Goal: Task Accomplishment & Management: Use online tool/utility

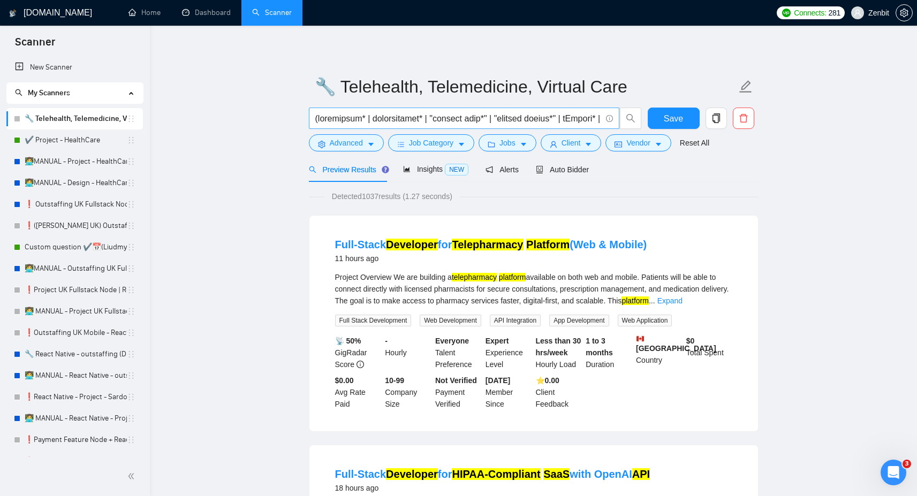
click at [366, 120] on input "text" at bounding box center [458, 118] width 286 height 13
click at [448, 116] on input "text" at bounding box center [458, 118] width 286 height 13
paste input "( telehealth* | telemedicine* | "virtual care" | "virtual clinic" | "virtual ho…"
click at [631, 119] on icon "search" at bounding box center [631, 118] width 10 height 10
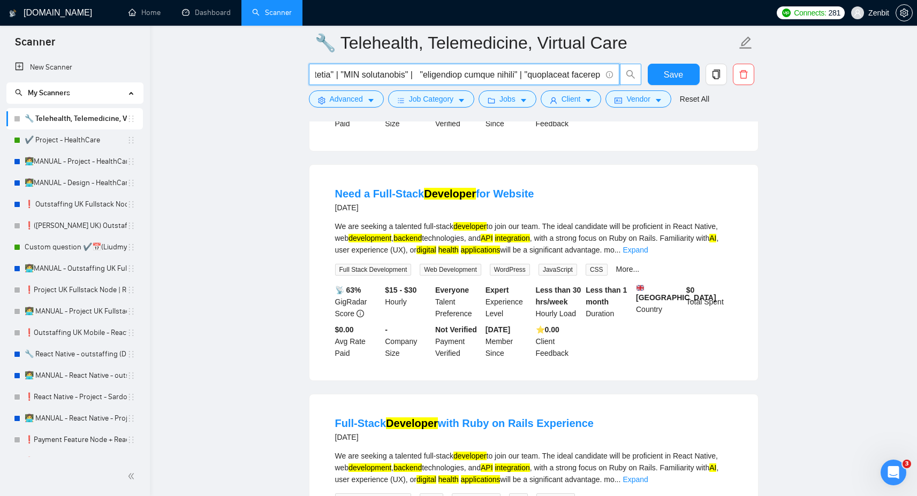
scroll to position [539, 0]
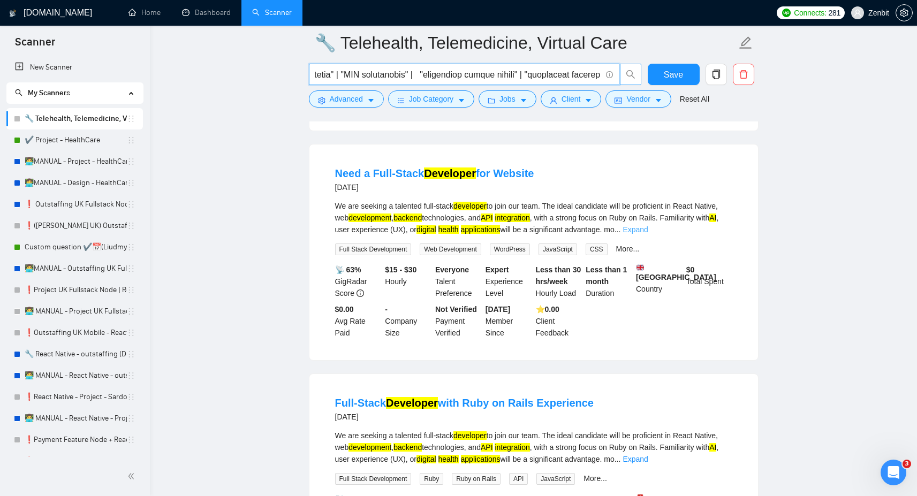
type input "( telehealth* | telemedicine* | "virtual care" | "virtual clinic" | "virtual ho…"
click at [648, 234] on link "Expand" at bounding box center [634, 229] width 25 height 9
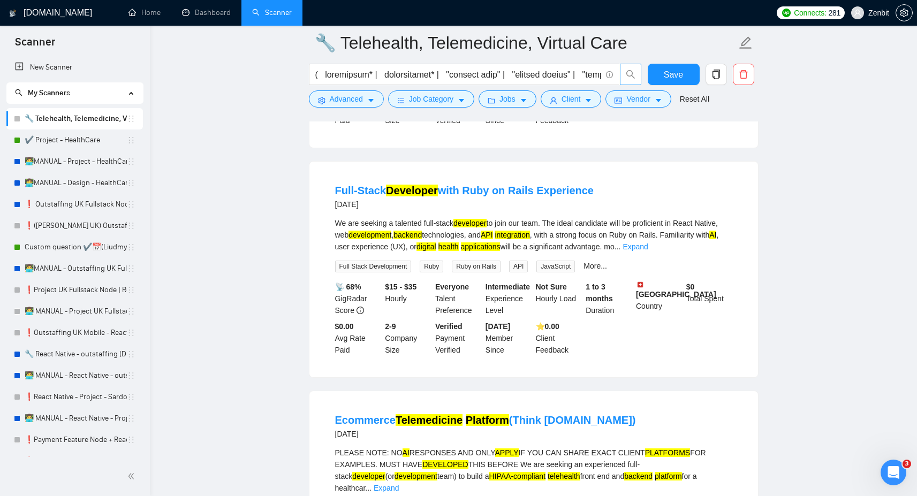
scroll to position [785, 0]
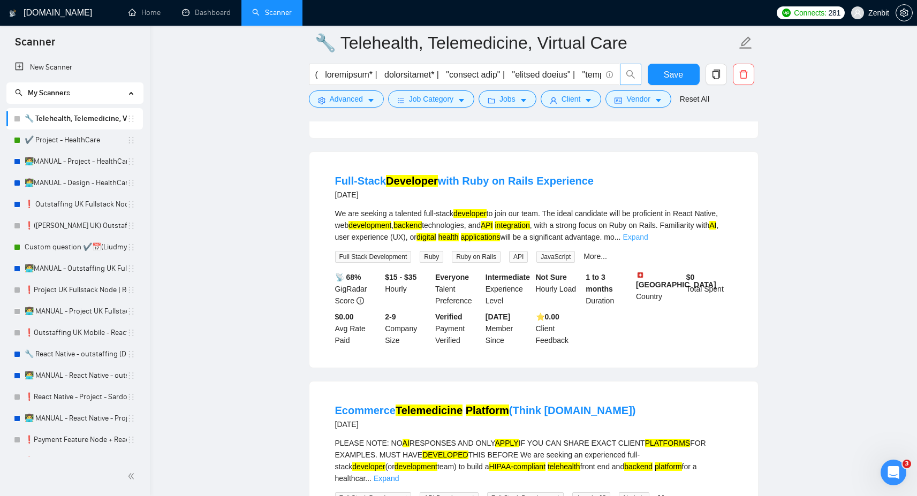
click at [648, 241] on link "Expand" at bounding box center [634, 237] width 25 height 9
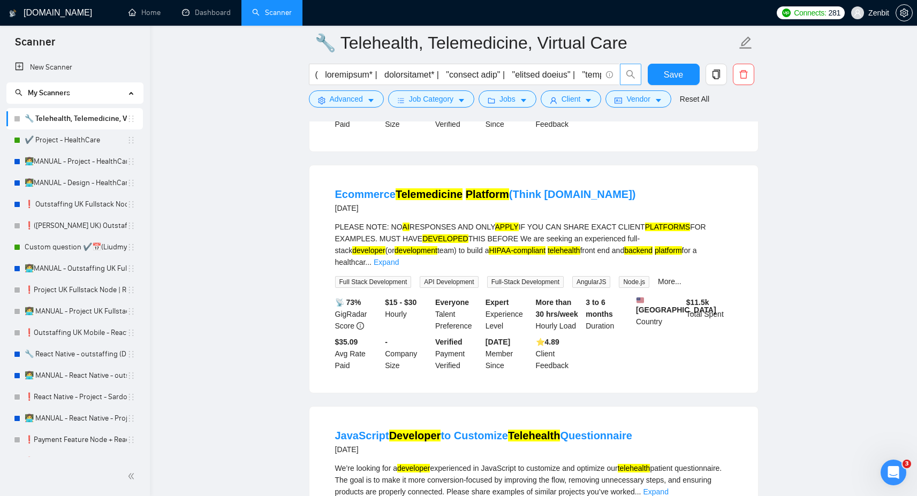
scroll to position [1025, 0]
click at [399, 266] on link "Expand" at bounding box center [386, 261] width 25 height 9
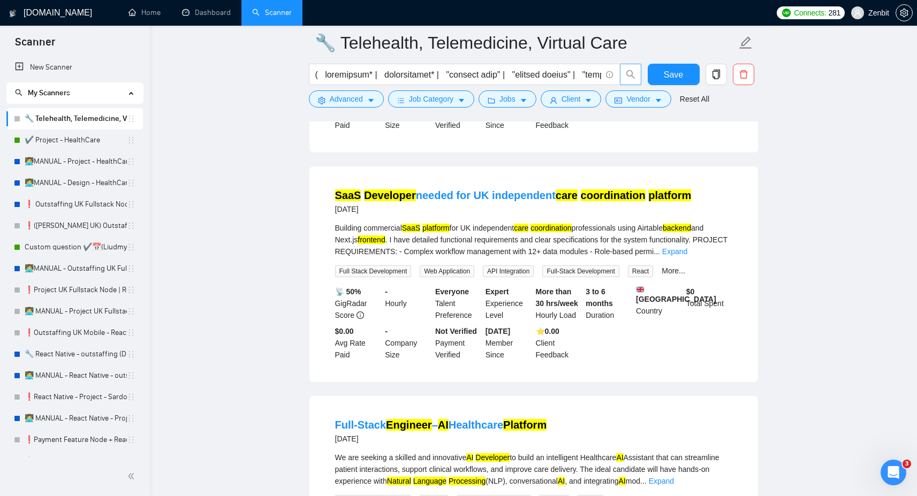
scroll to position [1742, 0]
click at [687, 255] on link "Expand" at bounding box center [674, 251] width 25 height 9
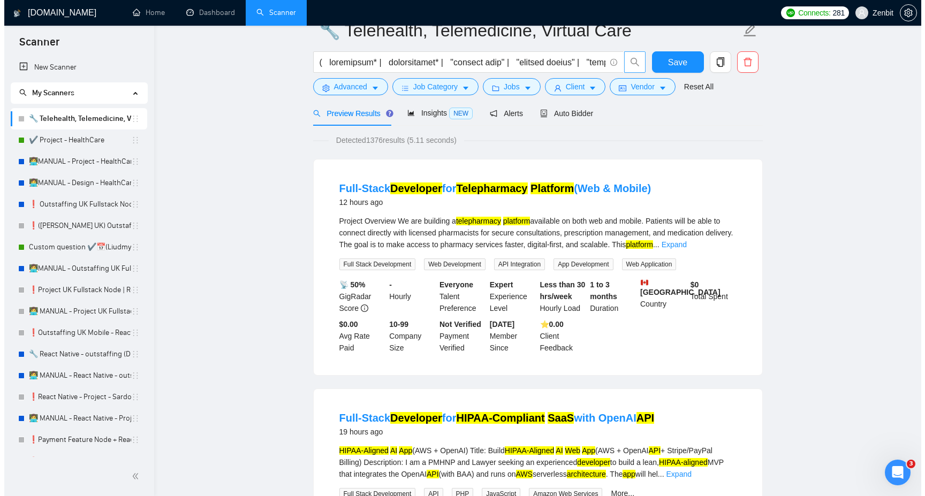
scroll to position [0, 0]
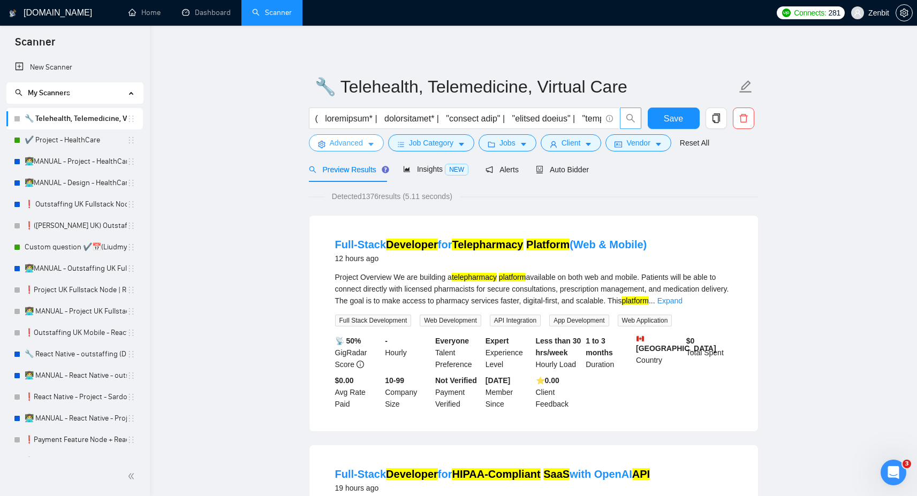
click at [352, 146] on span "Advanced" at bounding box center [346, 143] width 33 height 12
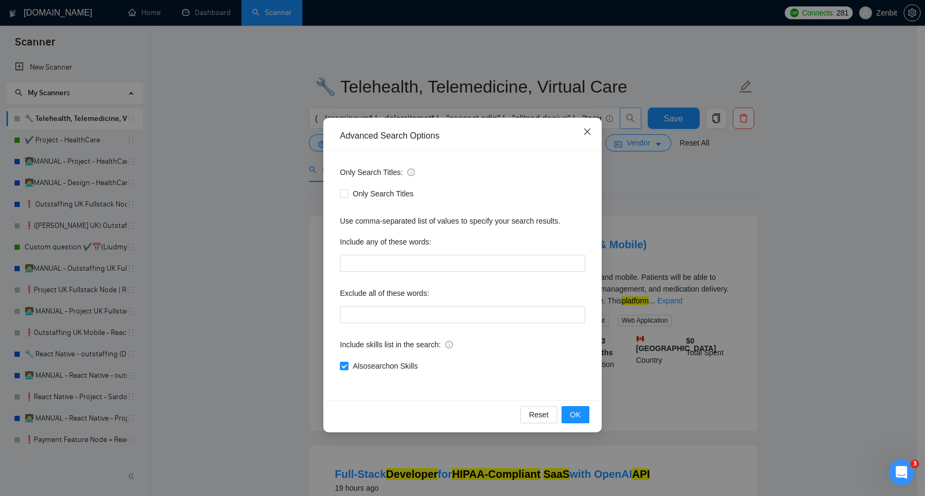
click at [589, 133] on icon "close" at bounding box center [587, 131] width 9 height 9
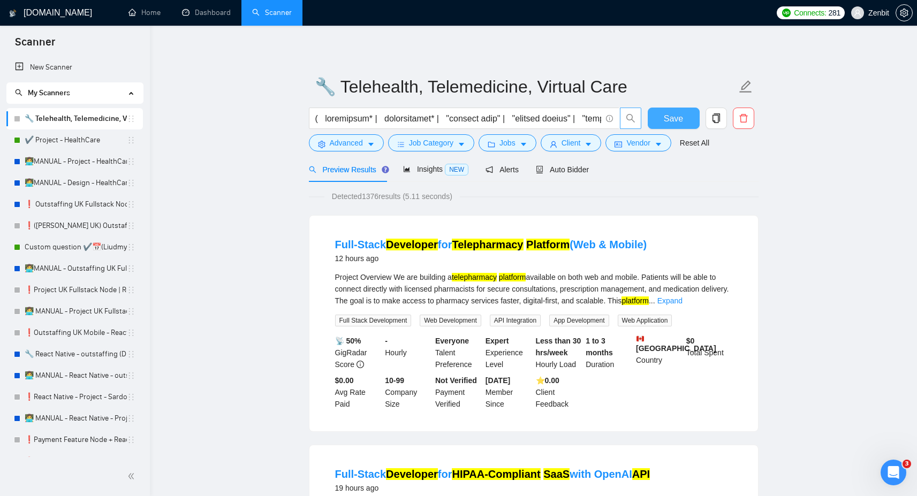
click at [664, 116] on button "Save" at bounding box center [674, 118] width 52 height 21
click at [340, 136] on button "Advanced" at bounding box center [346, 142] width 75 height 17
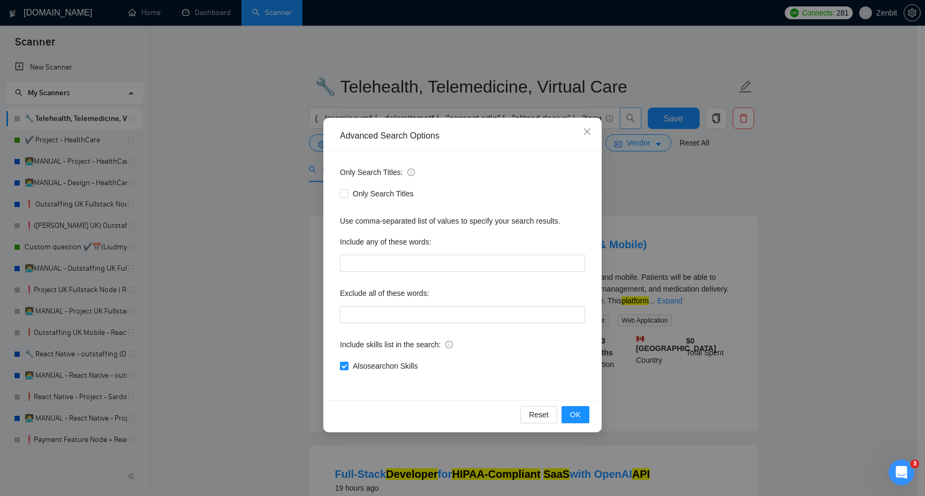
click at [344, 367] on input "Also search on Skills" at bounding box center [343, 365] width 7 height 7
checkbox input "false"
click at [580, 418] on span "OK" at bounding box center [575, 415] width 11 height 12
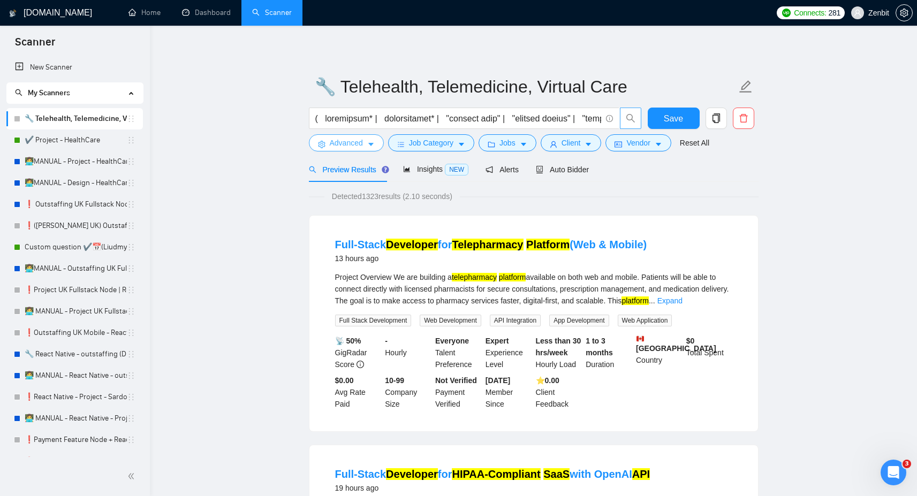
click at [364, 143] on button "Advanced" at bounding box center [346, 142] width 75 height 17
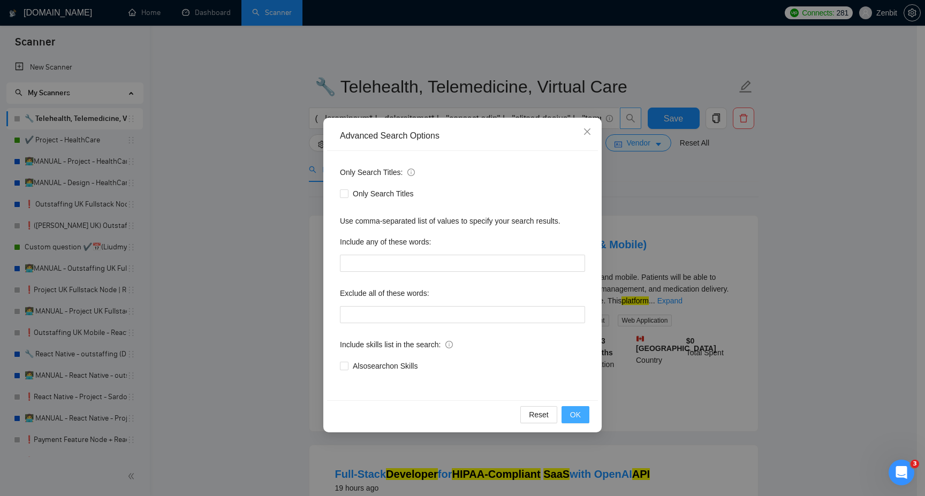
click at [570, 409] on span "OK" at bounding box center [575, 415] width 11 height 12
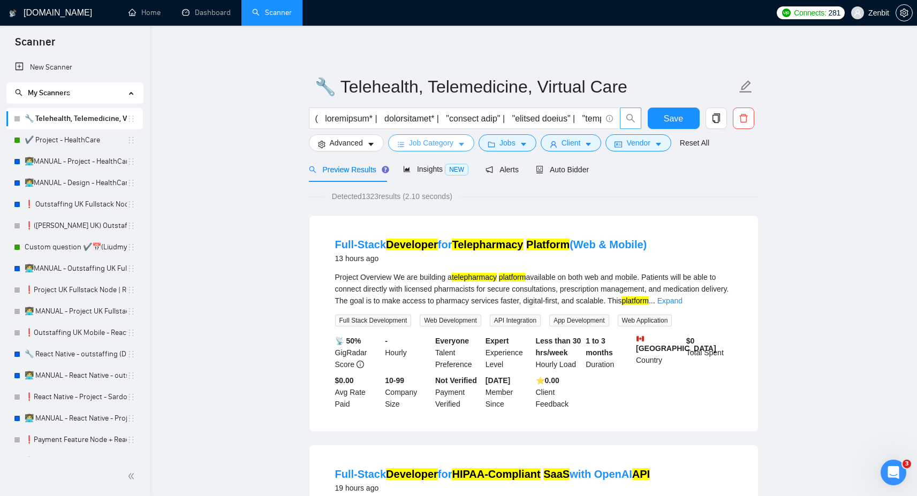
click at [425, 142] on span "Job Category" at bounding box center [431, 143] width 44 height 12
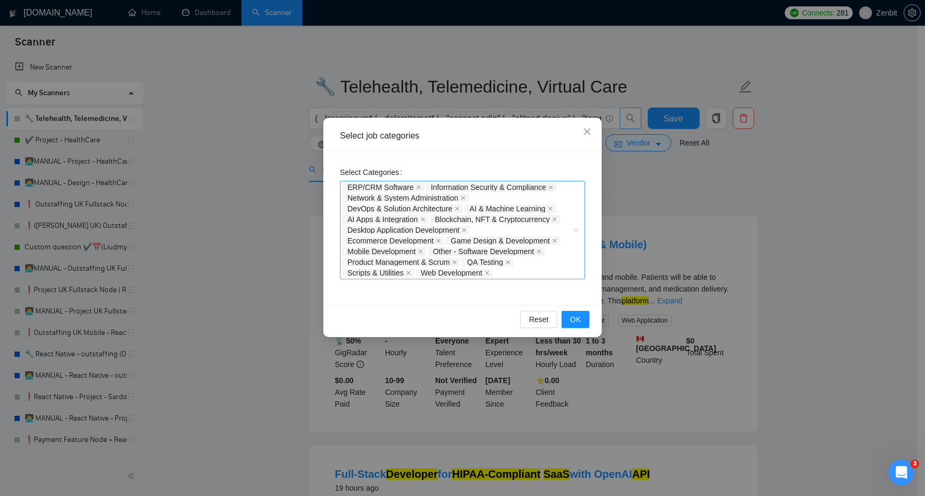
click at [530, 268] on div "ERP/CRM Software Information Security & Compliance Network & System Administrat…" at bounding box center [456, 230] width 229 height 96
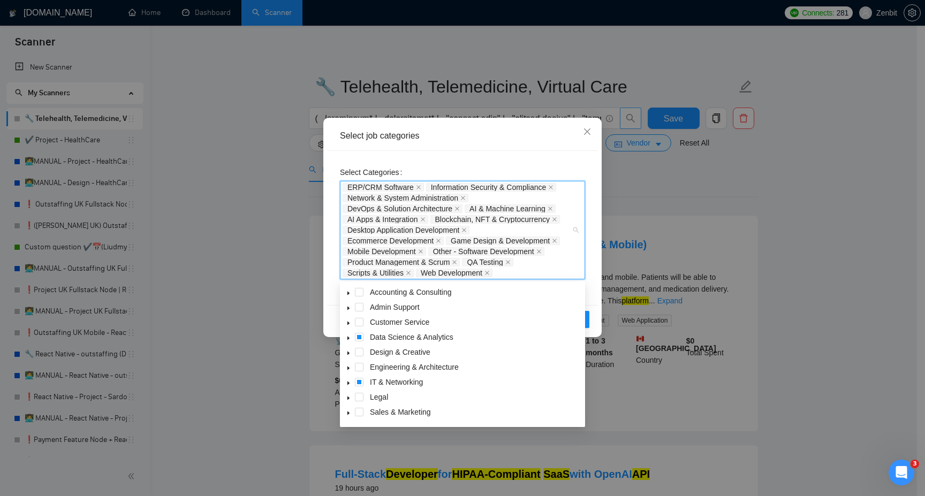
click at [347, 337] on icon "caret-down" at bounding box center [348, 338] width 5 height 5
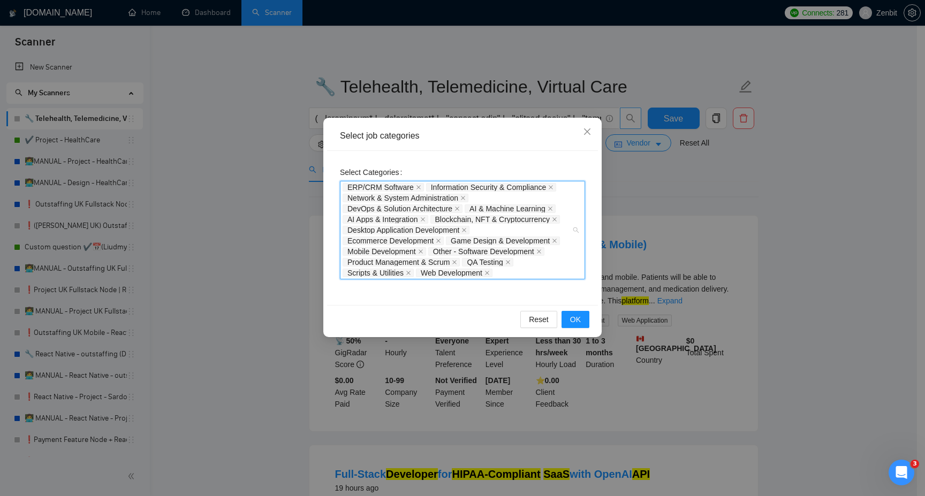
click at [525, 269] on div "ERP/CRM Software Information Security & Compliance Network & System Administrat…" at bounding box center [456, 230] width 229 height 96
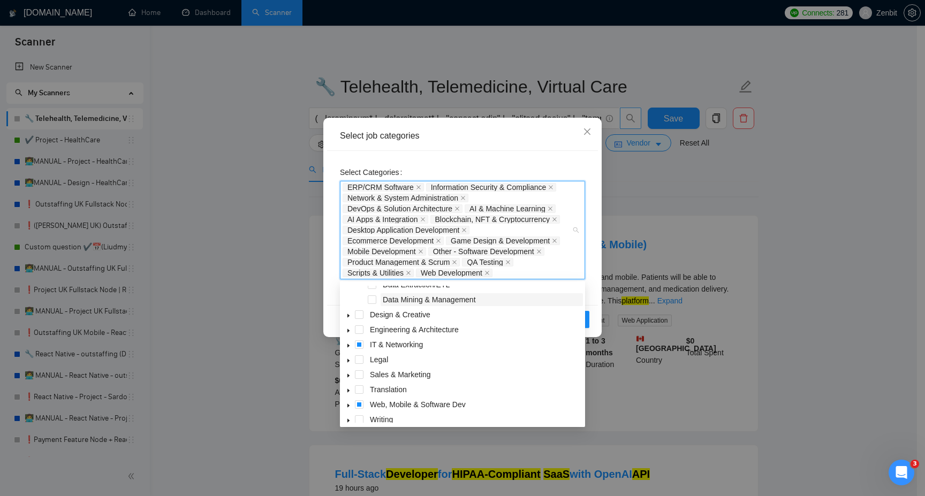
scroll to position [103, 0]
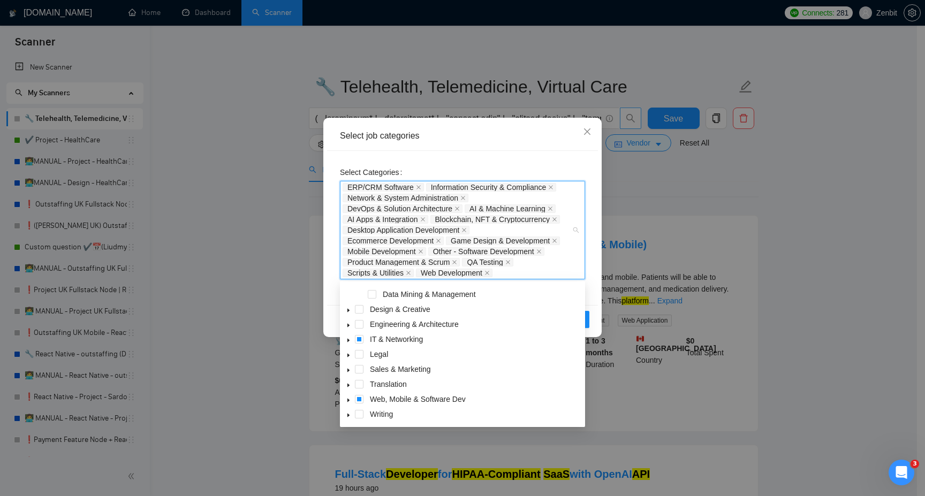
click at [350, 340] on icon "caret-down" at bounding box center [348, 340] width 5 height 5
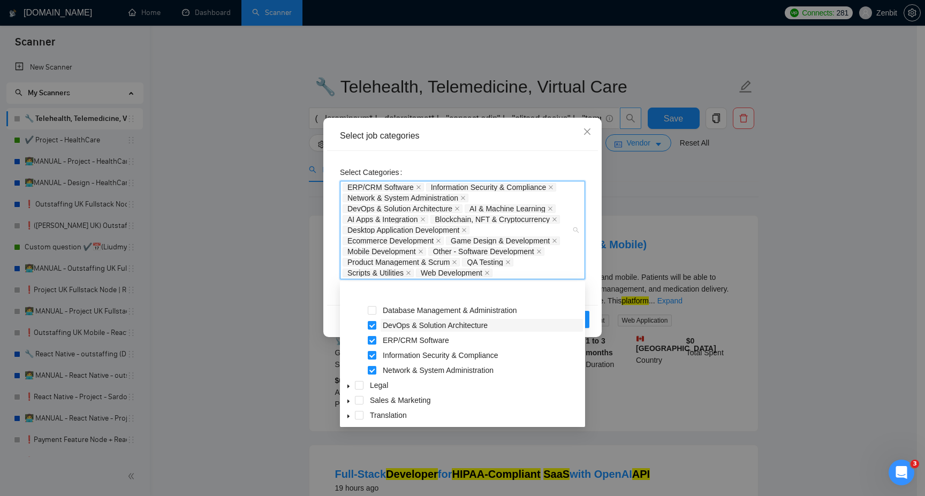
scroll to position [178, 0]
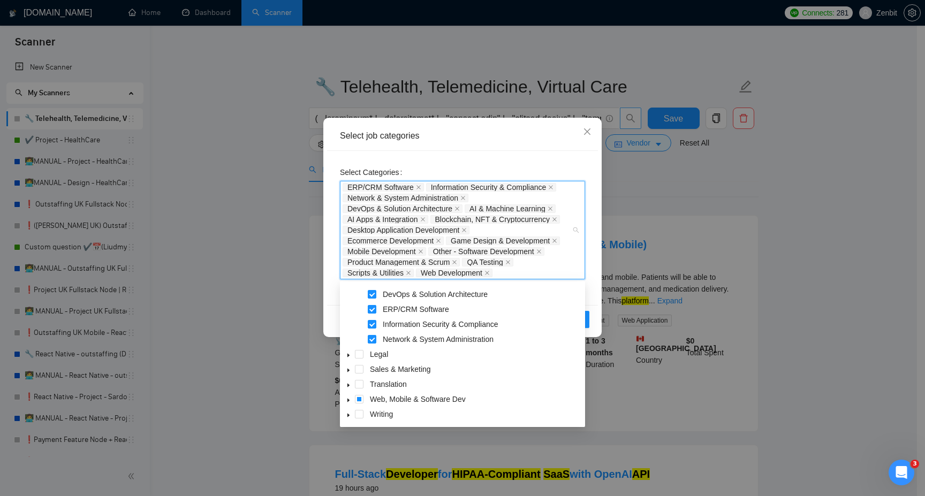
click at [347, 403] on icon "caret-down" at bounding box center [348, 400] width 5 height 5
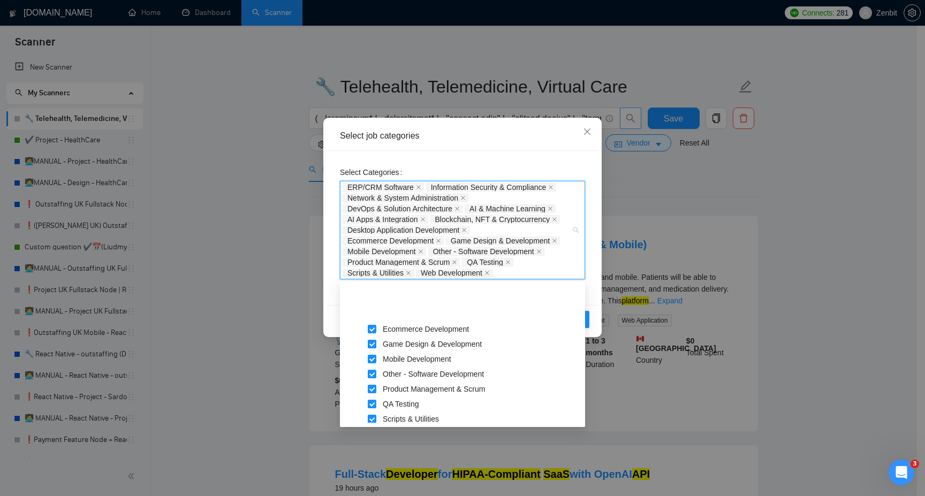
scroll to position [357, 0]
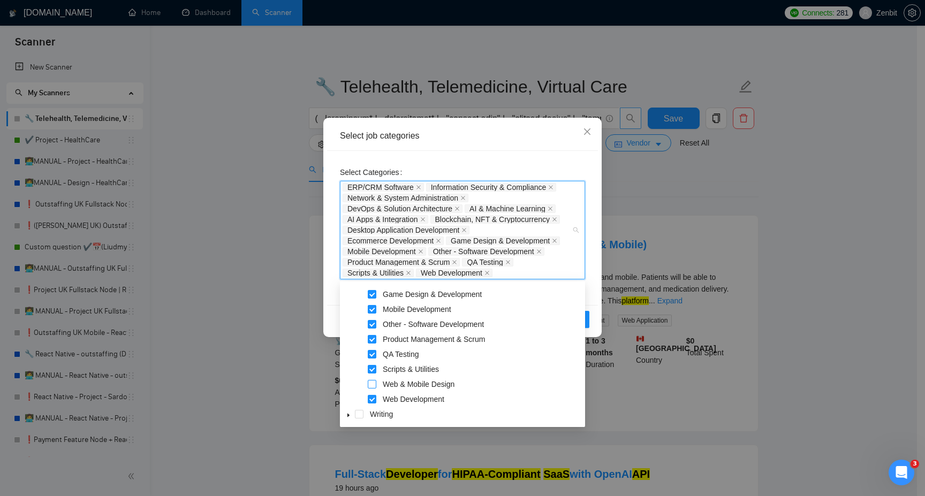
click at [375, 384] on span at bounding box center [372, 384] width 9 height 9
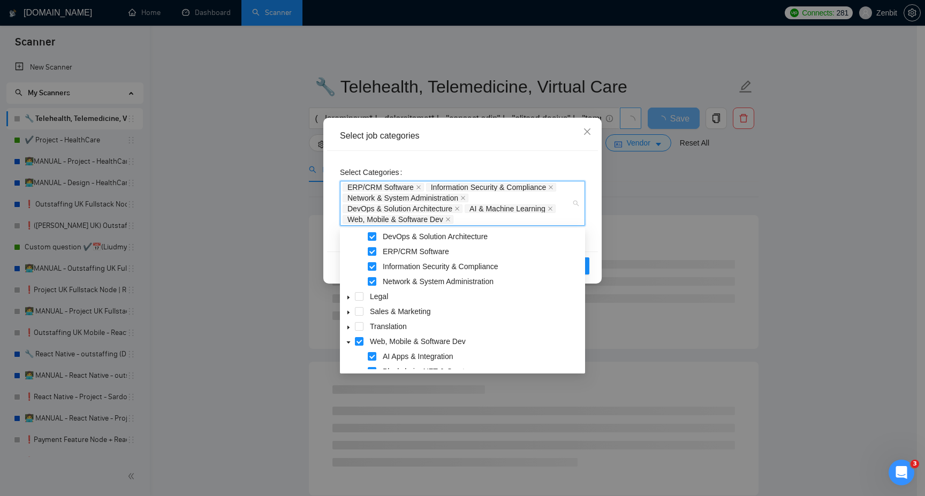
click at [348, 340] on icon "caret-down" at bounding box center [348, 342] width 5 height 5
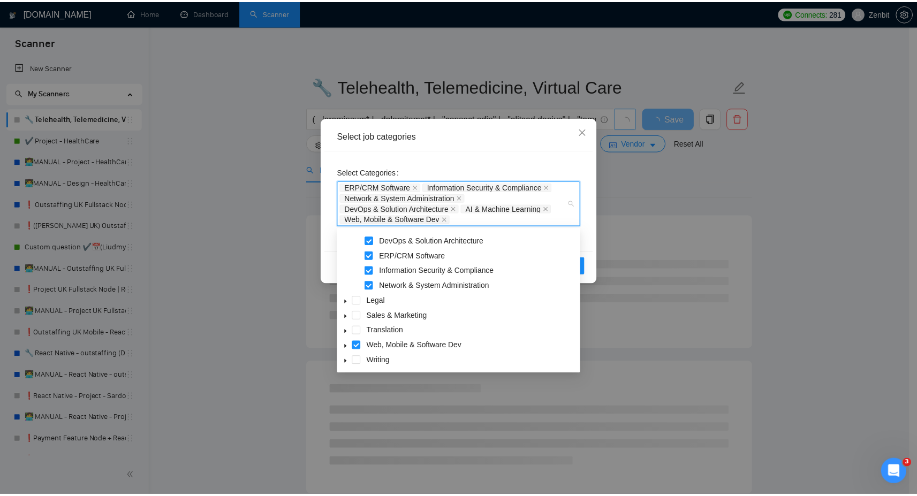
scroll to position [178, 0]
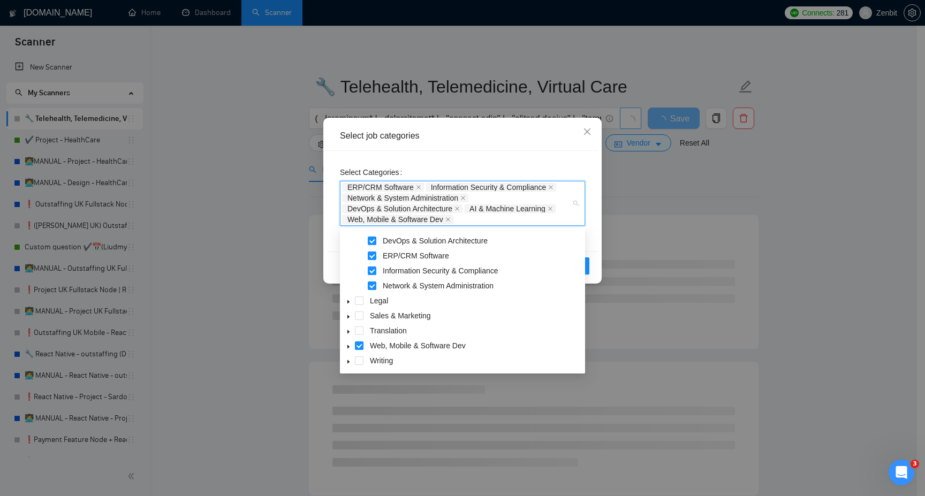
click at [482, 141] on div "Select job categories" at bounding box center [462, 136] width 245 height 12
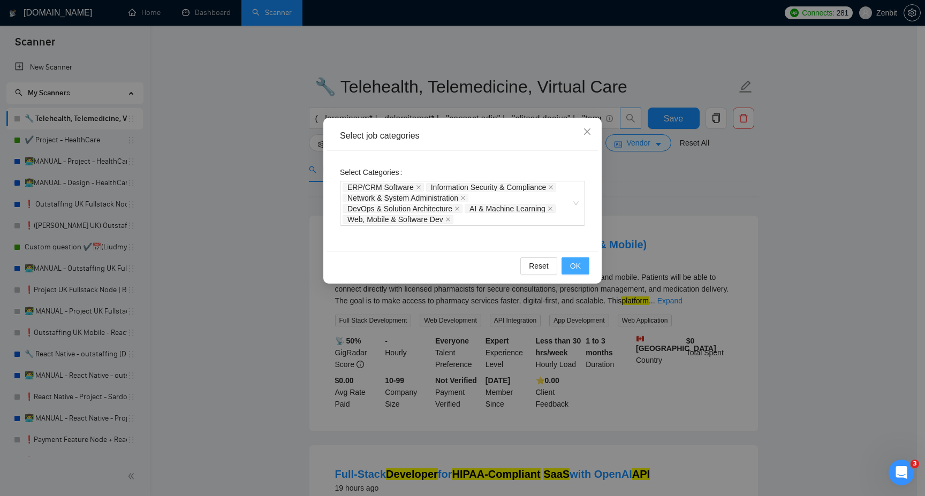
click at [572, 264] on span "OK" at bounding box center [575, 266] width 11 height 12
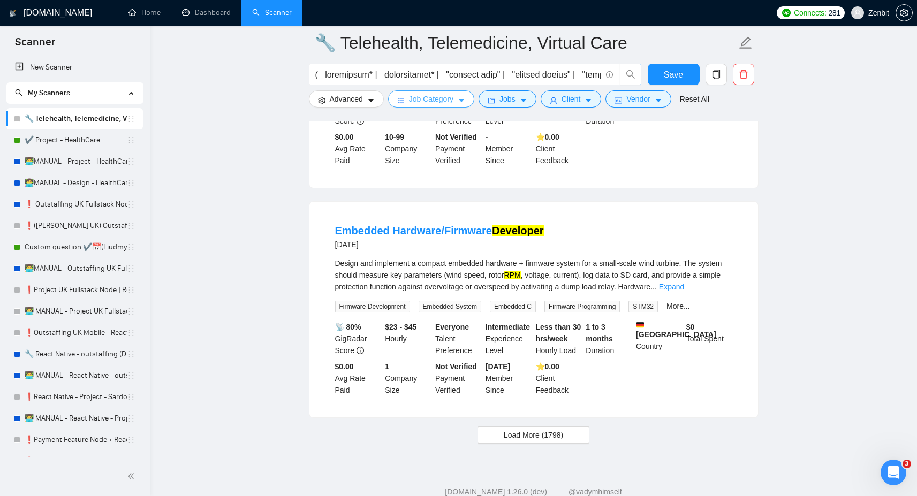
scroll to position [2146, 0]
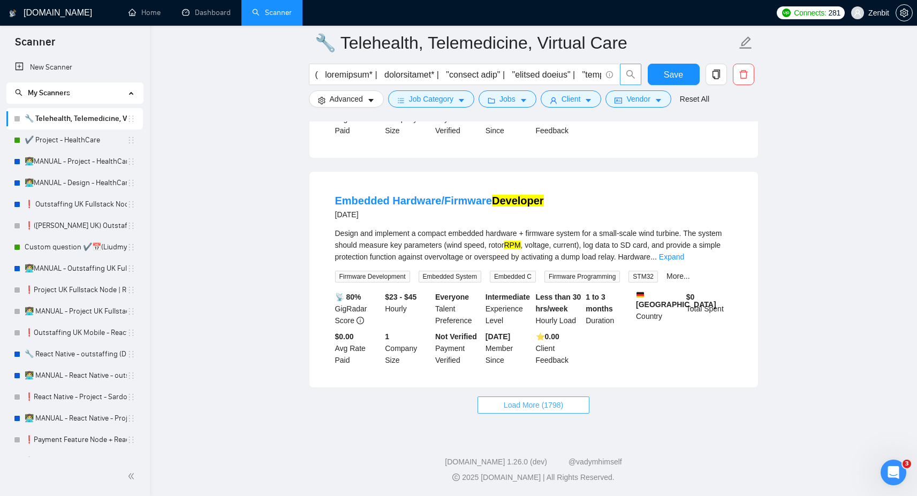
click at [506, 408] on span "Load More (1798)" at bounding box center [533, 405] width 59 height 12
click at [684, 258] on link "Expand" at bounding box center [671, 257] width 25 height 9
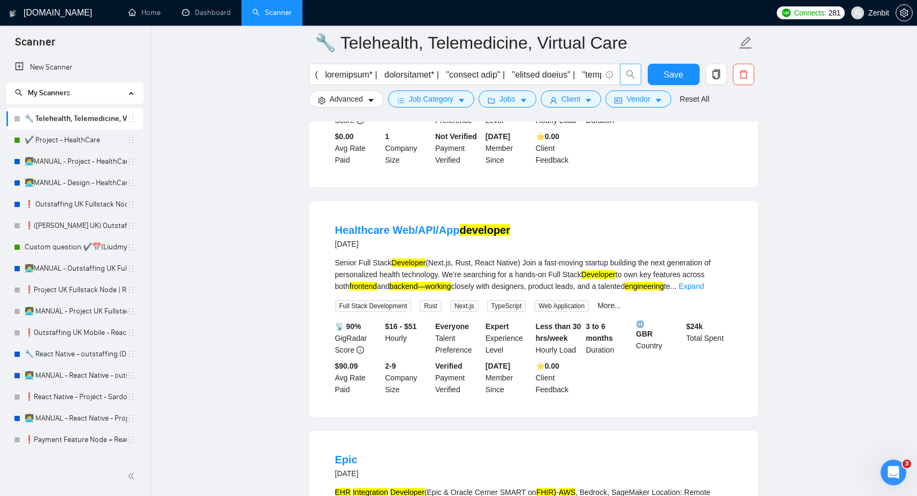
scroll to position [2435, 0]
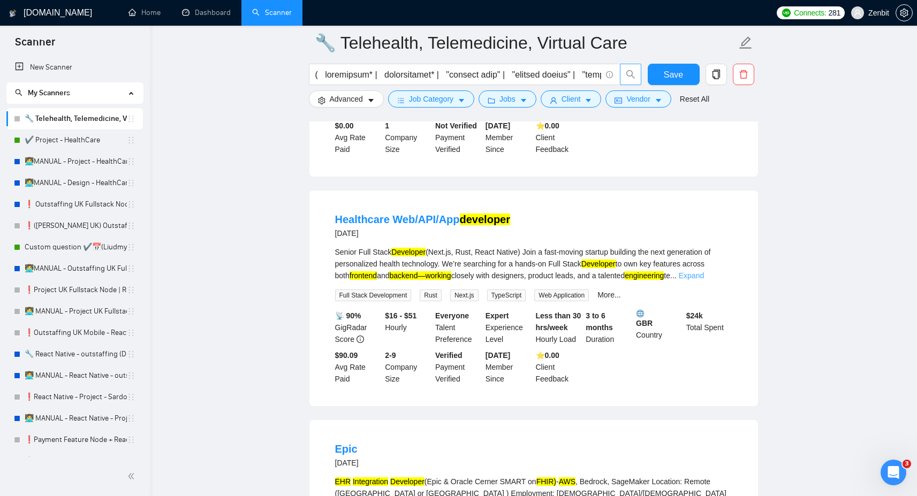
click at [704, 280] on link "Expand" at bounding box center [691, 275] width 25 height 9
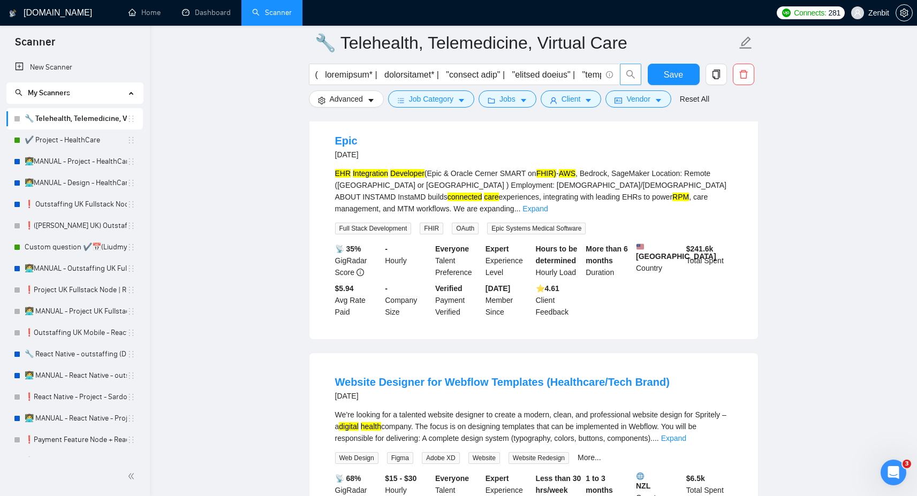
scroll to position [2863, 0]
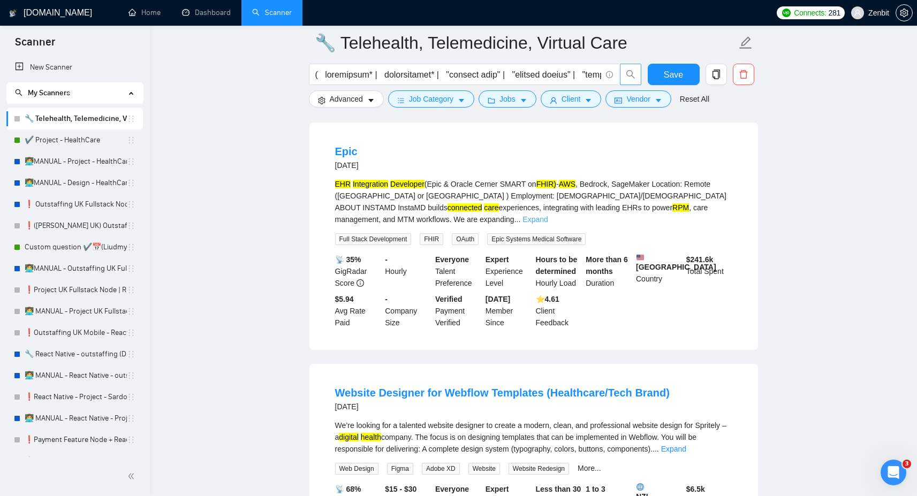
click at [547, 224] on link "Expand" at bounding box center [534, 219] width 25 height 9
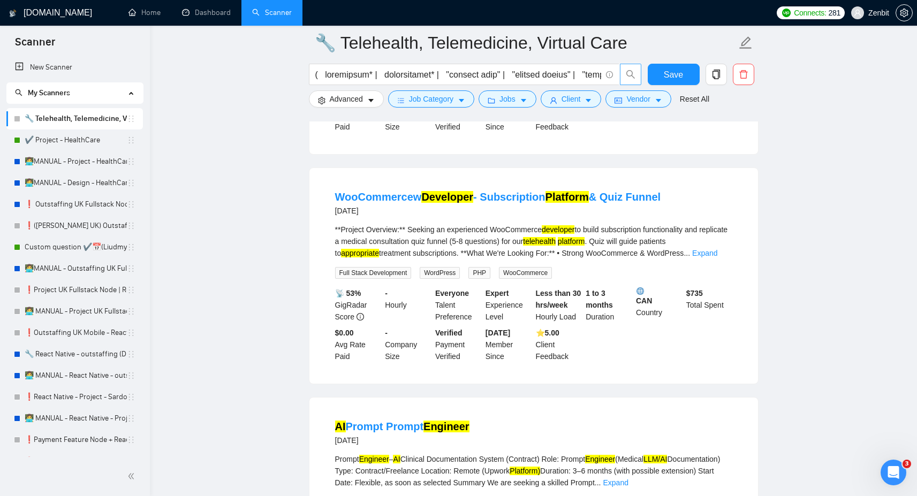
scroll to position [4084, 0]
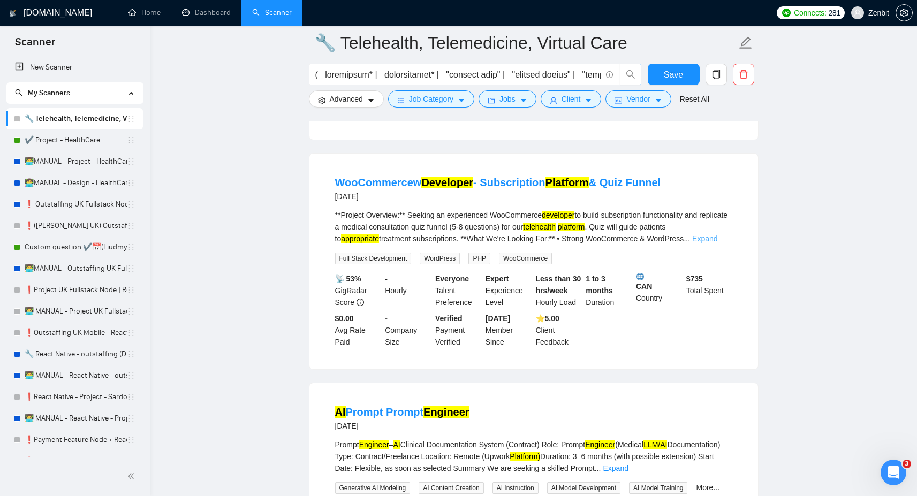
click at [717, 243] on link "Expand" at bounding box center [704, 238] width 25 height 9
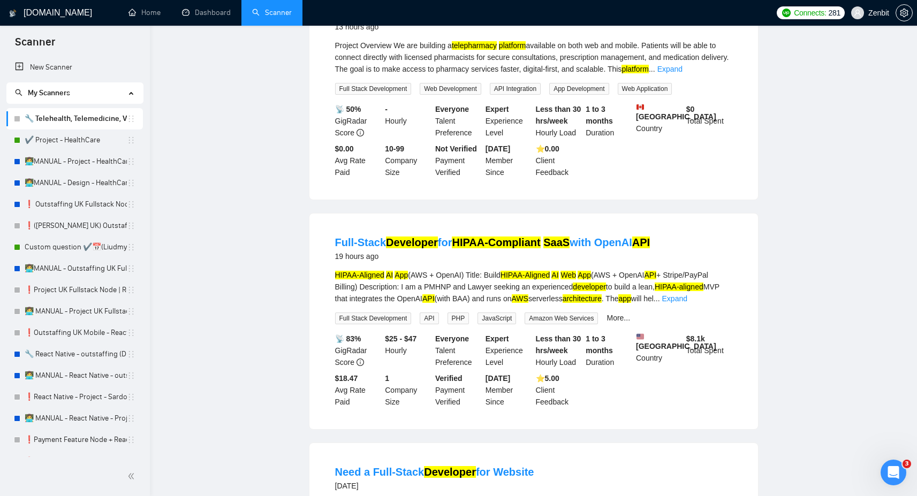
scroll to position [0, 0]
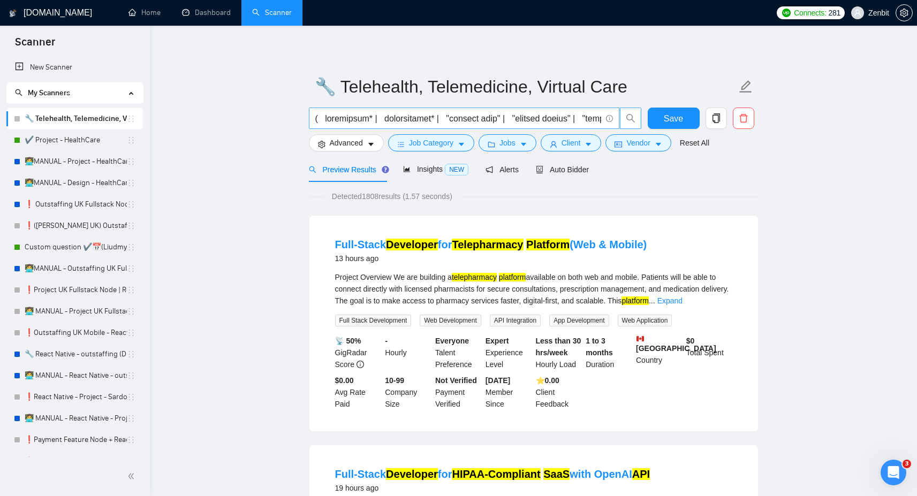
click at [426, 118] on input "text" at bounding box center [458, 118] width 286 height 13
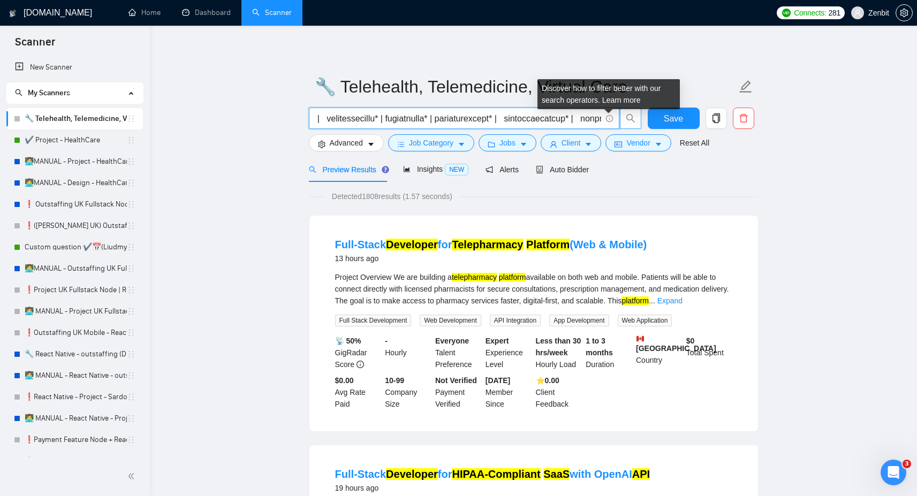
scroll to position [0, 992]
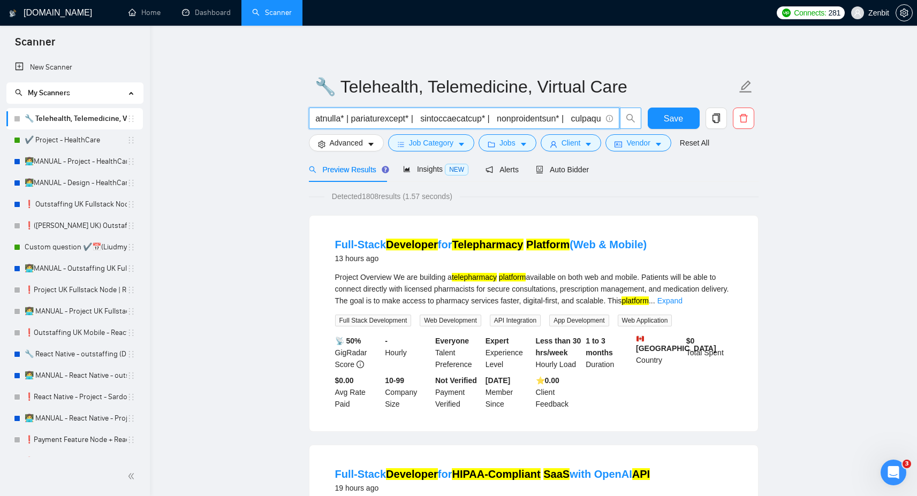
drag, startPoint x: 436, startPoint y: 117, endPoint x: 412, endPoint y: 119, distance: 24.2
click at [412, 119] on input "text" at bounding box center [458, 118] width 286 height 13
drag, startPoint x: 415, startPoint y: 118, endPoint x: 335, endPoint y: 120, distance: 79.8
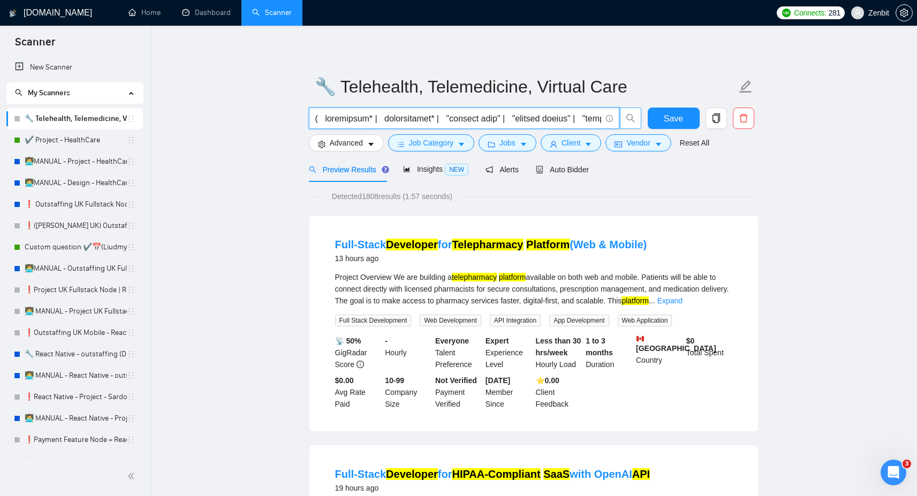
click at [335, 120] on input "text" at bounding box center [458, 118] width 286 height 13
click at [428, 125] on input "text" at bounding box center [458, 118] width 286 height 13
drag, startPoint x: 456, startPoint y: 119, endPoint x: 590, endPoint y: 120, distance: 133.8
click at [590, 120] on input "text" at bounding box center [458, 118] width 286 height 13
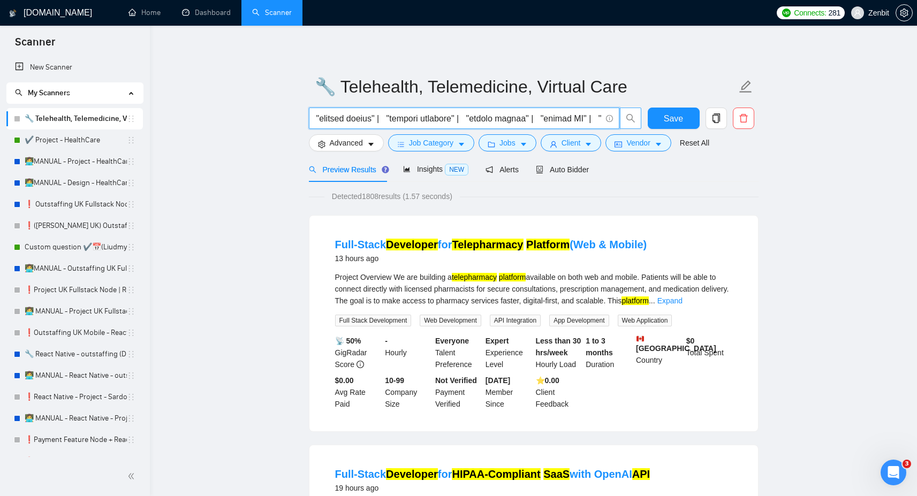
scroll to position [0, 0]
click at [364, 115] on input "text" at bounding box center [458, 118] width 286 height 13
paste input "( telehealth* | telemedicine* | "virtual care" | "virtual clinic" | "virtual ho…"
click at [633, 119] on icon "search" at bounding box center [631, 118] width 10 height 10
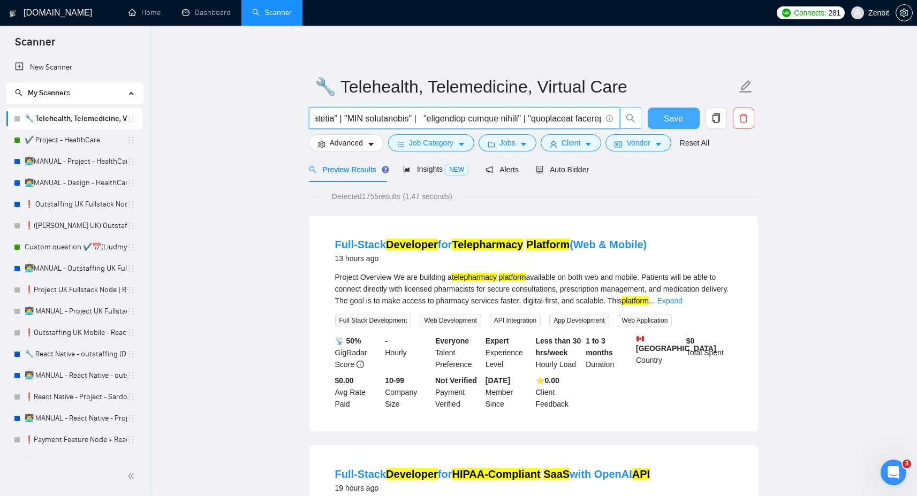
type input "( telehealth* | telemedicine* | "virtual care" | "virtual clinic" | "virtual ho…"
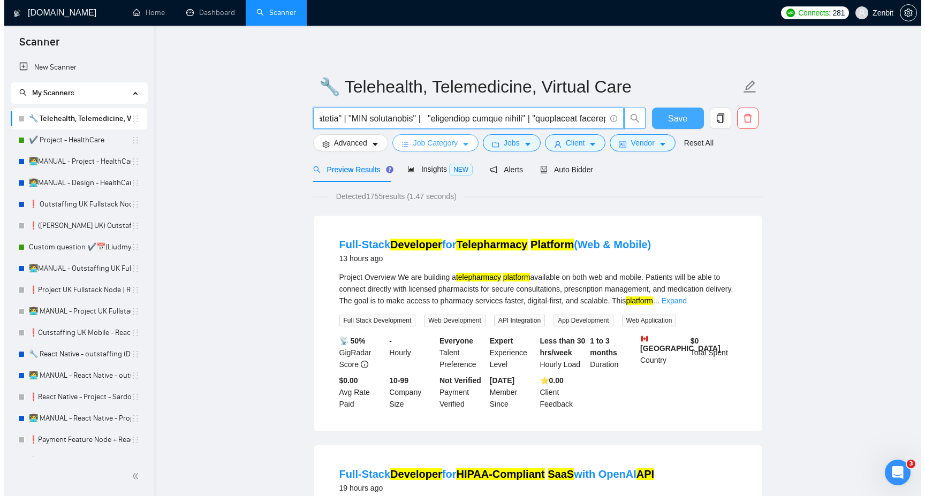
scroll to position [0, 0]
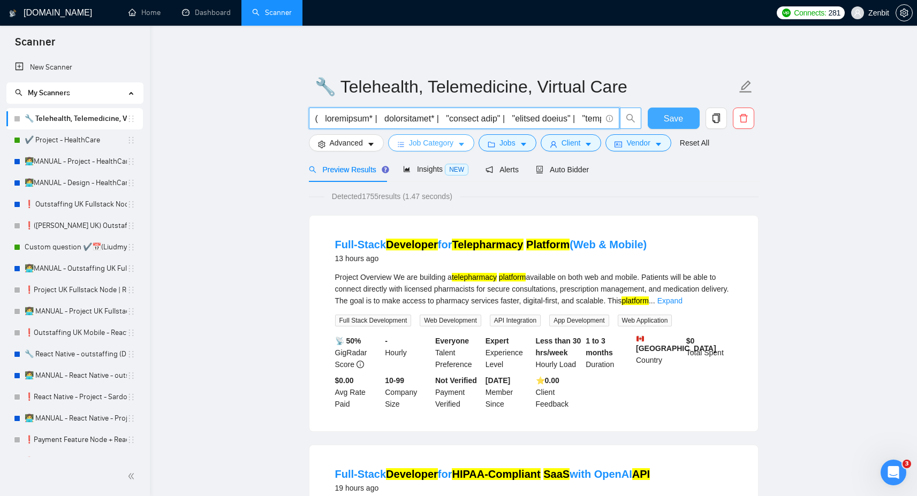
drag, startPoint x: 653, startPoint y: 119, endPoint x: 451, endPoint y: 136, distance: 203.1
click at [653, 119] on button "Save" at bounding box center [674, 118] width 52 height 21
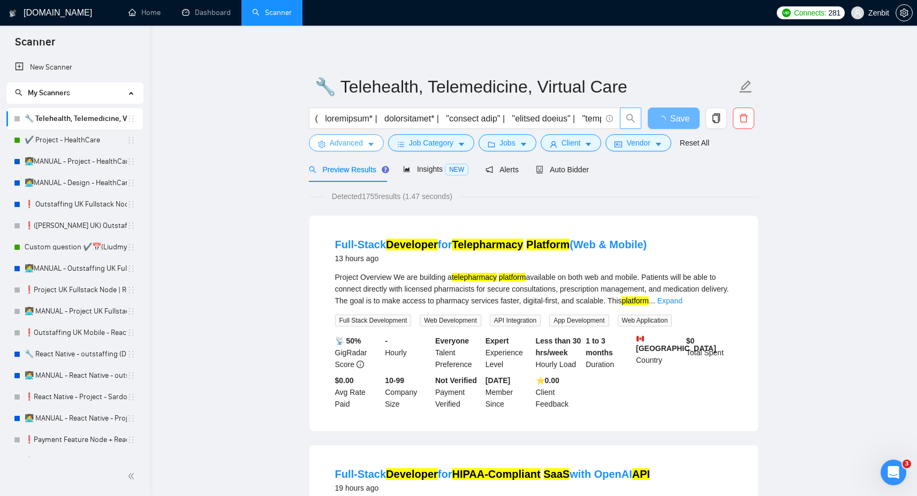
click at [368, 144] on icon "caret-down" at bounding box center [370, 144] width 7 height 7
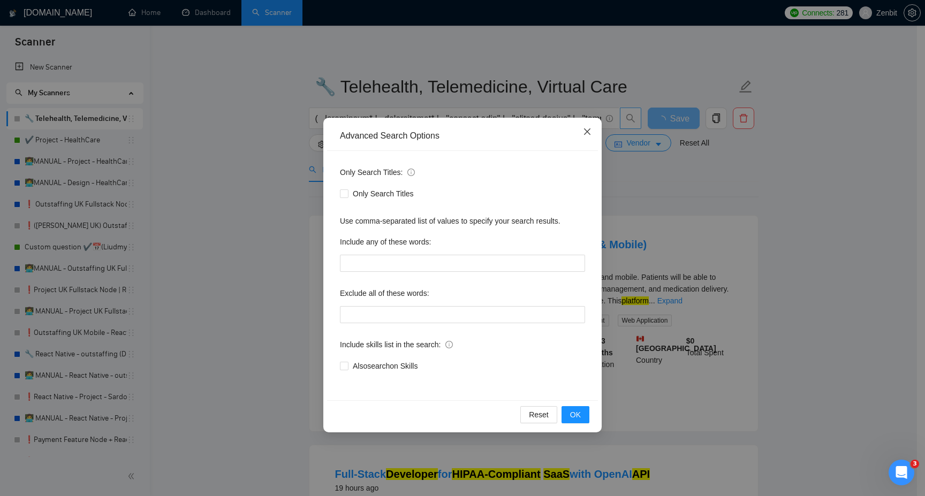
click at [591, 134] on icon "close" at bounding box center [587, 131] width 9 height 9
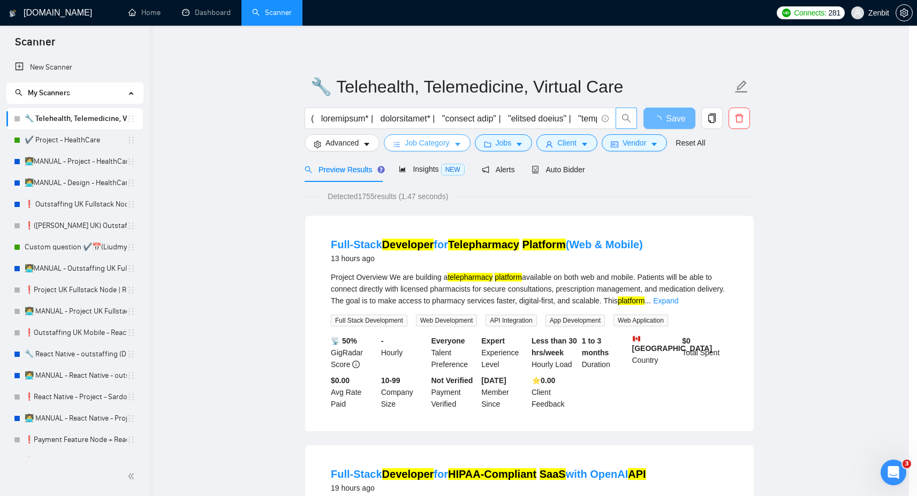
click at [449, 143] on span "Job Category" at bounding box center [427, 143] width 44 height 12
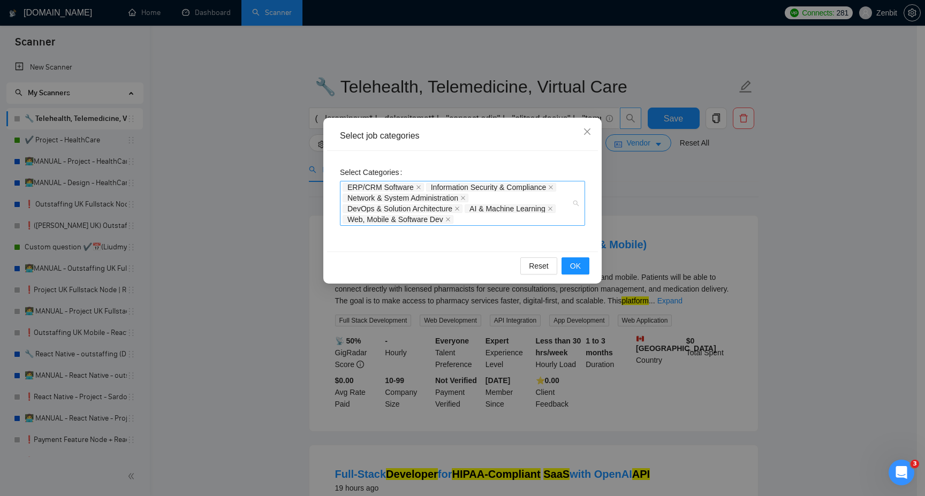
click at [498, 218] on div "ERP/CRM Software Information Security & Compliance Network & System Administrat…" at bounding box center [456, 203] width 229 height 43
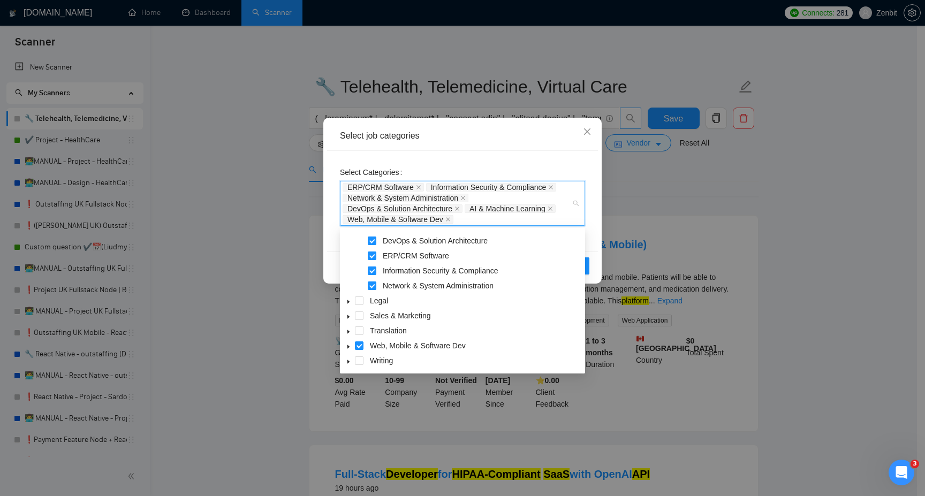
click at [349, 302] on icon "caret-down" at bounding box center [348, 301] width 5 height 5
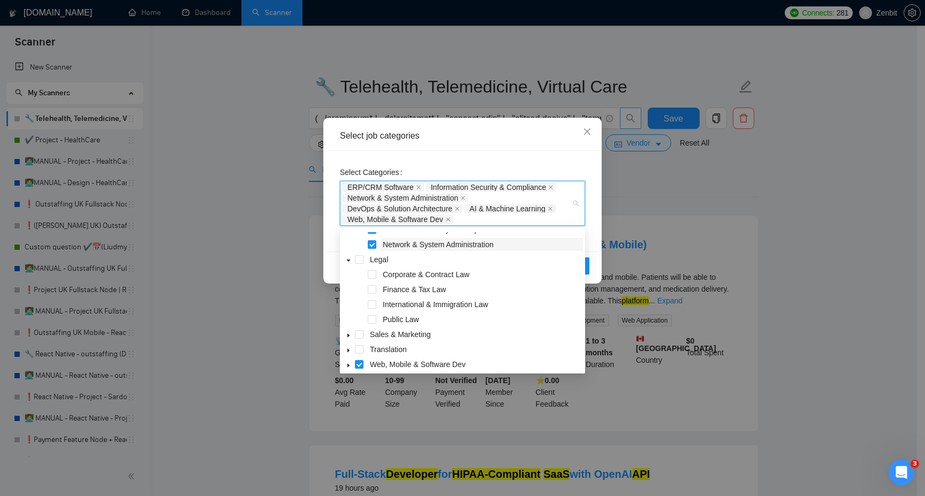
scroll to position [200, 0]
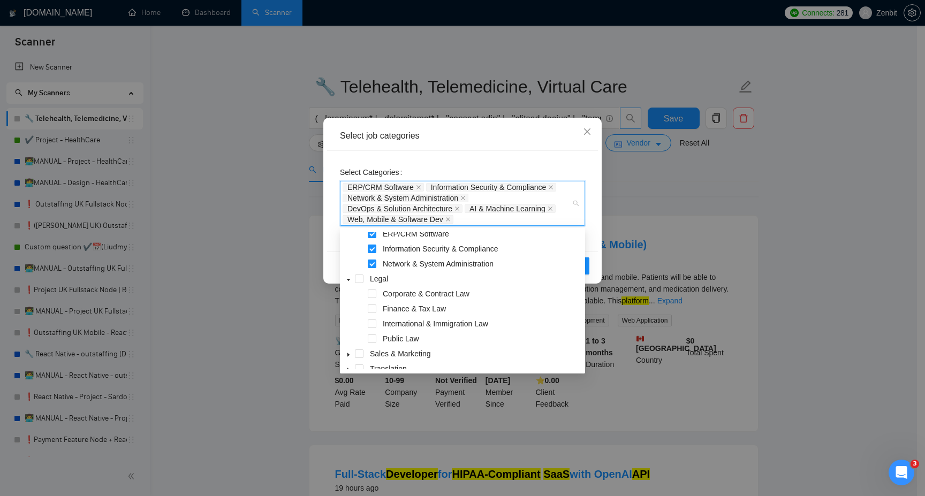
click at [349, 283] on span at bounding box center [348, 278] width 13 height 13
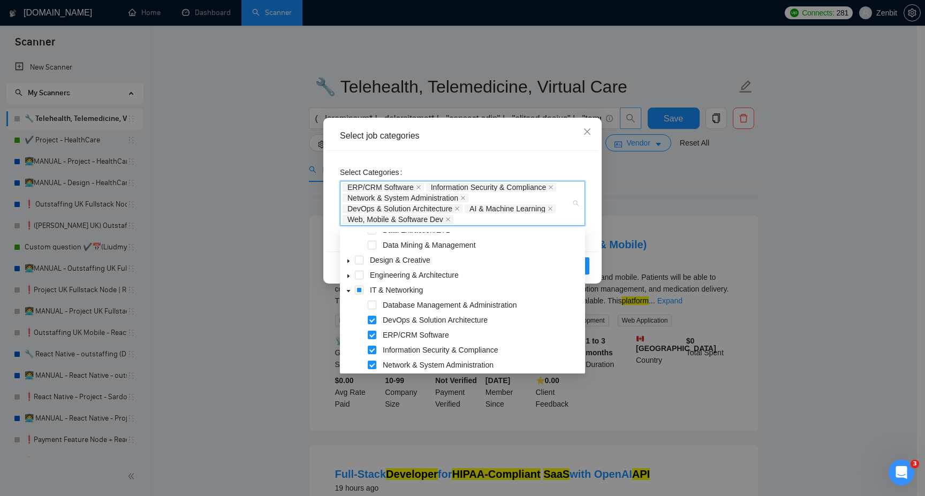
scroll to position [101, 0]
click at [374, 305] on span at bounding box center [372, 302] width 9 height 9
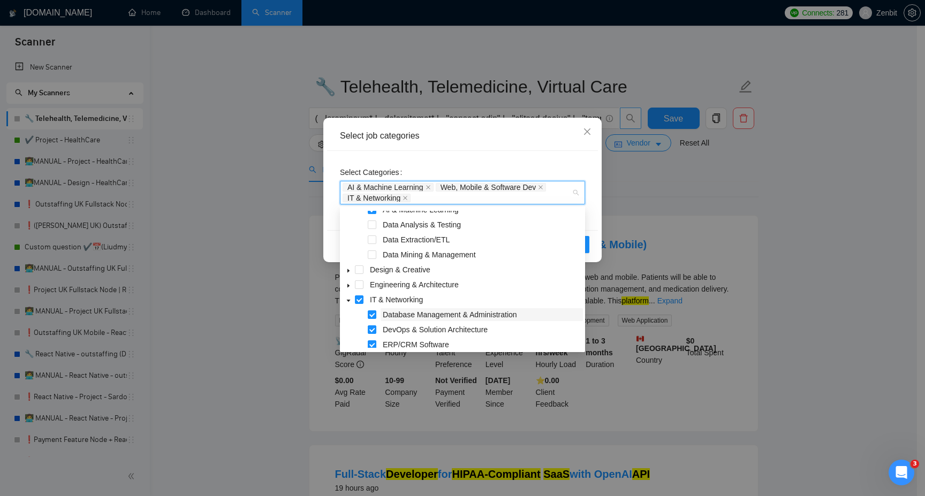
scroll to position [64, 0]
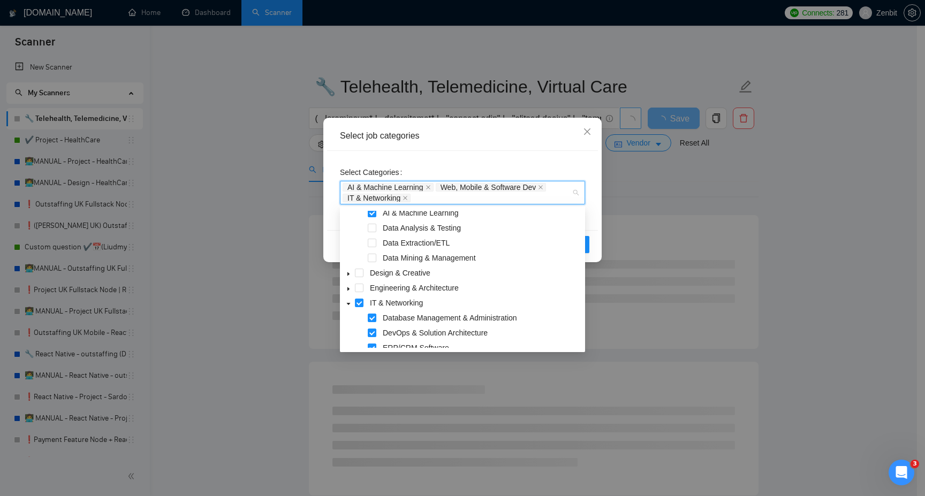
click at [347, 304] on icon "caret-down" at bounding box center [348, 303] width 5 height 5
click at [348, 288] on icon "caret-down" at bounding box center [348, 289] width 2 height 4
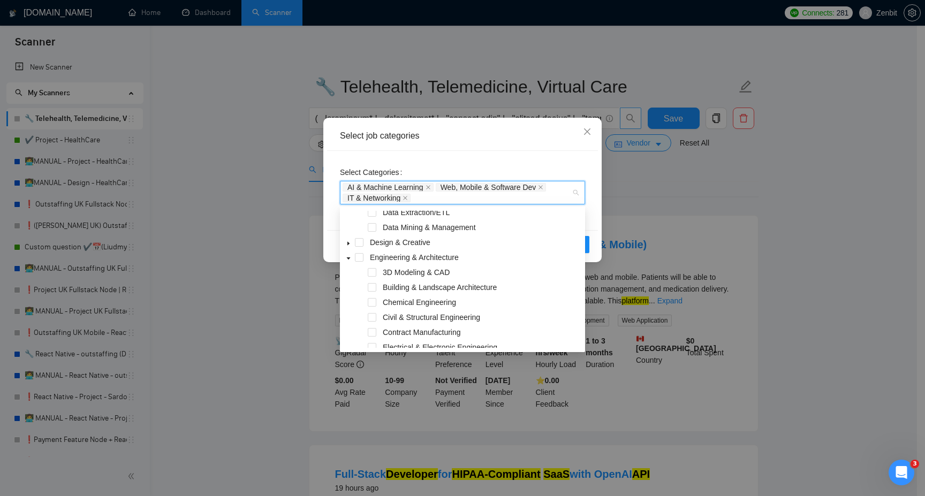
scroll to position [93, 0]
click at [349, 261] on icon "caret-down" at bounding box center [348, 260] width 5 height 5
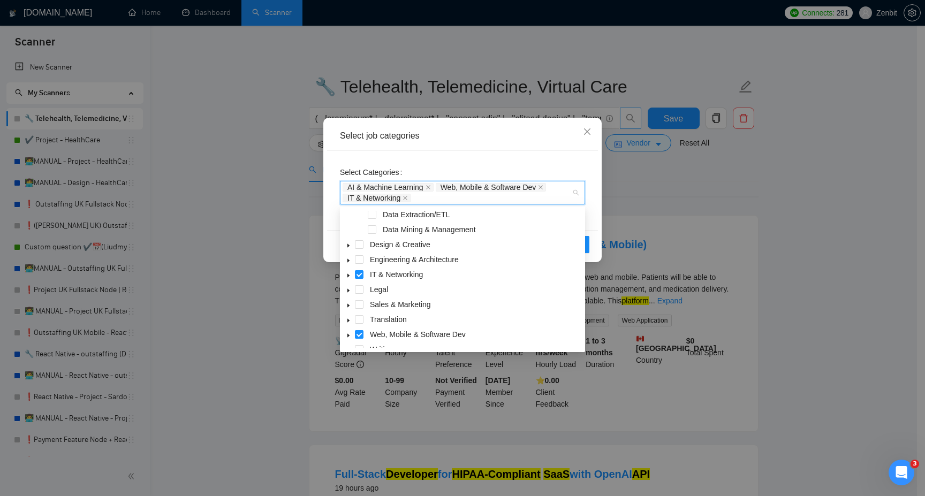
click at [351, 242] on span at bounding box center [348, 244] width 13 height 13
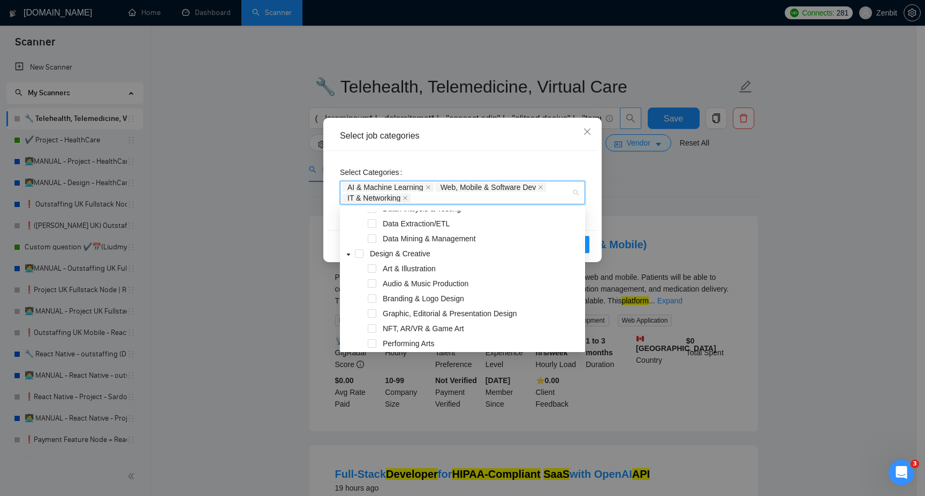
scroll to position [78, 0]
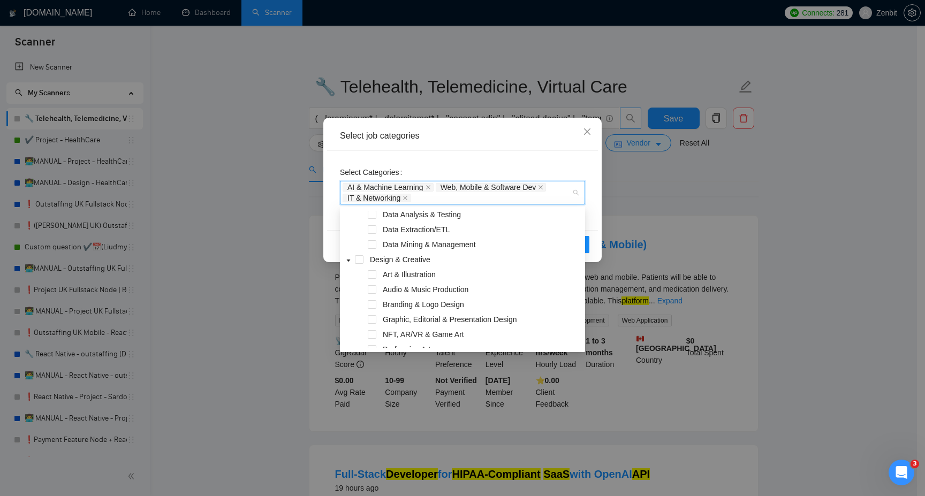
click at [347, 260] on icon "caret-down" at bounding box center [349, 261] width 4 height 2
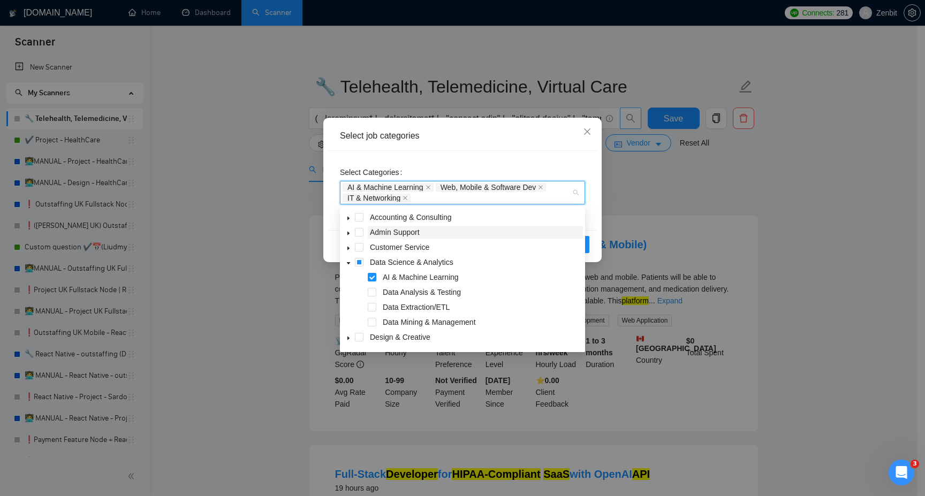
scroll to position [18, 0]
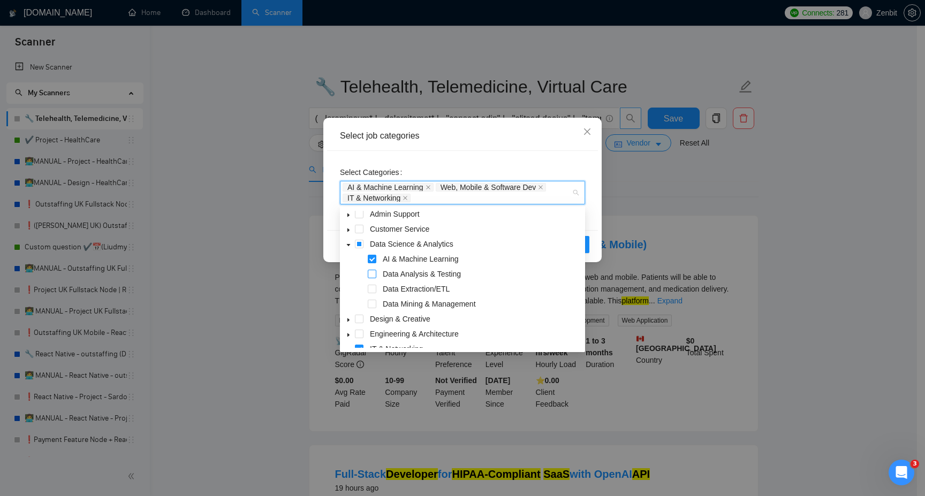
click at [373, 275] on span at bounding box center [372, 274] width 9 height 9
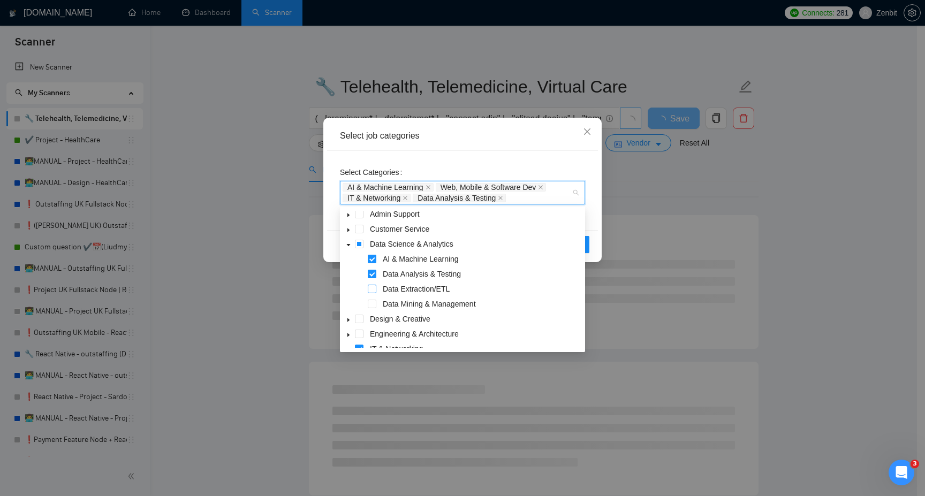
click at [372, 290] on span at bounding box center [372, 289] width 9 height 9
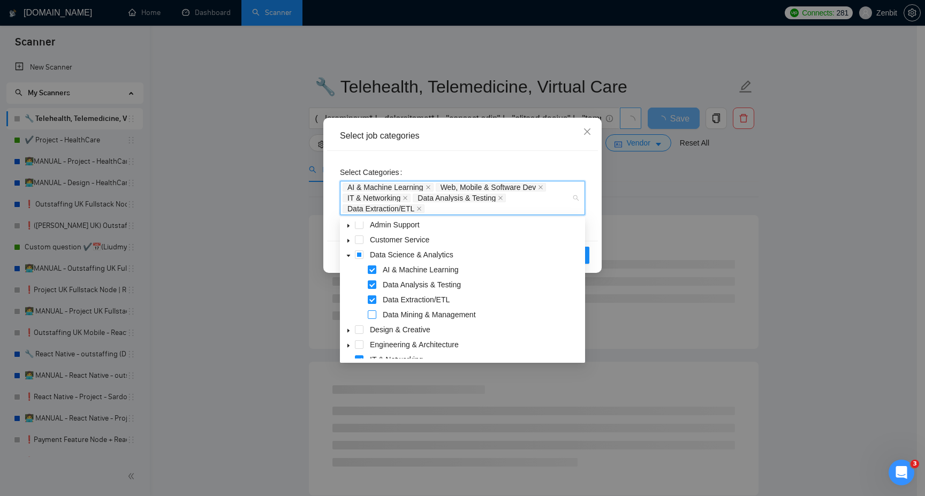
click at [371, 312] on span at bounding box center [372, 314] width 9 height 9
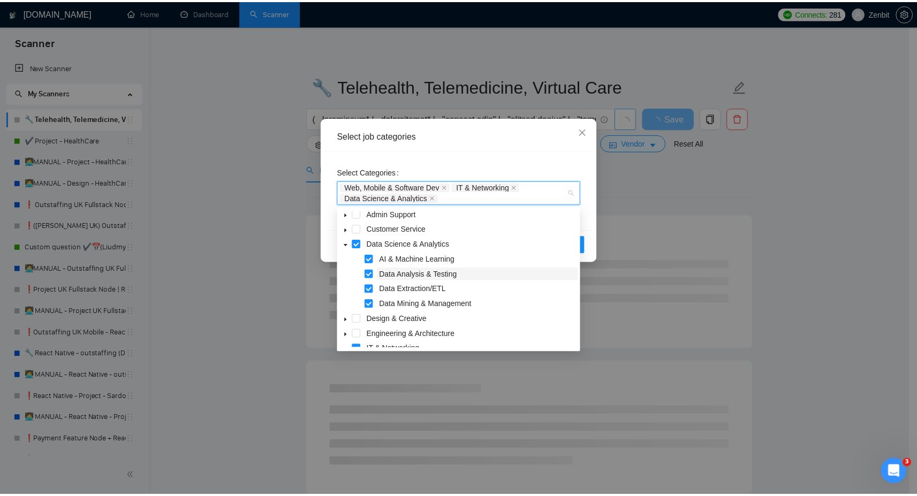
scroll to position [0, 0]
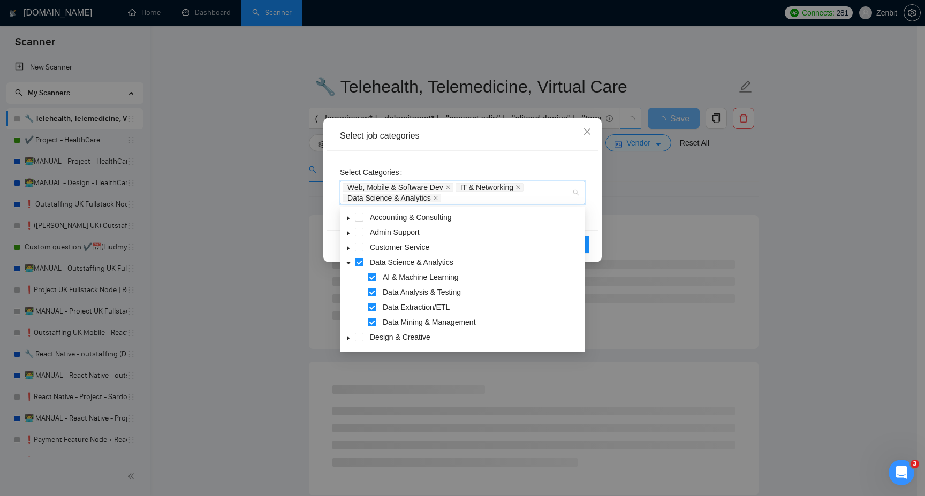
click at [349, 231] on icon "caret-down" at bounding box center [348, 233] width 5 height 5
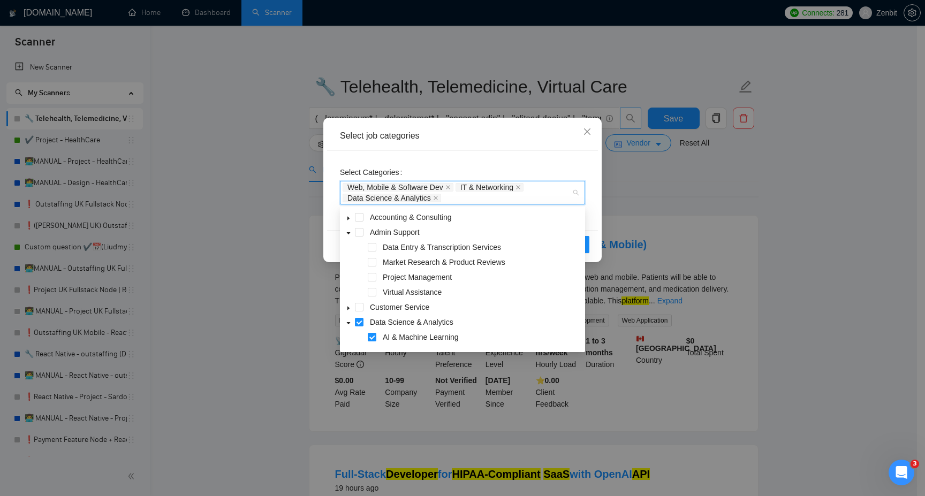
click at [347, 217] on icon "caret-down" at bounding box center [348, 219] width 2 height 4
click at [347, 217] on icon "caret-down" at bounding box center [348, 218] width 5 height 5
click at [372, 276] on span at bounding box center [372, 277] width 9 height 9
click at [374, 291] on span at bounding box center [372, 292] width 9 height 9
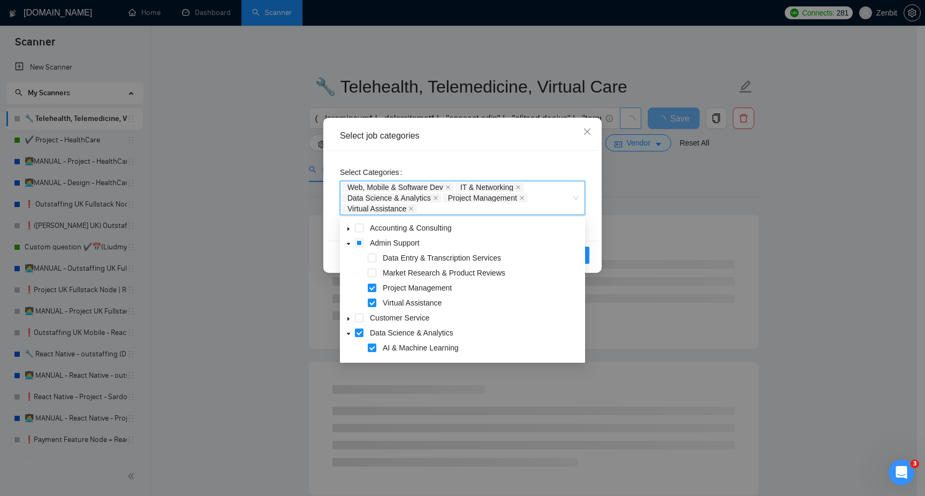
click at [493, 131] on div "Select job categories" at bounding box center [462, 136] width 245 height 12
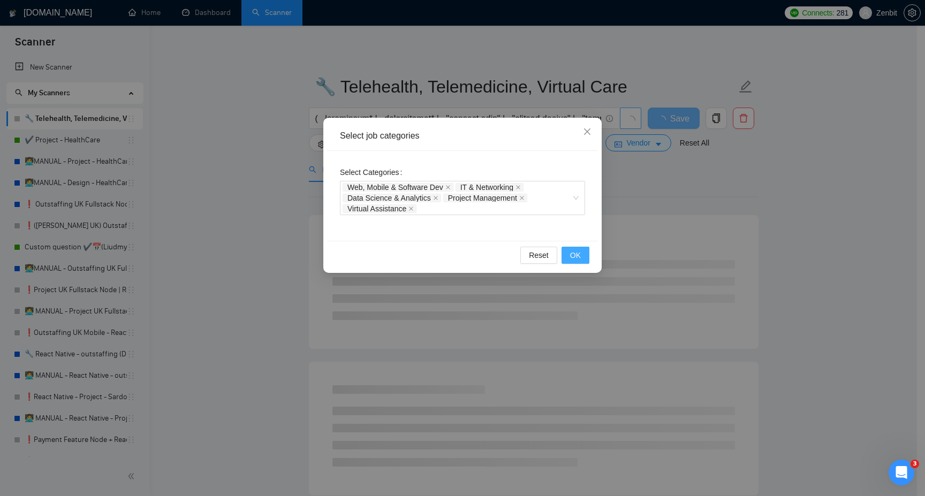
click at [573, 258] on span "OK" at bounding box center [575, 255] width 11 height 12
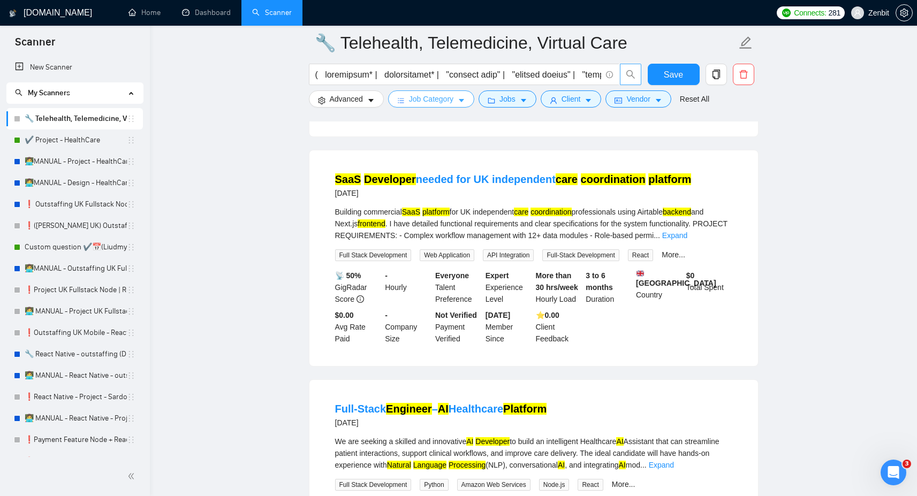
scroll to position [1921, 0]
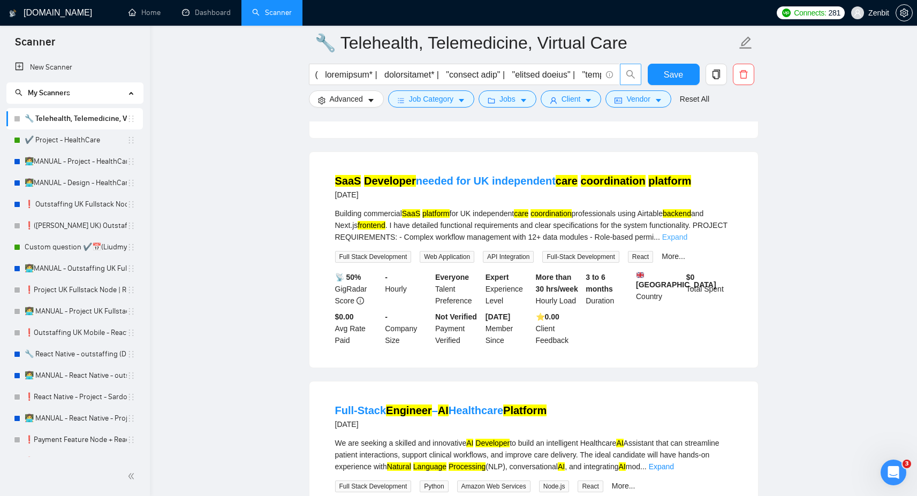
click at [687, 241] on link "Expand" at bounding box center [674, 237] width 25 height 9
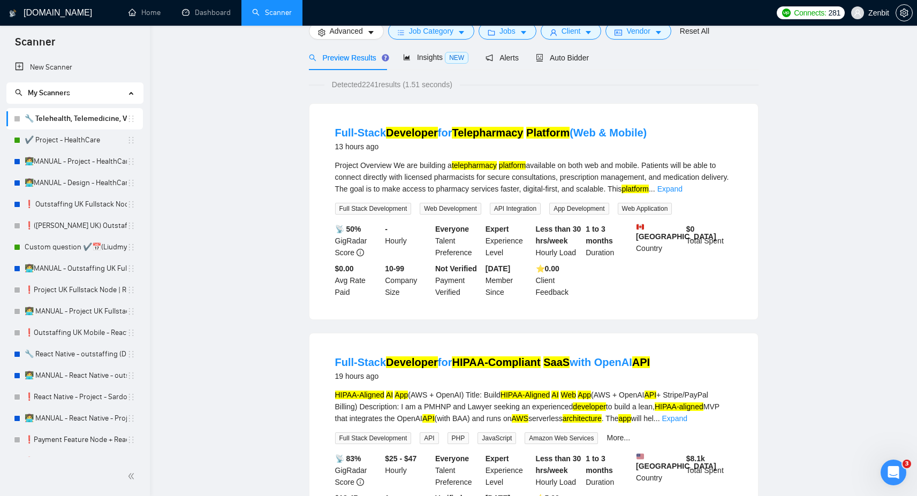
scroll to position [0, 0]
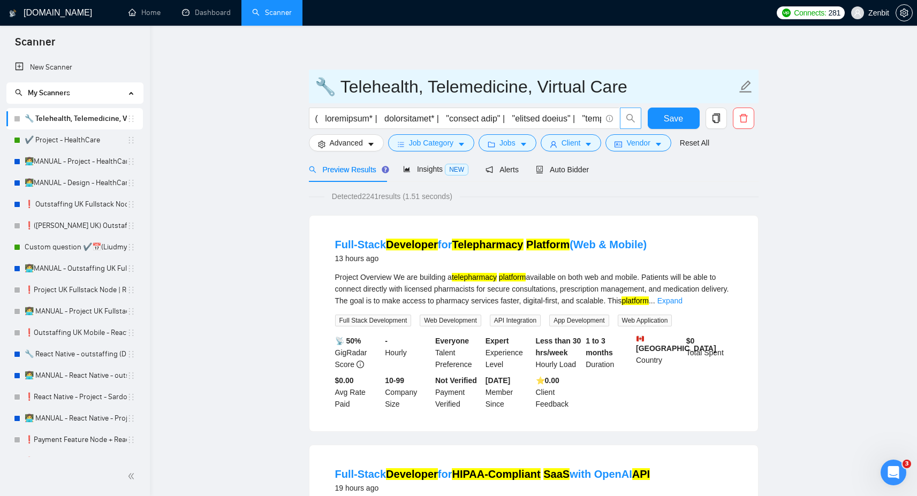
click at [339, 90] on input "🔧 Telehealth, Telemedicine, Virtual Care" at bounding box center [526, 86] width 422 height 27
click at [338, 87] on input "🔧 Main Telehealth, Telemedicine, Virtual Care" at bounding box center [526, 86] width 422 height 27
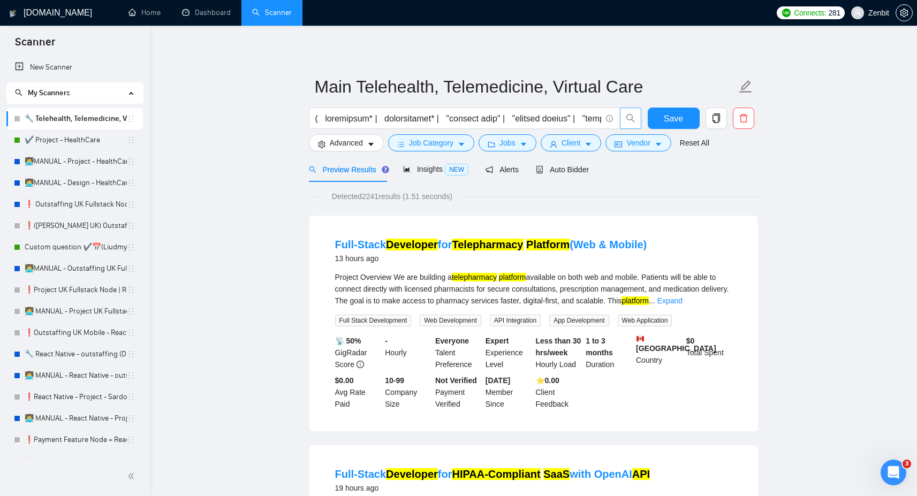
click at [671, 116] on span "Save" at bounding box center [673, 118] width 19 height 13
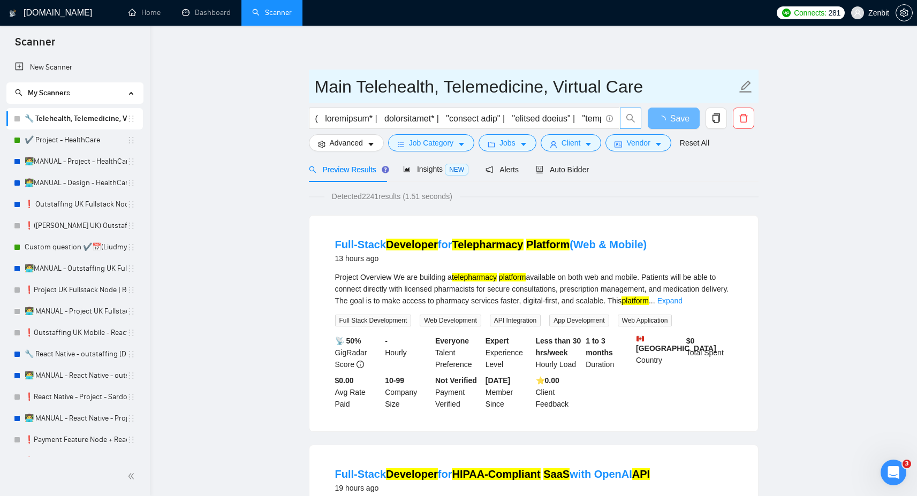
click at [341, 87] on input "Main Telehealth, Telemedicine, Virtual Care" at bounding box center [526, 86] width 422 height 27
click at [349, 88] on input "Main Telehealth, Telemedicine, Virtual Care" at bounding box center [526, 86] width 422 height 27
type input "Main: Telehealth, Telemedicine, Virtual Care"
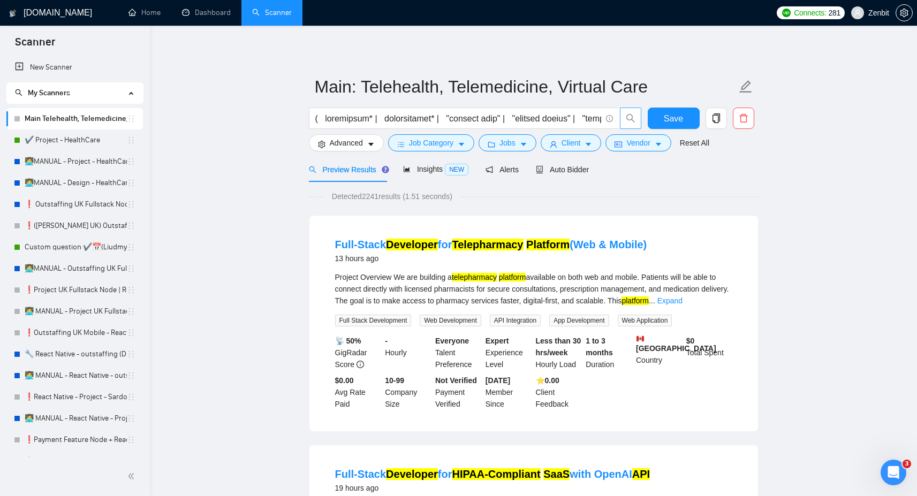
click at [674, 118] on span "Save" at bounding box center [673, 118] width 19 height 13
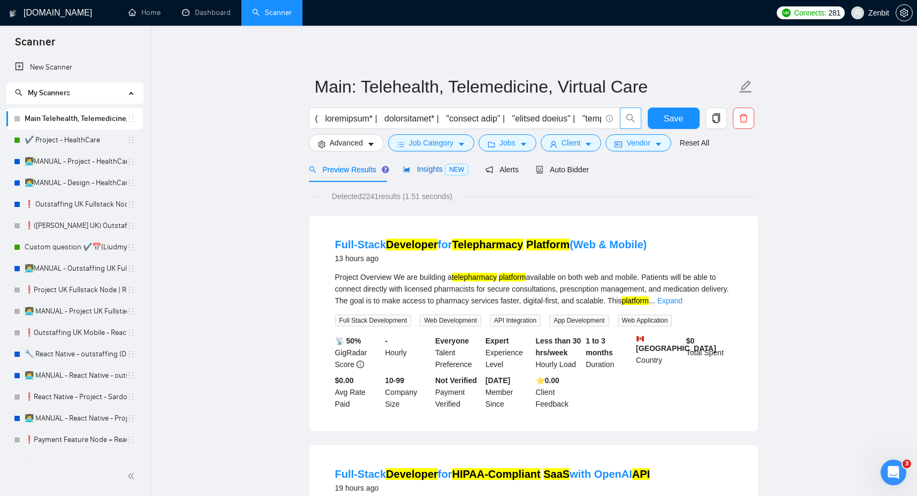
click at [428, 170] on span "Insights NEW" at bounding box center [435, 169] width 65 height 9
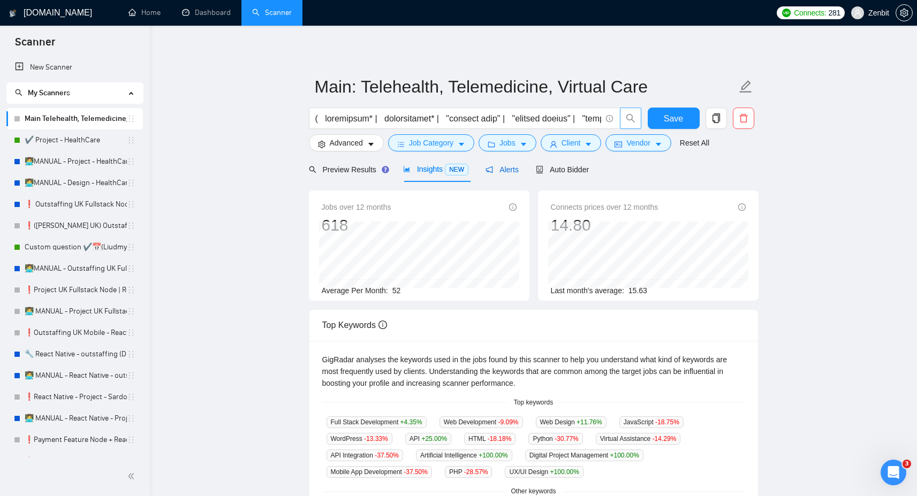
click at [508, 175] on div "Alerts" at bounding box center [501, 170] width 33 height 12
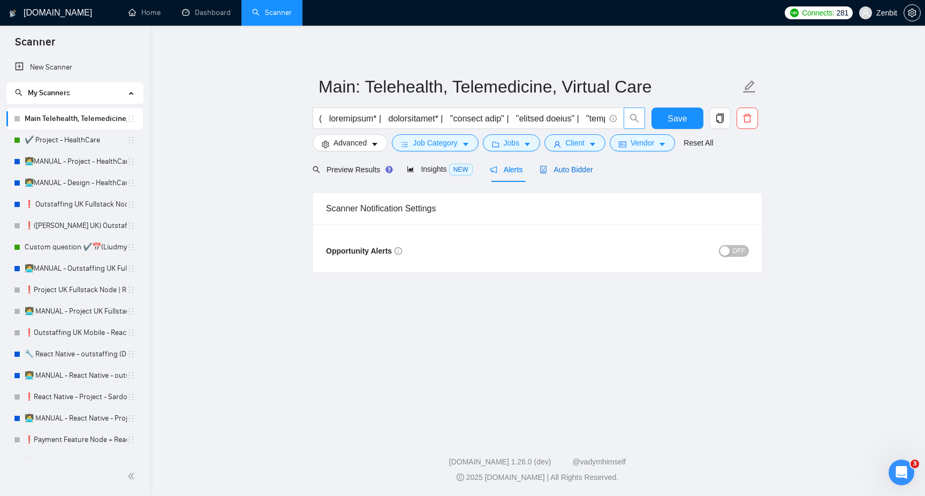
click at [564, 173] on span "Auto Bidder" at bounding box center [565, 169] width 53 height 9
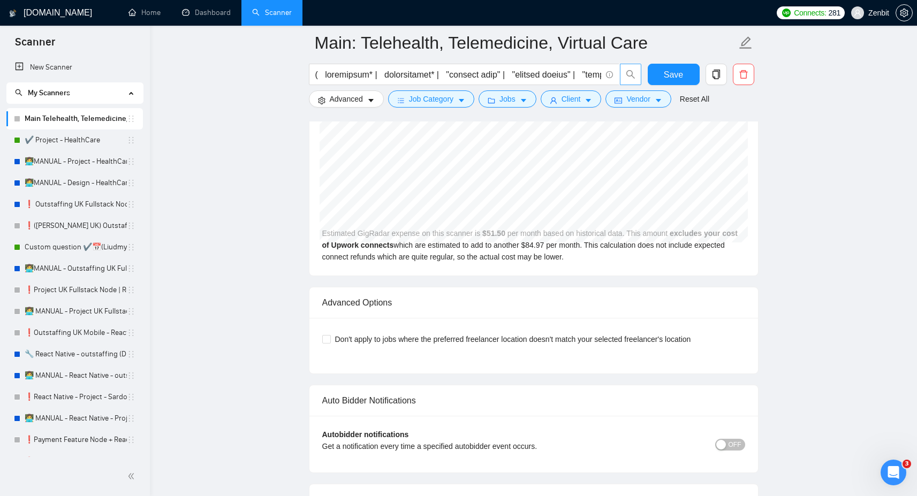
scroll to position [2308, 0]
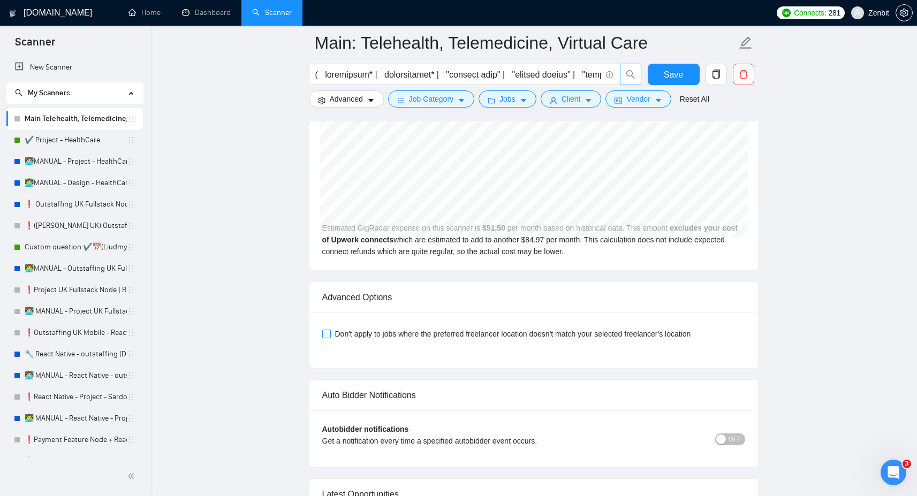
click at [379, 333] on span "Don't apply to jobs where the preferred freelancer location doesn't match your …" at bounding box center [513, 334] width 364 height 12
click at [330, 333] on input "Don't apply to jobs where the preferred freelancer location doesn't match your …" at bounding box center [325, 333] width 7 height 7
checkbox input "true"
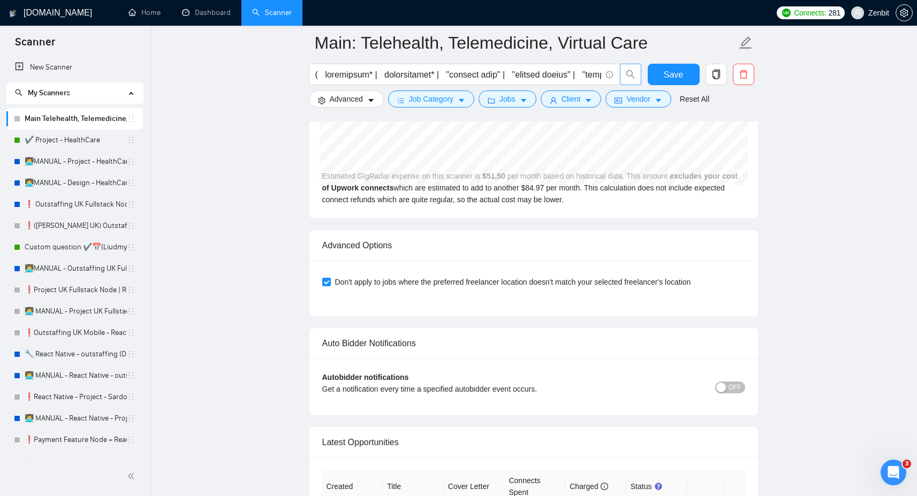
scroll to position [2364, 0]
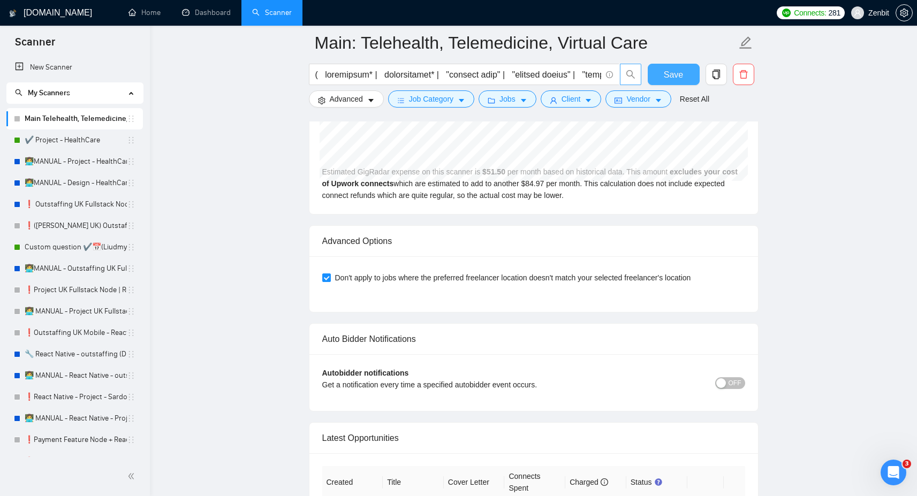
click at [676, 76] on span "Save" at bounding box center [673, 74] width 19 height 13
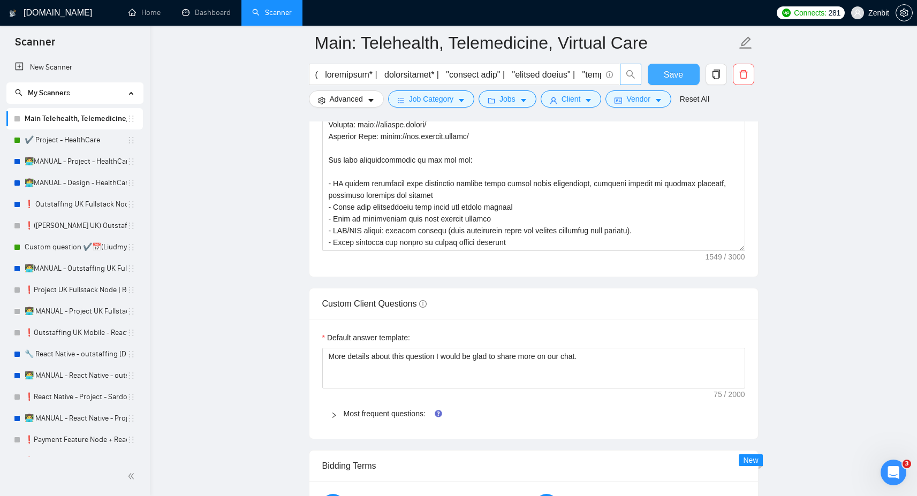
scroll to position [1411, 0]
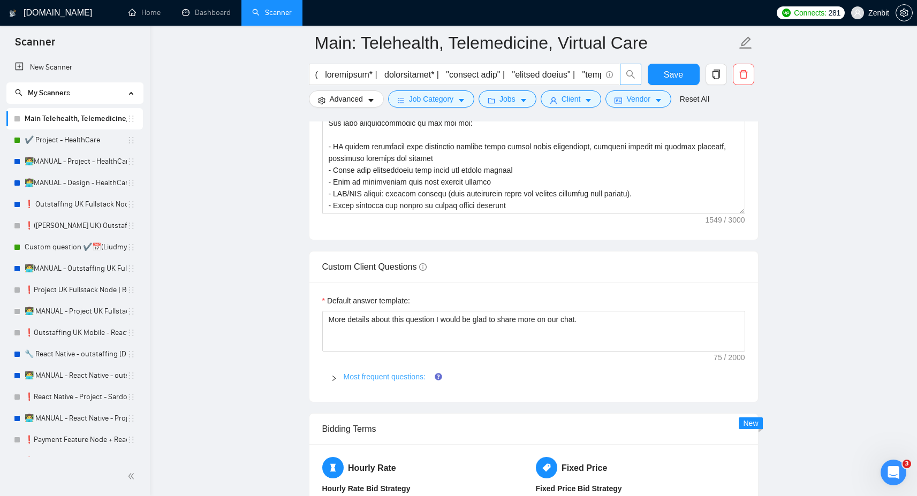
click at [383, 376] on link "Most frequent questions:" at bounding box center [385, 376] width 82 height 9
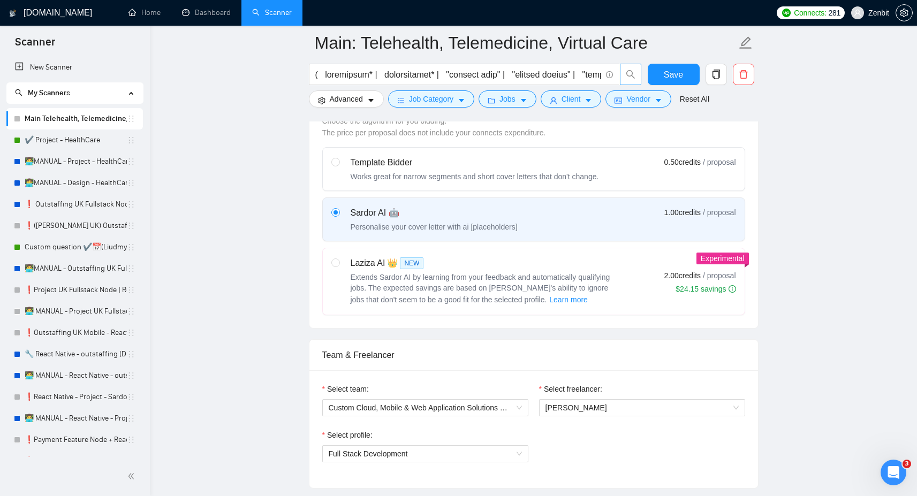
scroll to position [300, 0]
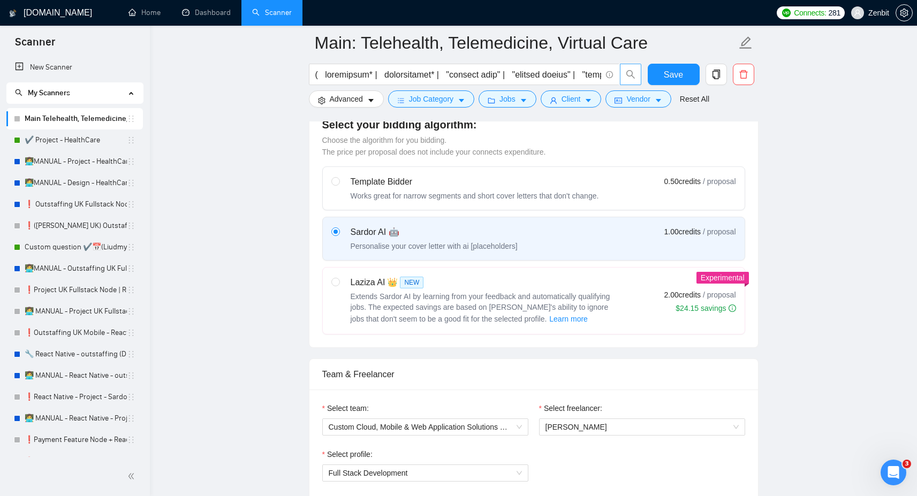
click at [360, 187] on div "Template Bidder Works great for narrow segments and short cover letters that do…" at bounding box center [475, 189] width 248 height 26
click at [339, 185] on input "radio" at bounding box center [334, 180] width 7 height 7
radio input "true"
radio input "false"
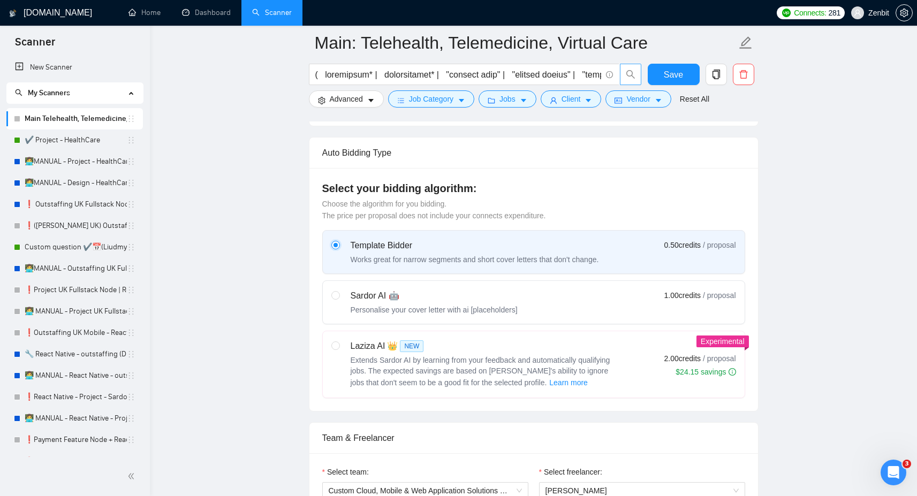
scroll to position [227, 0]
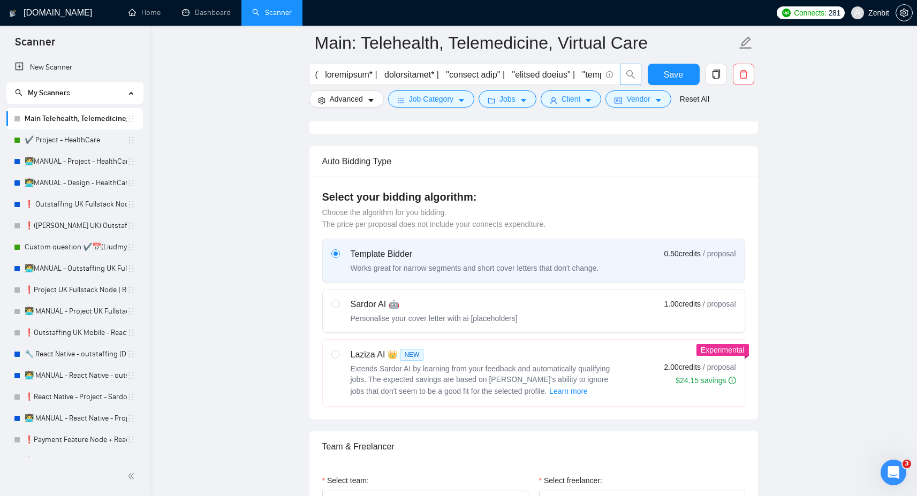
click at [360, 310] on div "Sardor AI 🤖" at bounding box center [434, 304] width 167 height 13
click at [339, 307] on input "radio" at bounding box center [334, 303] width 7 height 7
radio input "true"
radio input "false"
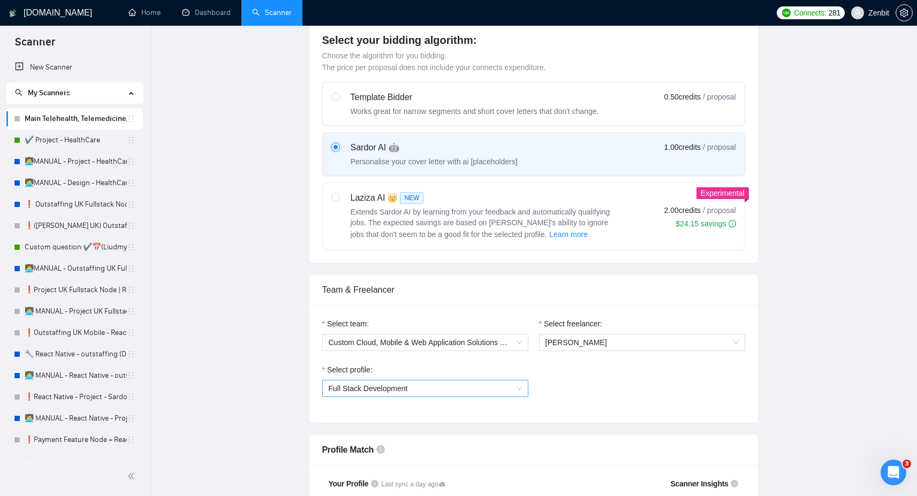
scroll to position [0, 0]
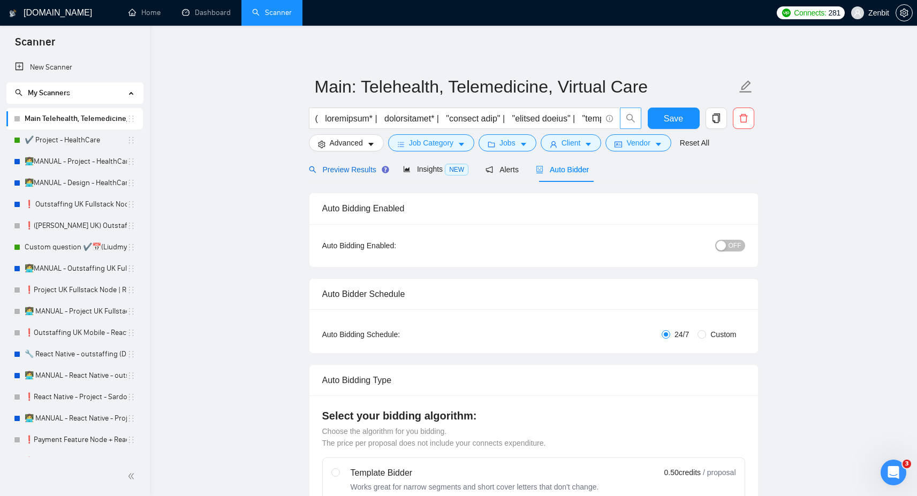
click at [337, 168] on span "Preview Results" at bounding box center [347, 169] width 77 height 9
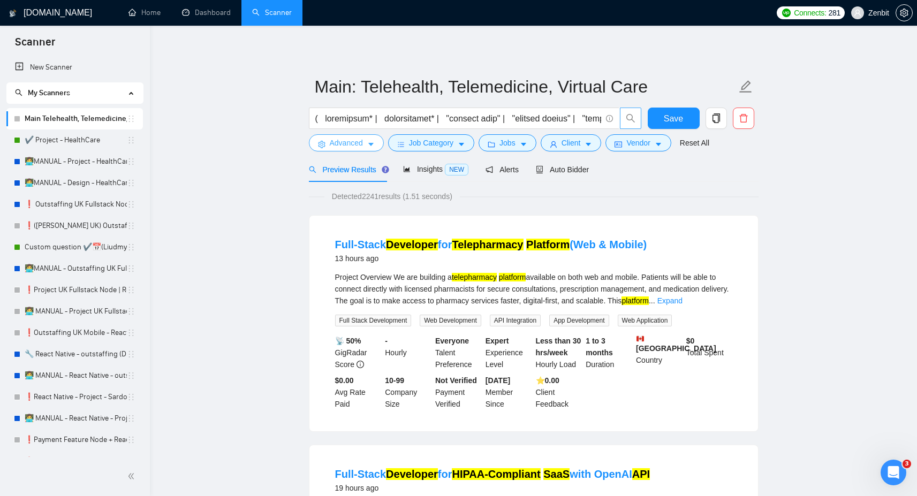
click at [360, 144] on span "Advanced" at bounding box center [346, 143] width 33 height 12
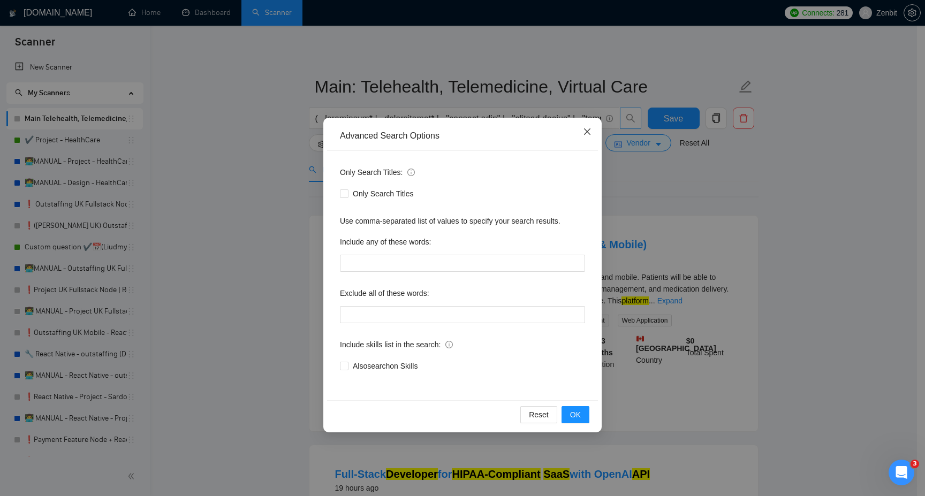
click at [587, 127] on span "Close" at bounding box center [587, 132] width 29 height 29
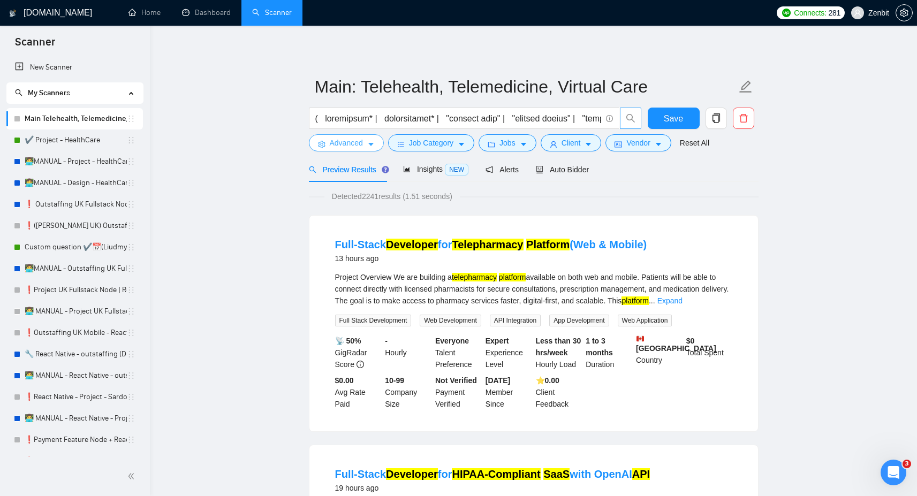
click at [360, 143] on span "Advanced" at bounding box center [346, 143] width 33 height 12
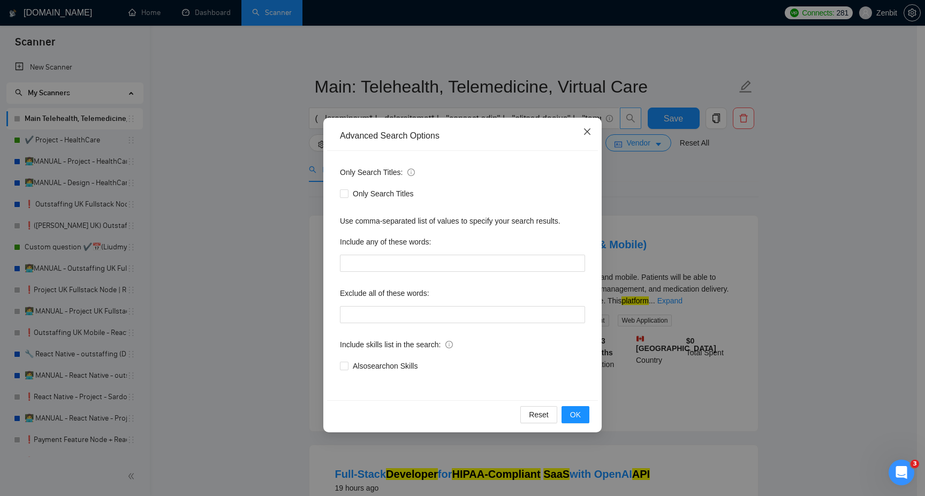
click at [587, 134] on icon "close" at bounding box center [587, 131] width 9 height 9
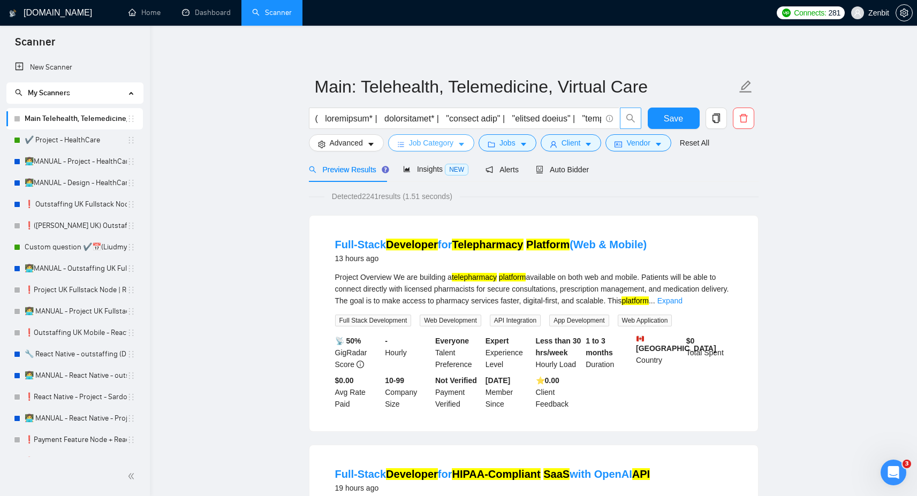
click at [451, 140] on span "Job Category" at bounding box center [431, 143] width 44 height 12
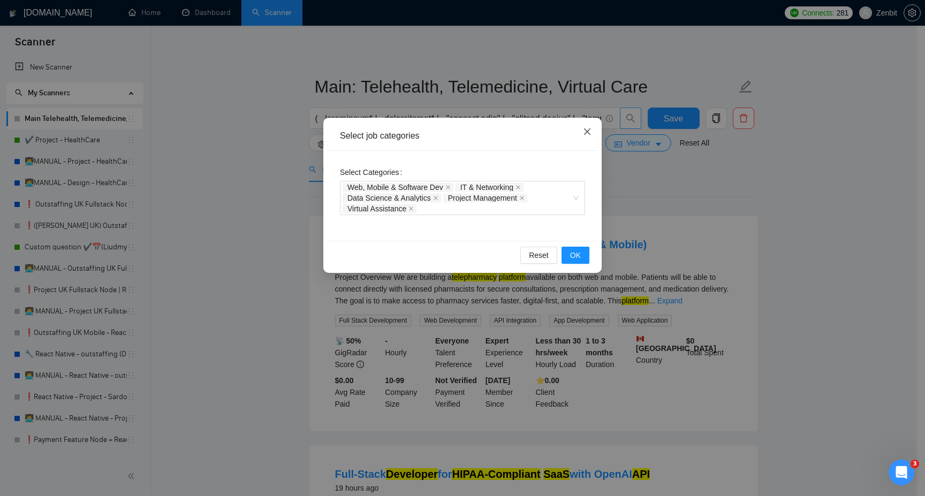
click at [587, 130] on icon "close" at bounding box center [587, 131] width 9 height 9
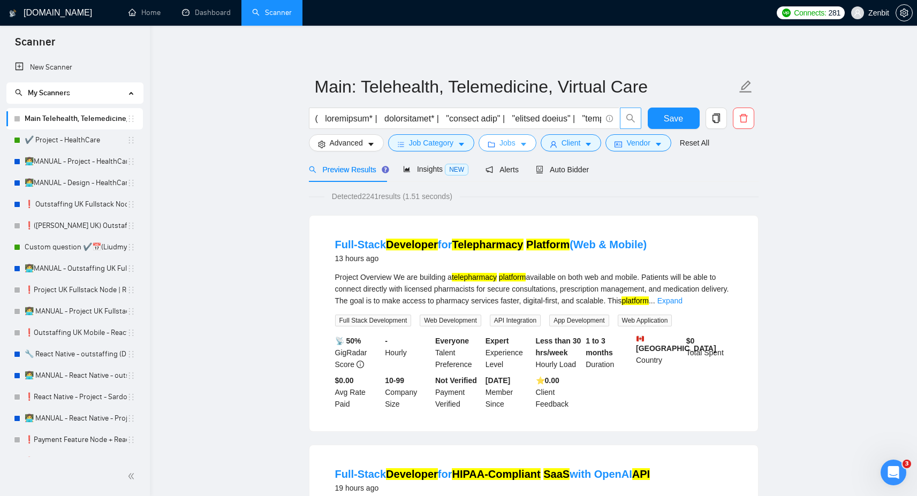
click at [514, 143] on span "Jobs" at bounding box center [507, 143] width 16 height 12
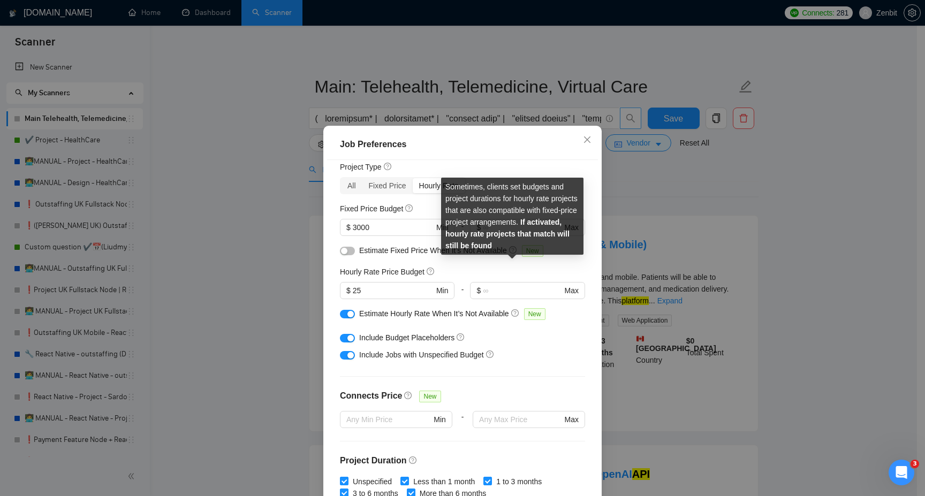
scroll to position [34, 0]
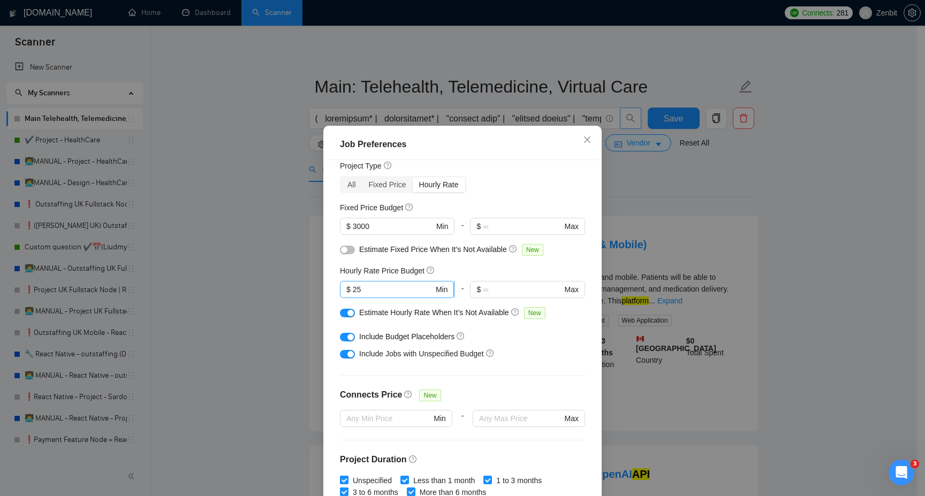
click at [373, 288] on input "25" at bounding box center [393, 290] width 81 height 12
drag, startPoint x: 375, startPoint y: 286, endPoint x: 327, endPoint y: 286, distance: 47.6
click at [328, 286] on div "Budget Project Type All Fixed Price Hourly Rate Fixed Price Budget $ 3000 Min -…" at bounding box center [462, 333] width 271 height 347
type input "20"
click at [482, 154] on div "Job Preferences" at bounding box center [462, 145] width 271 height 31
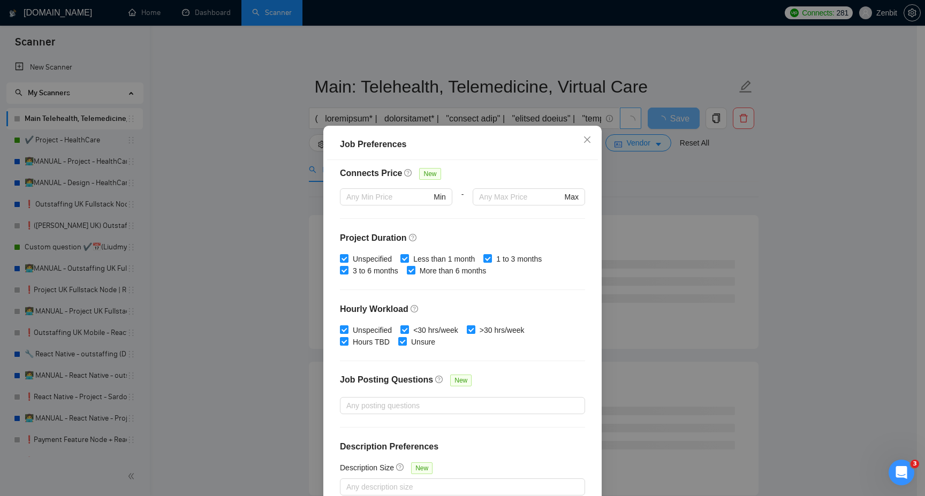
scroll to position [58, 0]
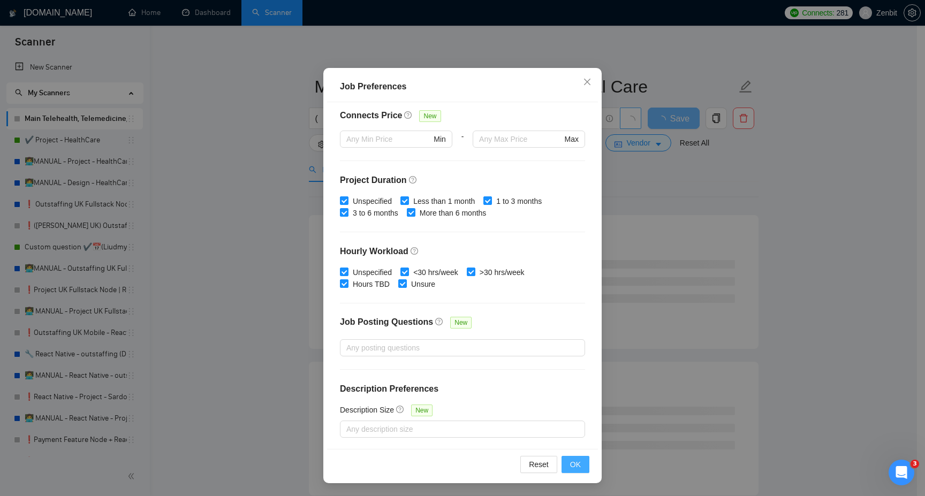
click at [578, 466] on button "OK" at bounding box center [575, 464] width 28 height 17
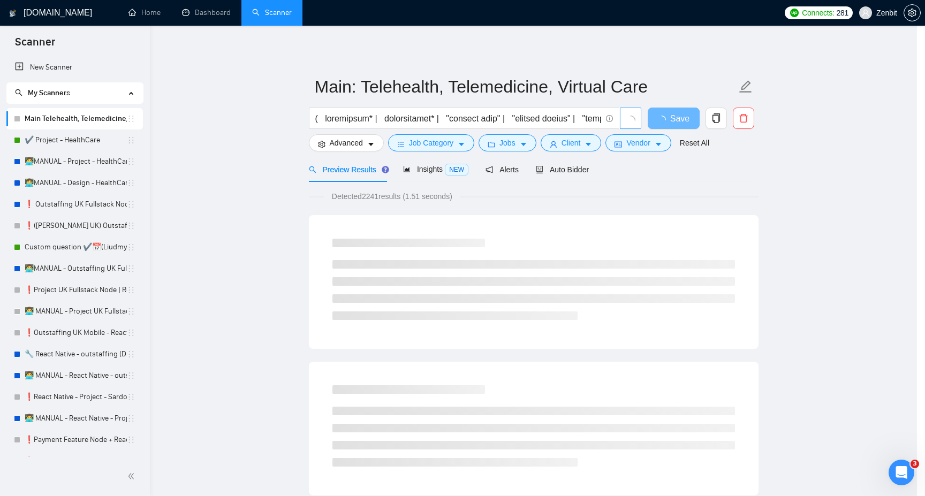
scroll to position [0, 0]
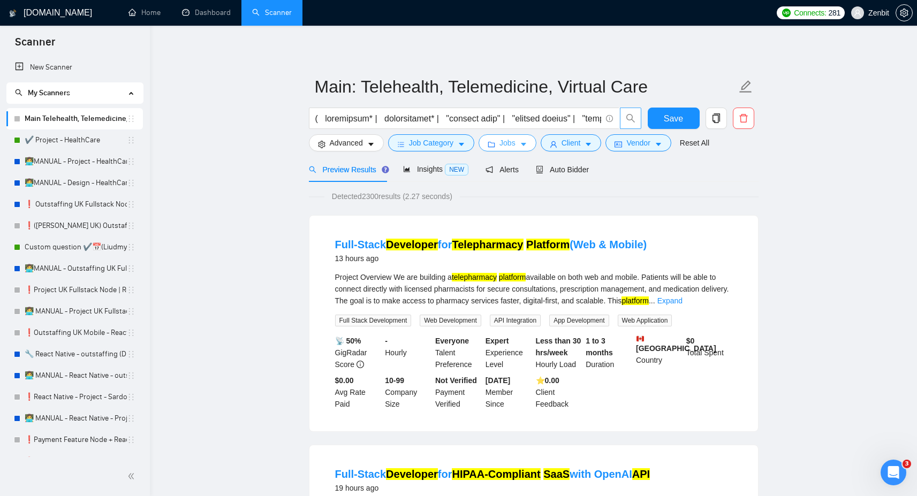
click at [504, 140] on span "Jobs" at bounding box center [507, 143] width 16 height 12
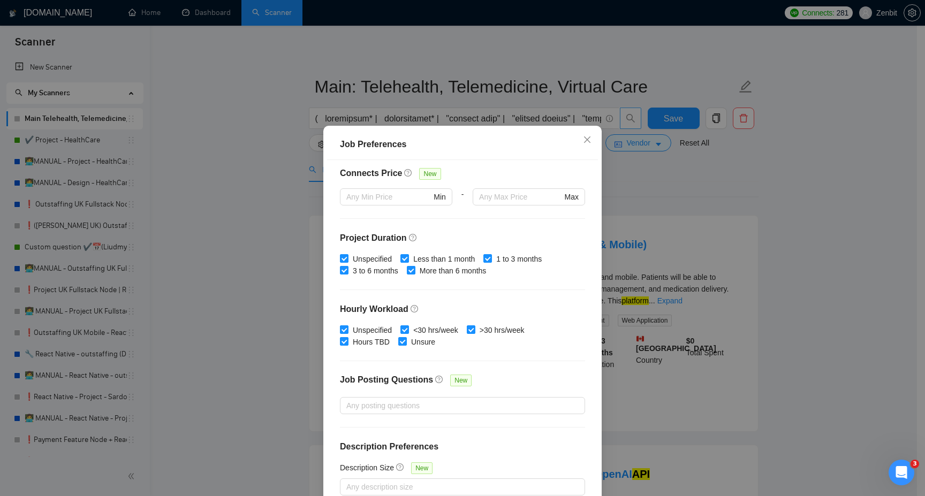
click at [638, 207] on div "Job Preferences Budget Project Type All Fixed Price Hourly Rate Fixed Price Bud…" at bounding box center [462, 248] width 925 height 496
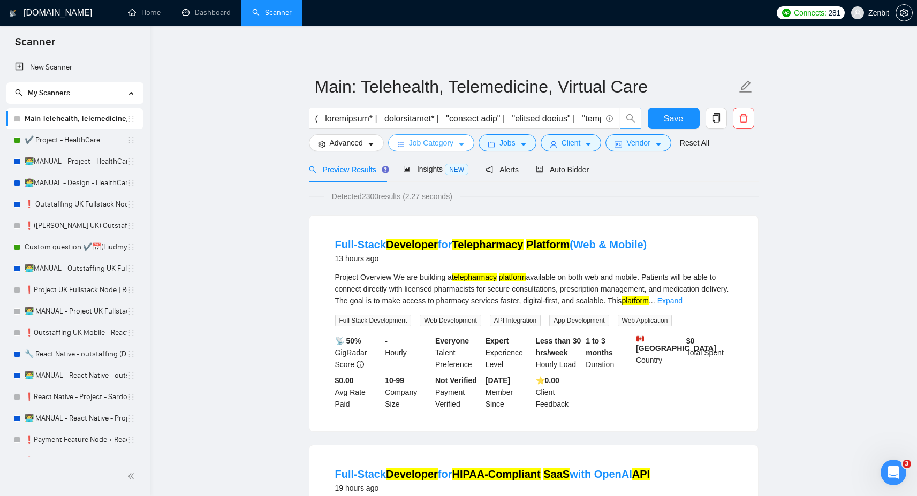
click at [452, 147] on span "Job Category" at bounding box center [431, 143] width 44 height 12
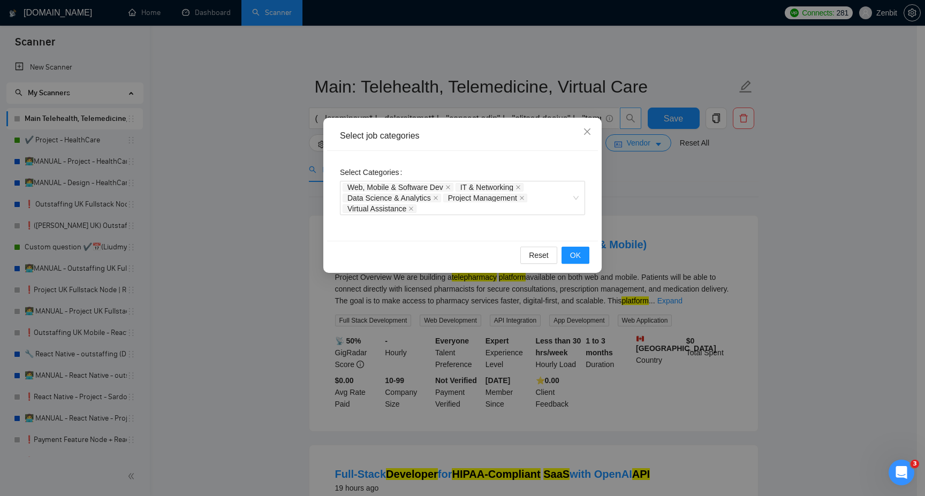
click at [667, 188] on div "Select job categories Select Categories Web, Mobile & Software Dev IT & Network…" at bounding box center [462, 248] width 925 height 496
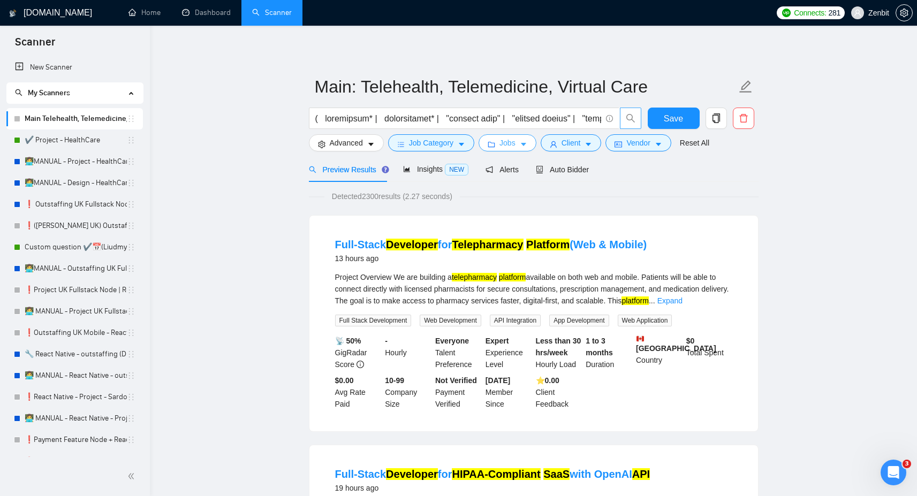
click at [511, 147] on span "Jobs" at bounding box center [507, 143] width 16 height 12
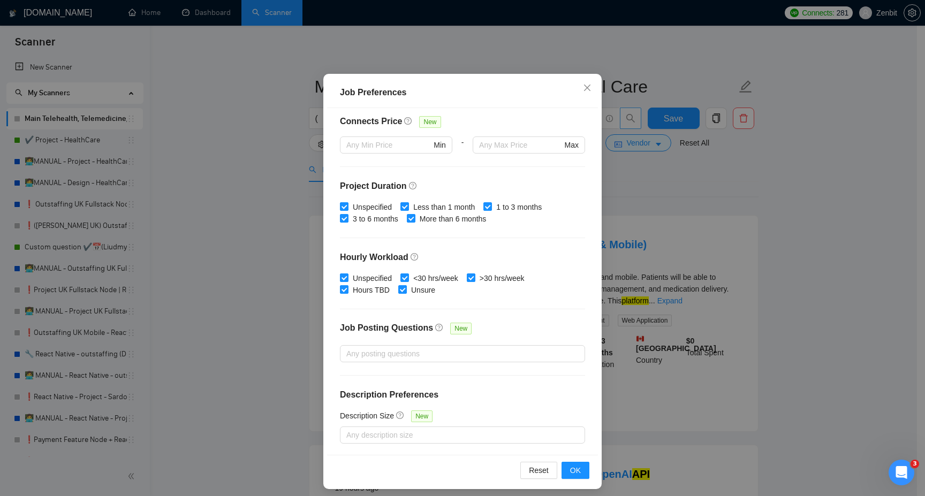
scroll to position [58, 0]
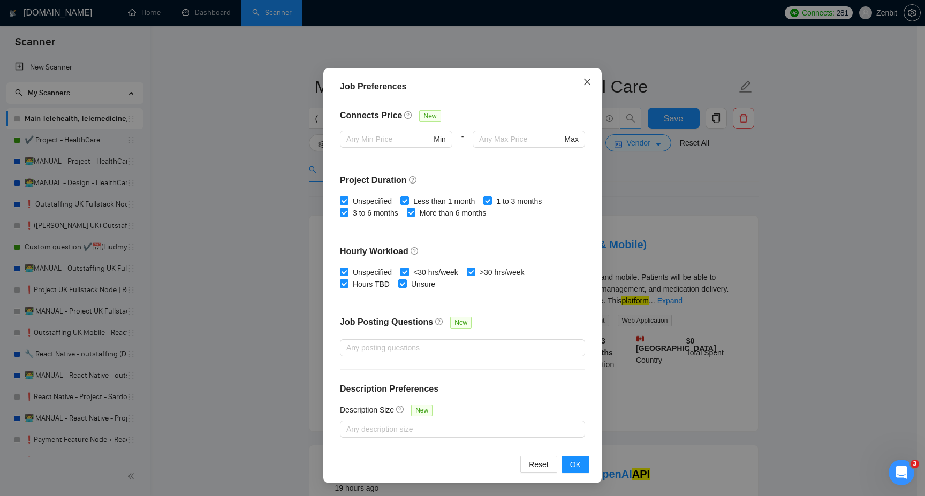
click at [583, 85] on icon "close" at bounding box center [587, 82] width 9 height 9
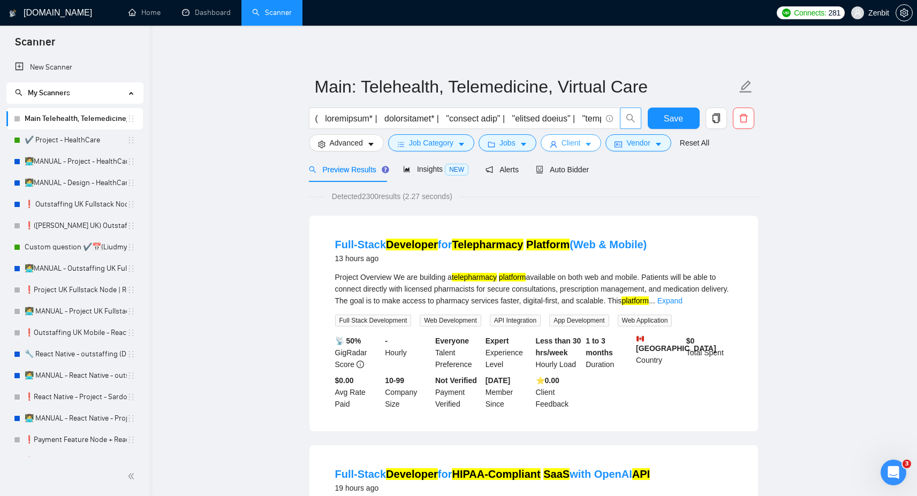
click at [576, 144] on span "Client" at bounding box center [570, 143] width 19 height 12
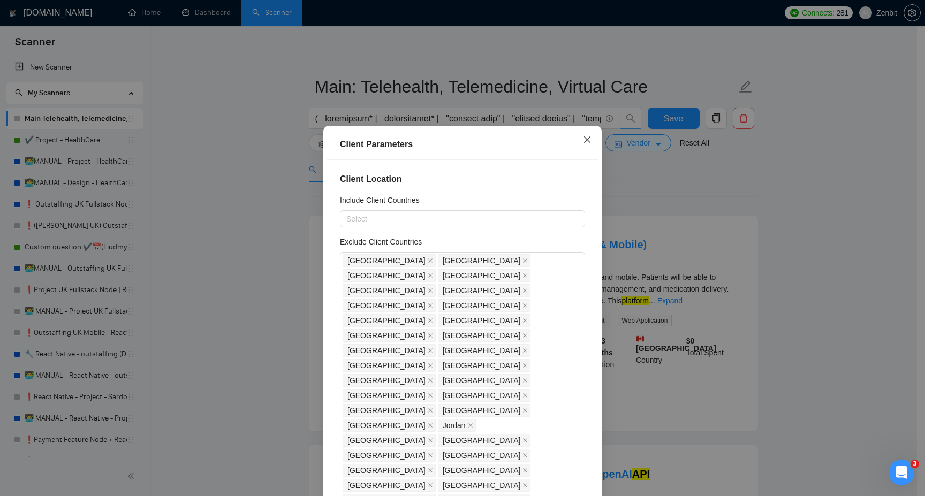
click at [583, 137] on icon "close" at bounding box center [587, 139] width 9 height 9
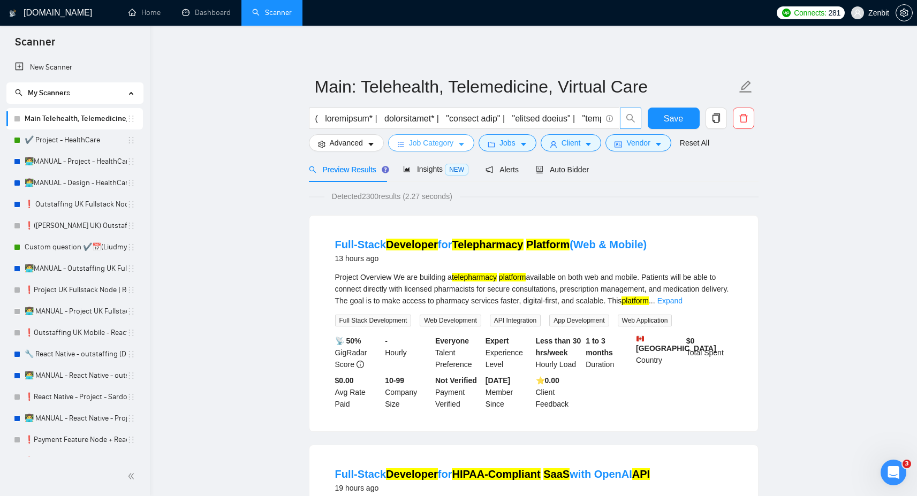
click at [432, 146] on span "Job Category" at bounding box center [431, 143] width 44 height 12
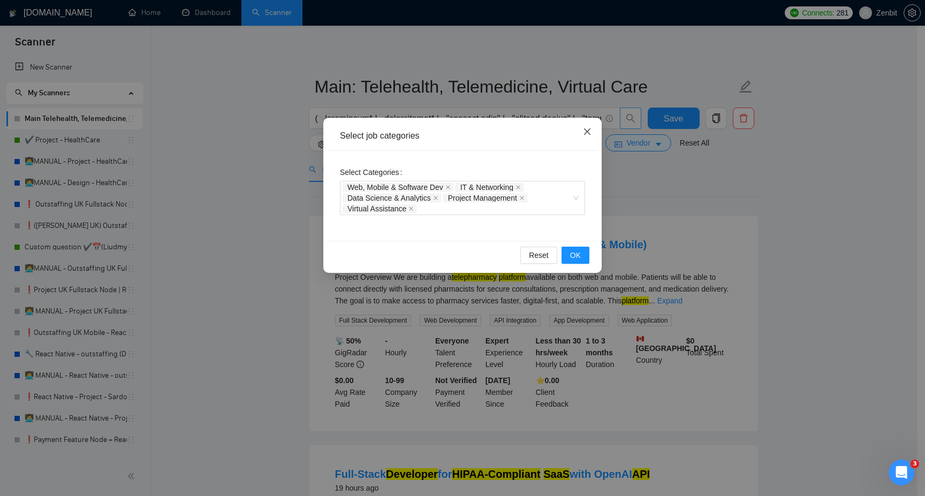
click at [588, 133] on icon "close" at bounding box center [587, 131] width 6 height 6
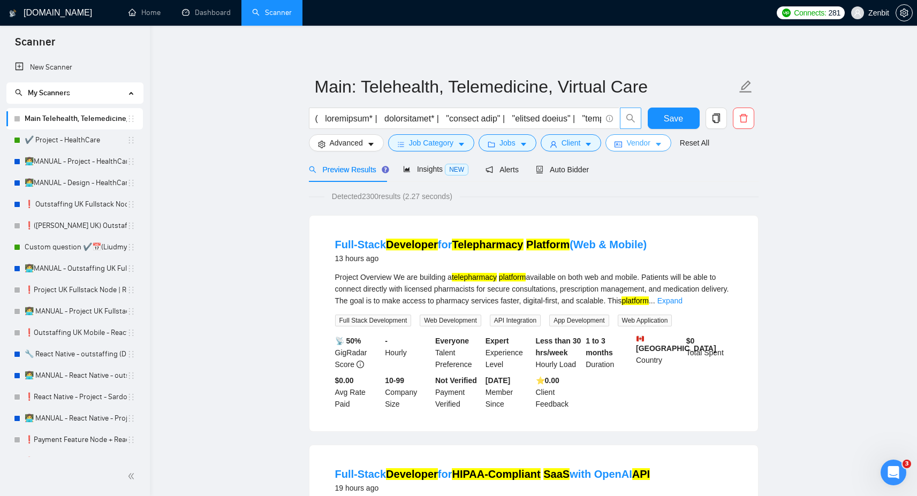
click at [642, 148] on span "Vendor" at bounding box center [638, 143] width 24 height 12
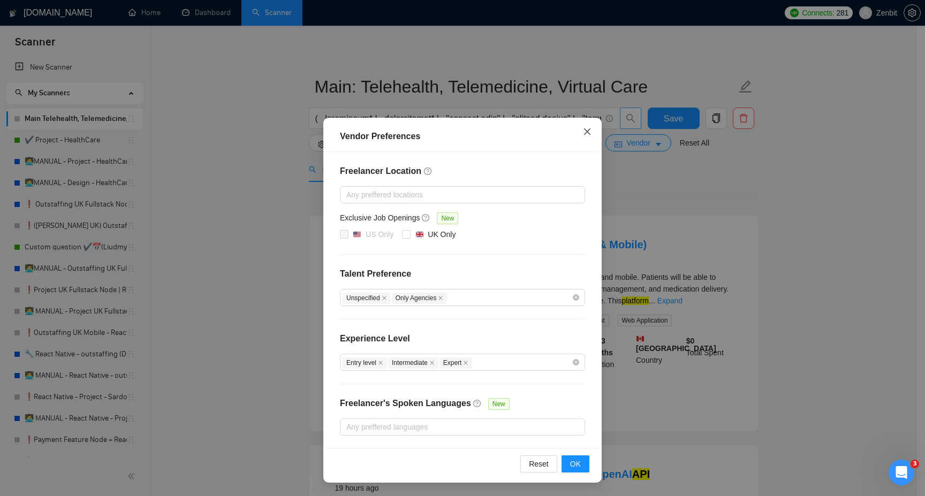
click at [585, 131] on icon "close" at bounding box center [587, 131] width 9 height 9
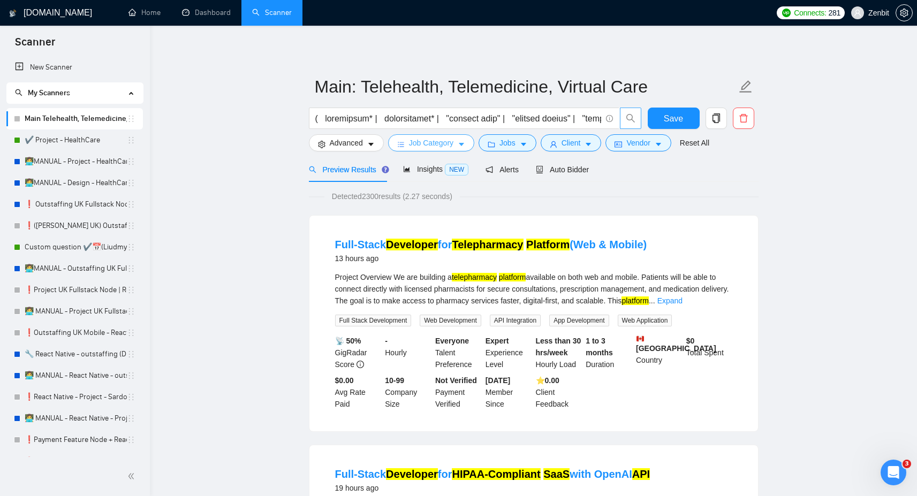
click at [447, 142] on span "Job Category" at bounding box center [431, 143] width 44 height 12
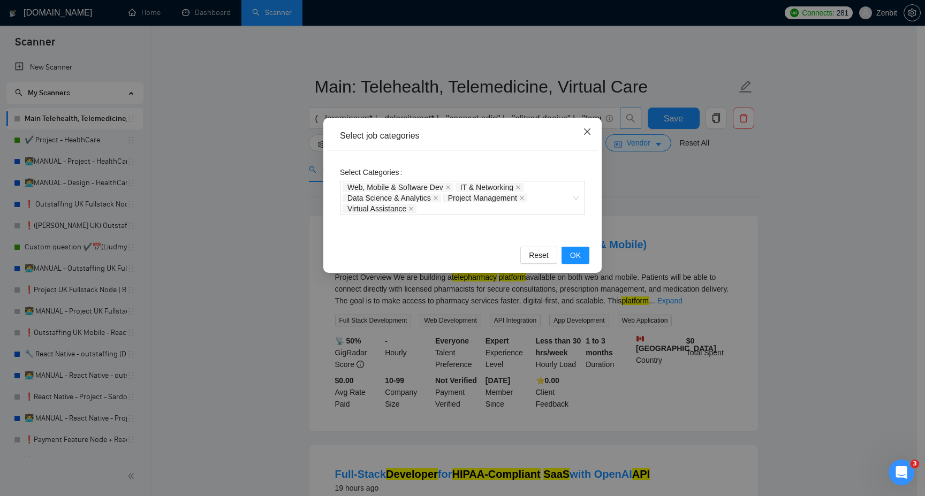
click at [587, 130] on icon "close" at bounding box center [587, 131] width 9 height 9
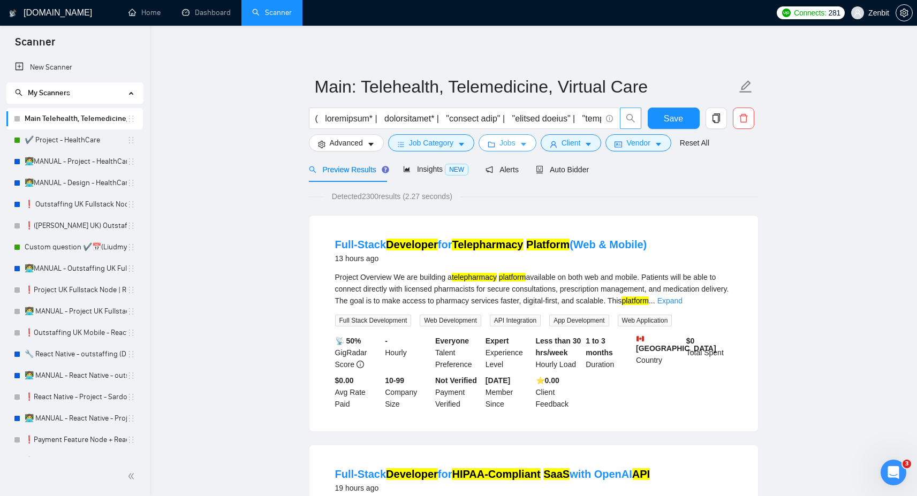
click at [515, 139] on span "Jobs" at bounding box center [507, 143] width 16 height 12
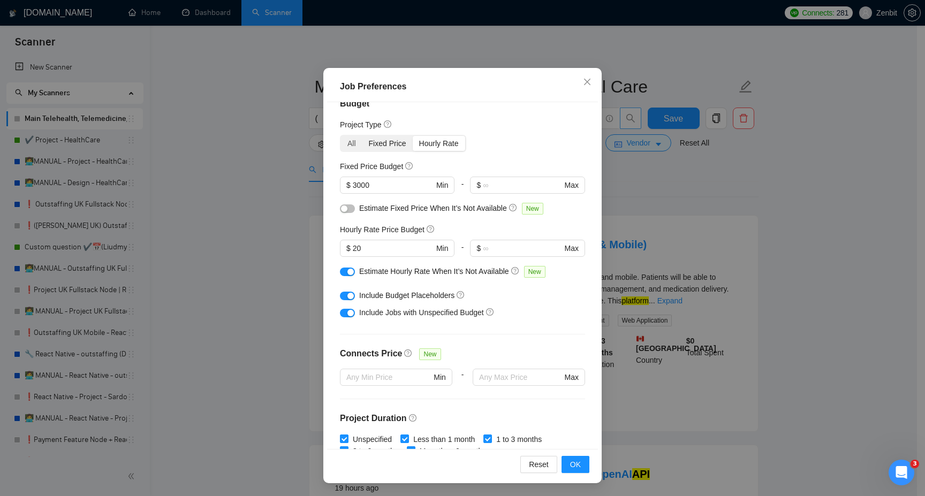
scroll to position [19, 0]
click at [345, 210] on button "button" at bounding box center [347, 207] width 15 height 9
click at [341, 210] on button "button" at bounding box center [347, 207] width 15 height 9
click at [347, 208] on button "button" at bounding box center [347, 207] width 15 height 9
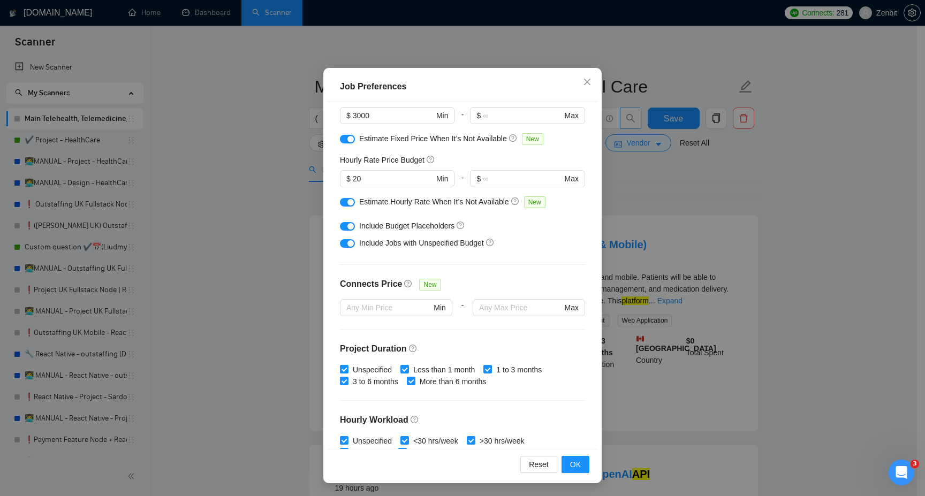
scroll to position [113, 0]
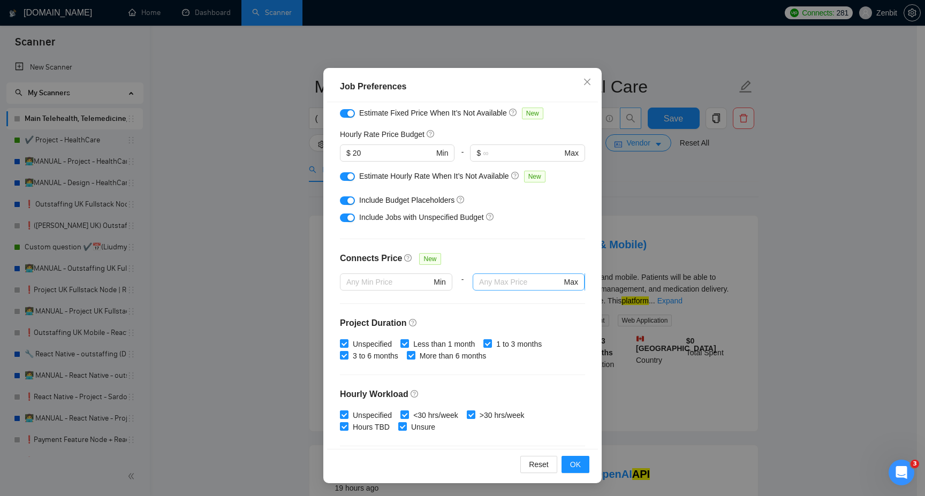
click at [493, 282] on input "text" at bounding box center [520, 282] width 82 height 12
type input "35"
click at [501, 257] on div "Connects Price New" at bounding box center [462, 262] width 245 height 21
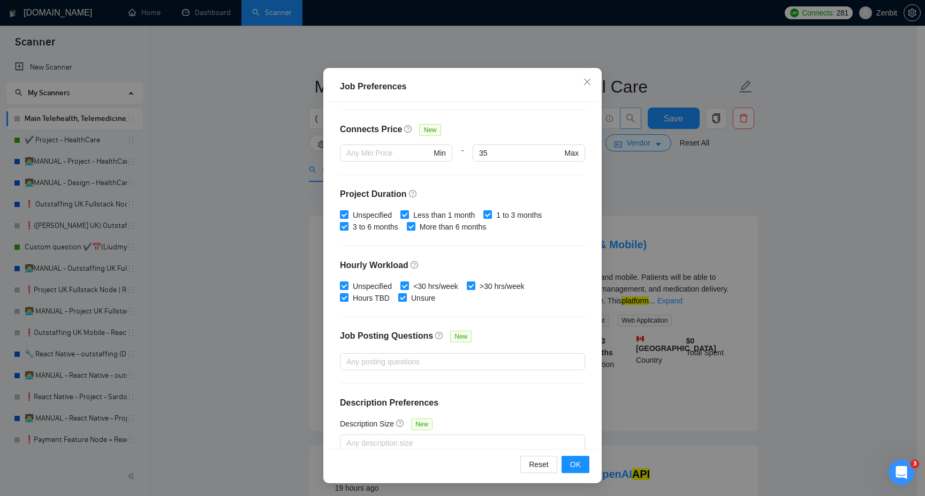
scroll to position [256, 0]
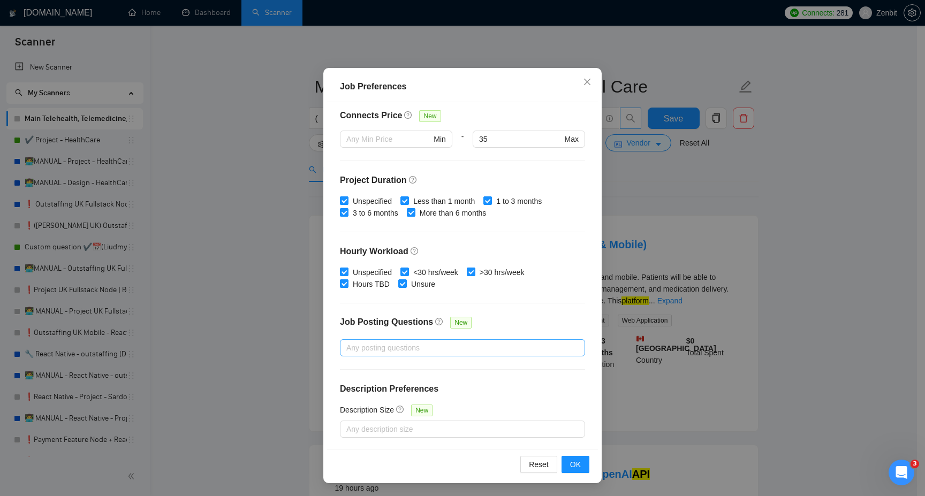
click at [394, 343] on div at bounding box center [456, 347] width 229 height 13
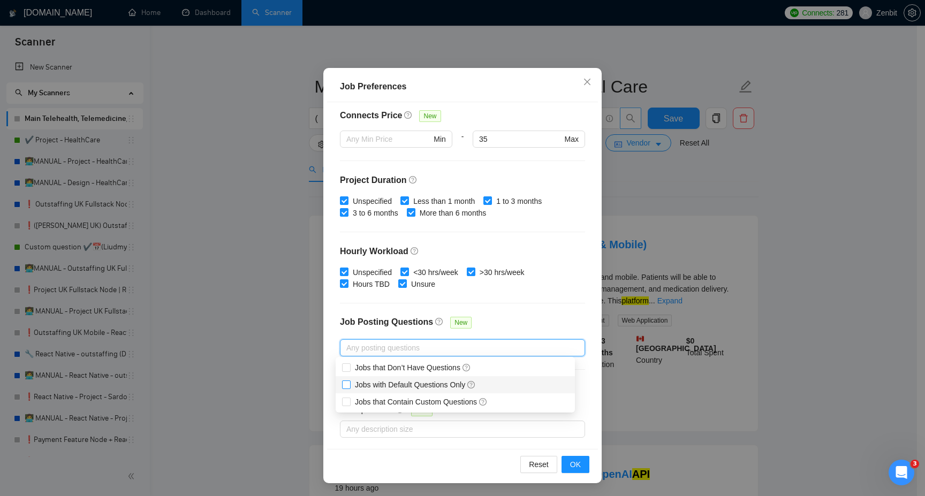
click at [345, 382] on input "Jobs with Default Questions Only" at bounding box center [345, 383] width 7 height 7
checkbox input "true"
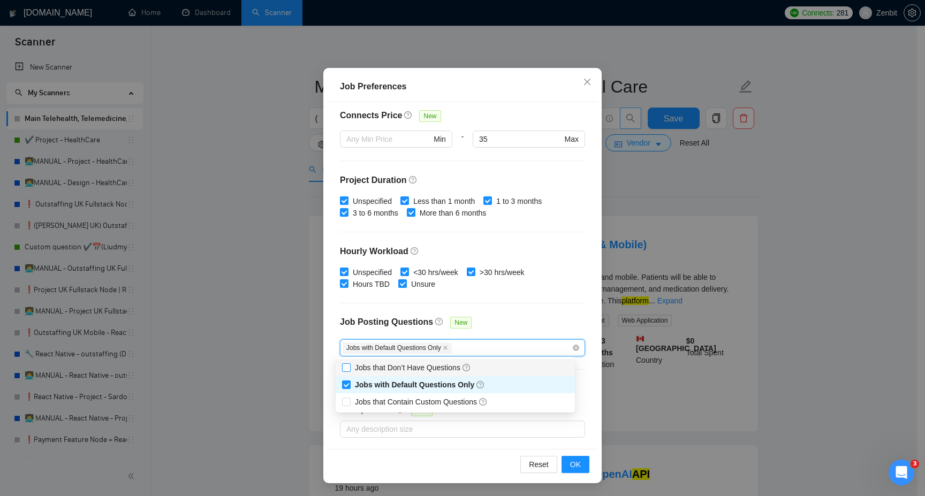
click at [347, 368] on input "Jobs that Don’t Have Questions" at bounding box center [345, 366] width 7 height 7
checkbox input "true"
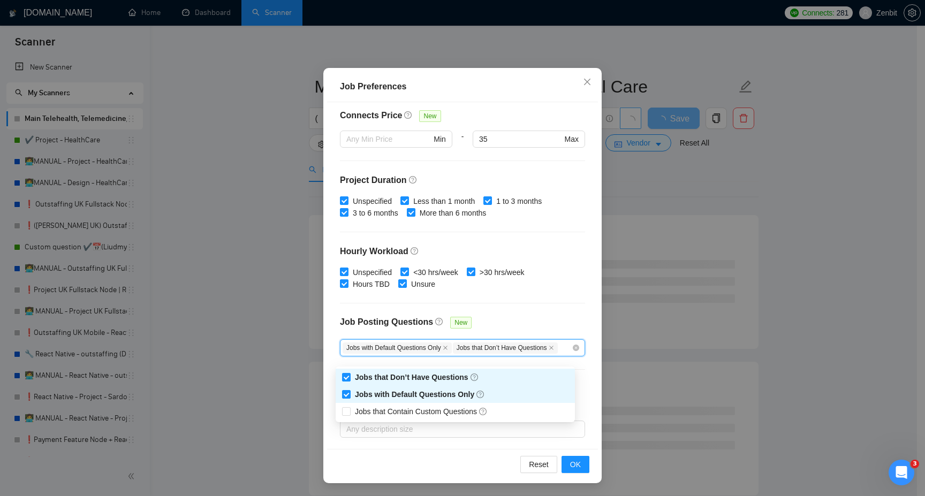
click at [500, 317] on div "Job Posting Questions New" at bounding box center [462, 327] width 245 height 23
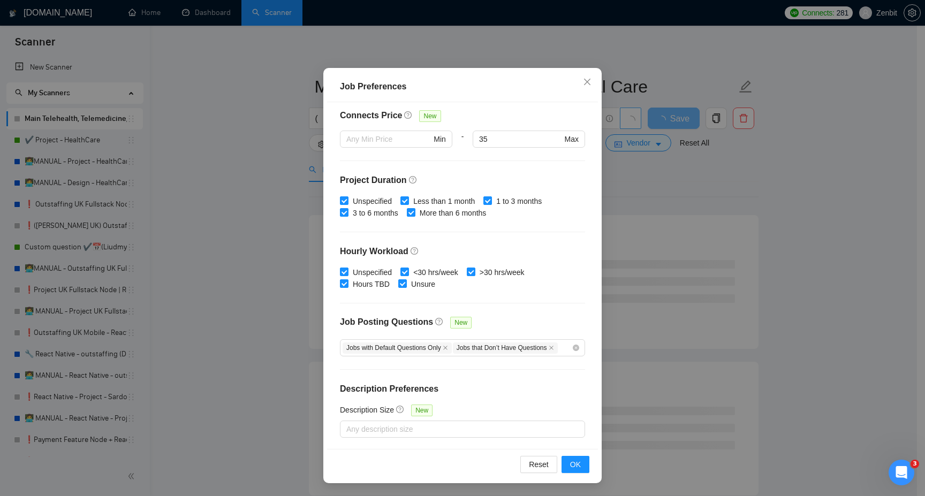
scroll to position [266, 0]
click at [400, 424] on div at bounding box center [456, 428] width 229 height 13
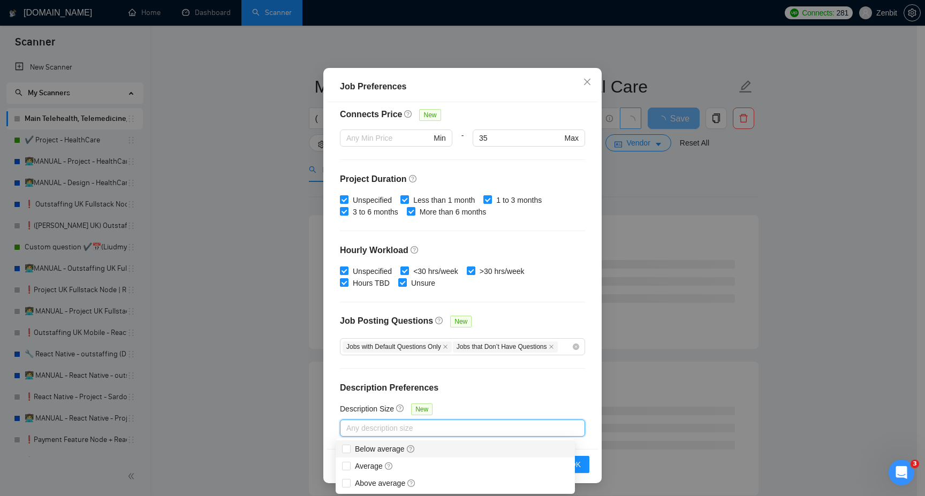
click at [474, 395] on div "Budget Project Type All Fixed Price Hourly Rate Fixed Price Budget $ 3000 Min -…" at bounding box center [462, 275] width 271 height 347
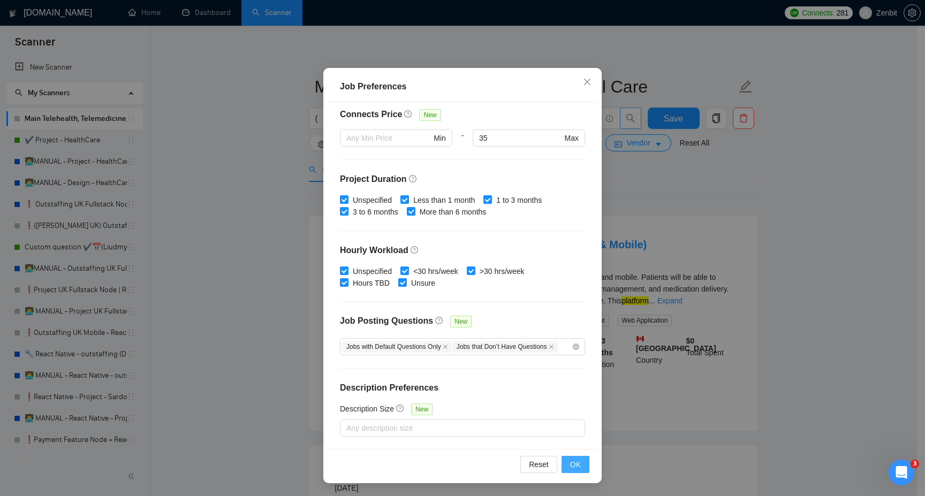
click at [576, 462] on span "OK" at bounding box center [575, 465] width 11 height 12
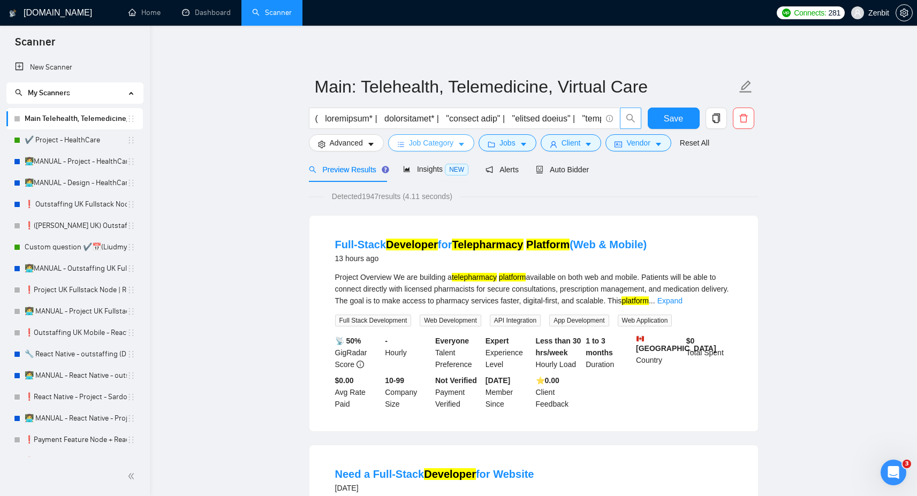
click at [447, 144] on span "Job Category" at bounding box center [431, 143] width 44 height 12
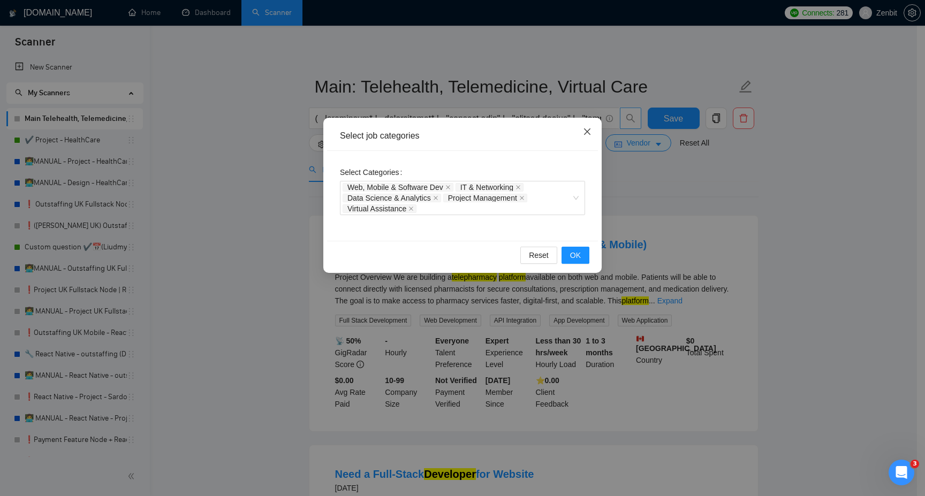
click at [587, 132] on icon "close" at bounding box center [587, 131] width 6 height 6
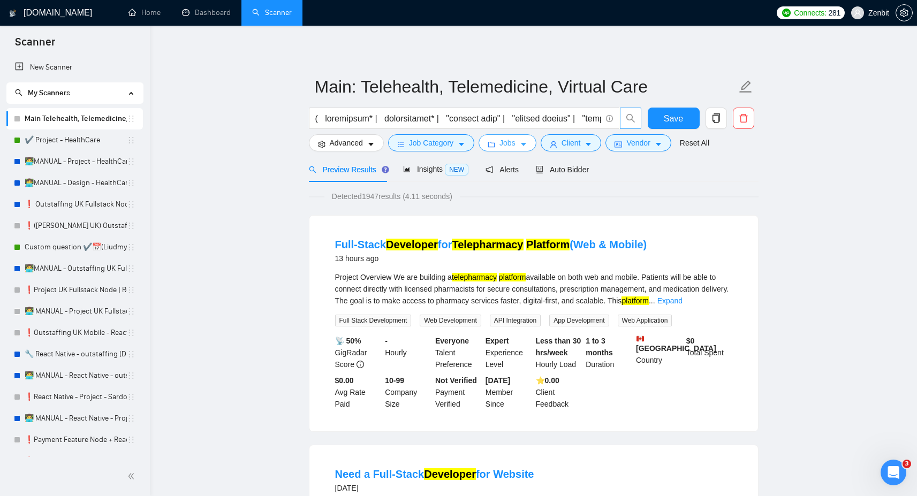
click at [509, 139] on span "Jobs" at bounding box center [507, 143] width 16 height 12
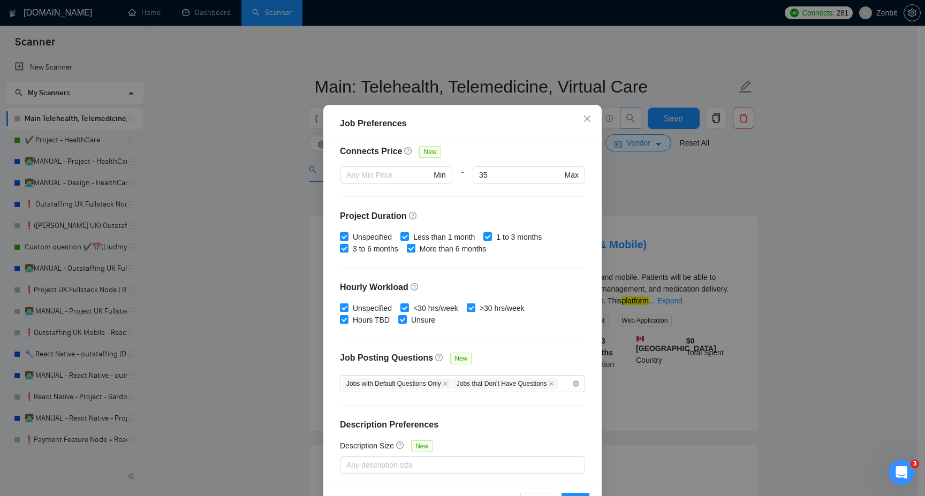
scroll to position [58, 0]
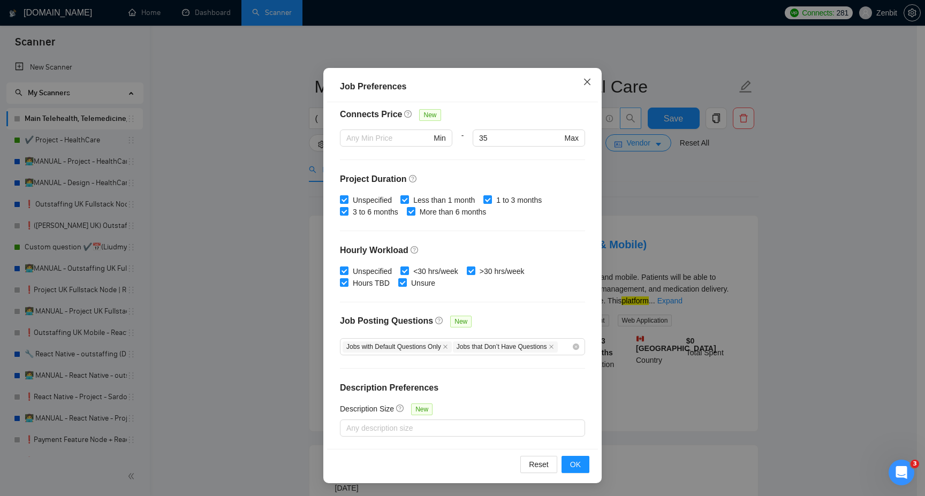
click at [583, 85] on icon "close" at bounding box center [587, 82] width 9 height 9
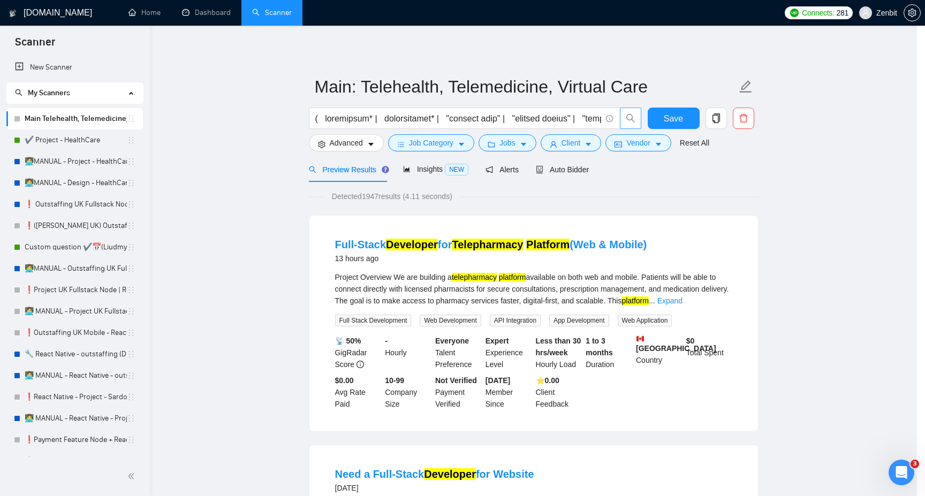
scroll to position [0, 0]
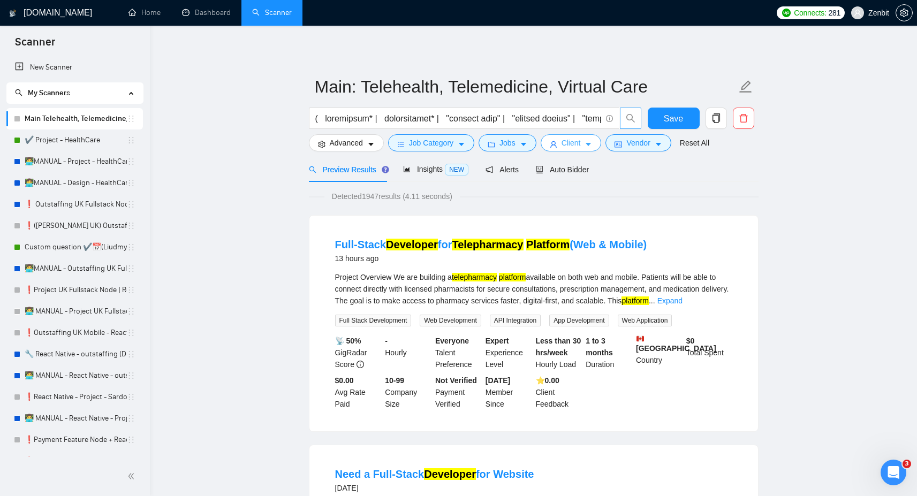
click at [568, 145] on span "Client" at bounding box center [570, 143] width 19 height 12
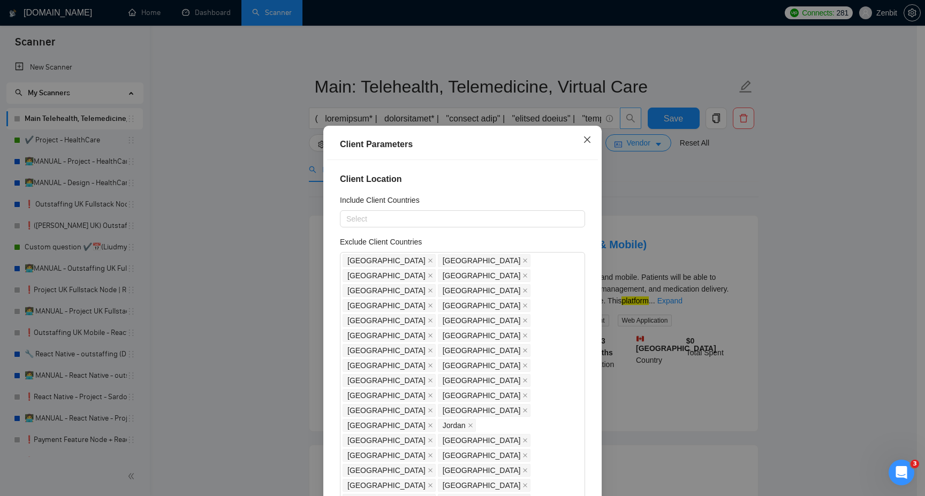
click at [583, 139] on icon "close" at bounding box center [587, 139] width 9 height 9
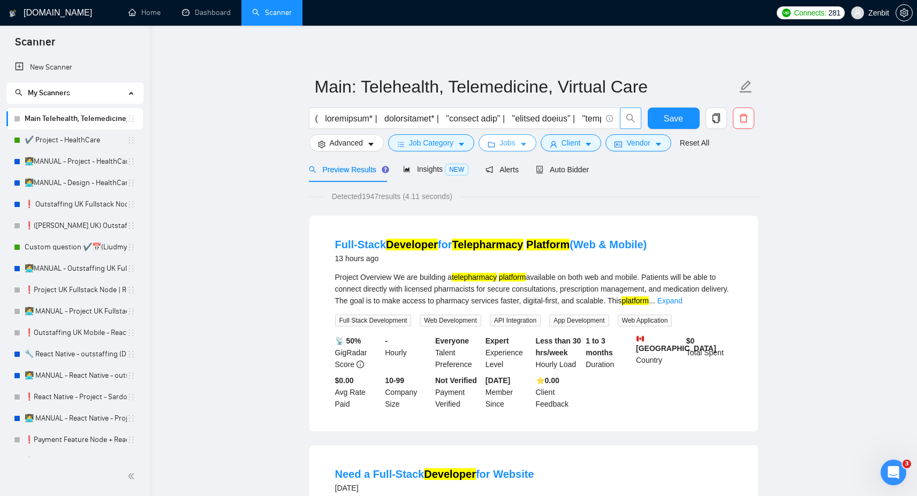
click at [501, 143] on button "Jobs" at bounding box center [507, 142] width 58 height 17
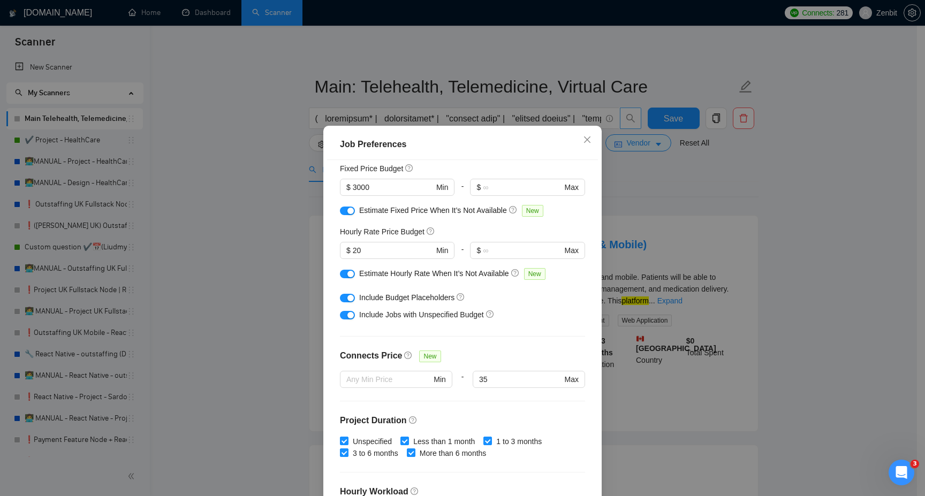
scroll to position [77, 0]
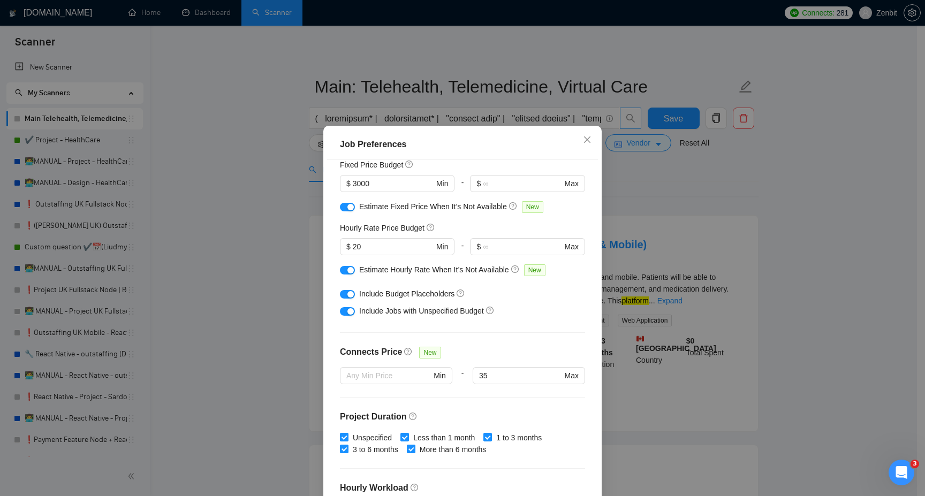
click at [347, 296] on div "button" at bounding box center [350, 294] width 6 height 6
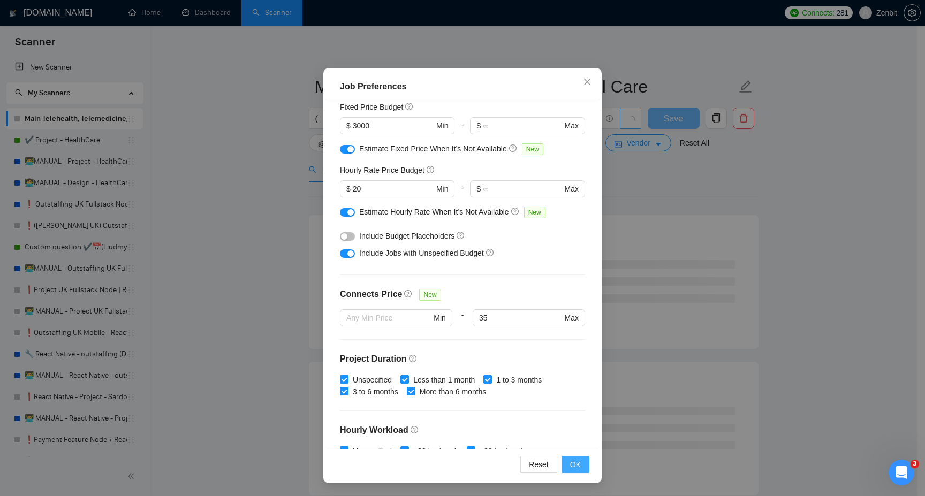
click at [574, 469] on span "OK" at bounding box center [575, 465] width 11 height 12
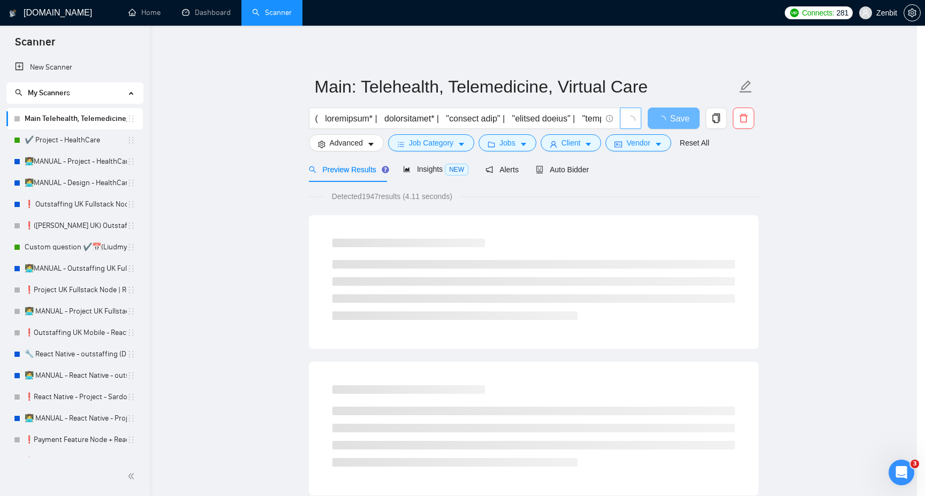
scroll to position [0, 0]
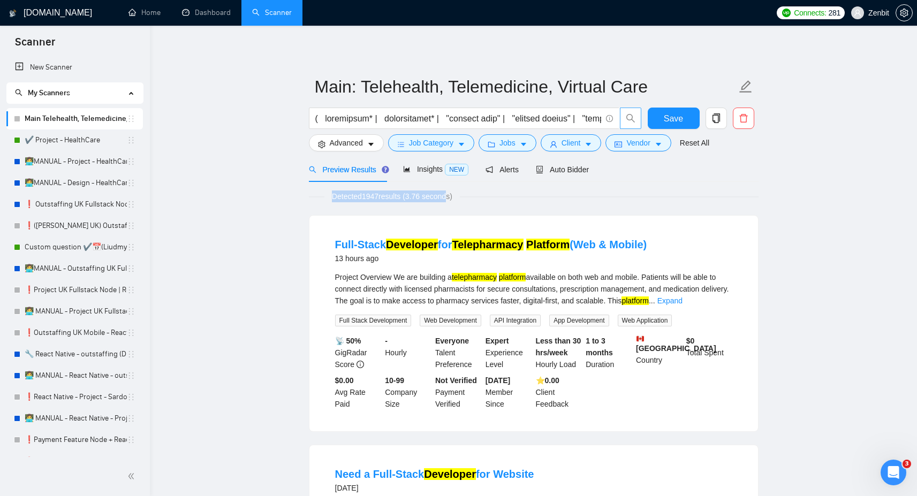
drag, startPoint x: 332, startPoint y: 197, endPoint x: 455, endPoint y: 197, distance: 123.1
click at [455, 197] on span "Detected 1947 results (3.76 seconds)" at bounding box center [391, 197] width 135 height 12
click at [456, 141] on button "Job Category" at bounding box center [431, 142] width 86 height 17
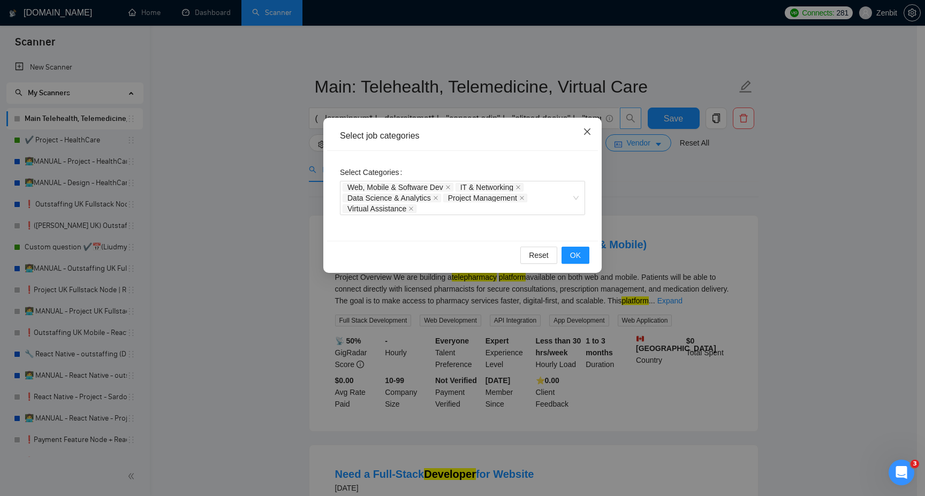
click at [585, 131] on icon "close" at bounding box center [587, 131] width 6 height 6
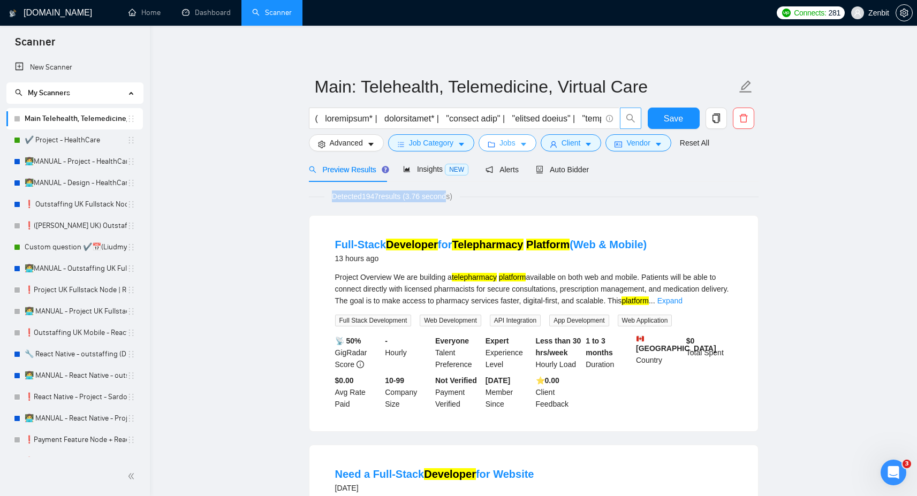
click at [500, 144] on button "Jobs" at bounding box center [507, 142] width 58 height 17
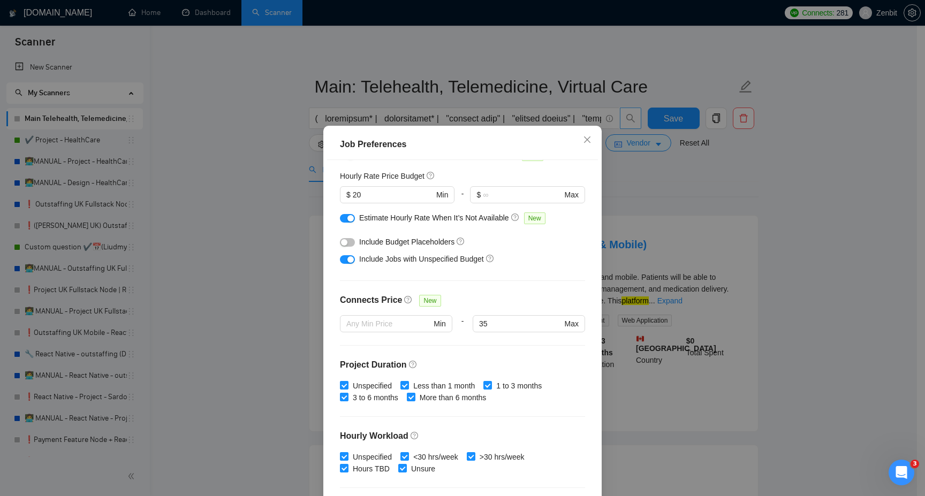
scroll to position [130, 0]
click at [492, 144] on div "Job Preferences" at bounding box center [462, 144] width 245 height 13
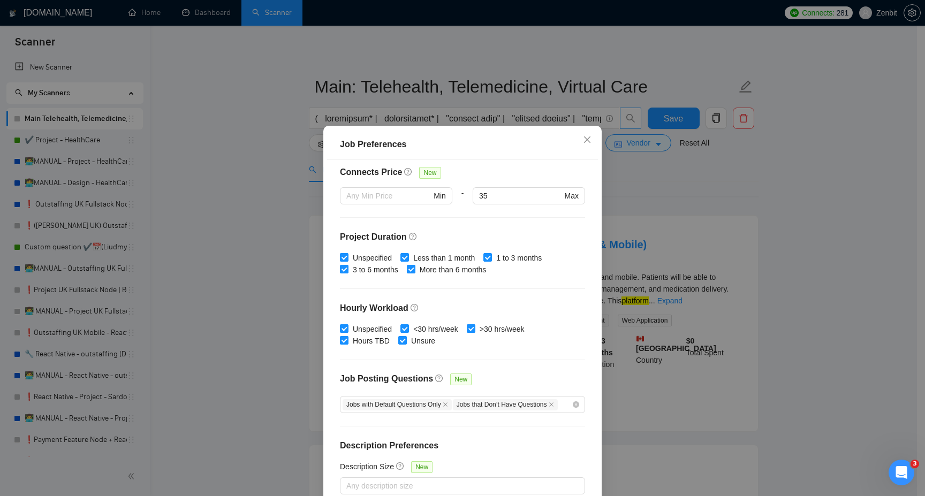
scroll to position [58, 0]
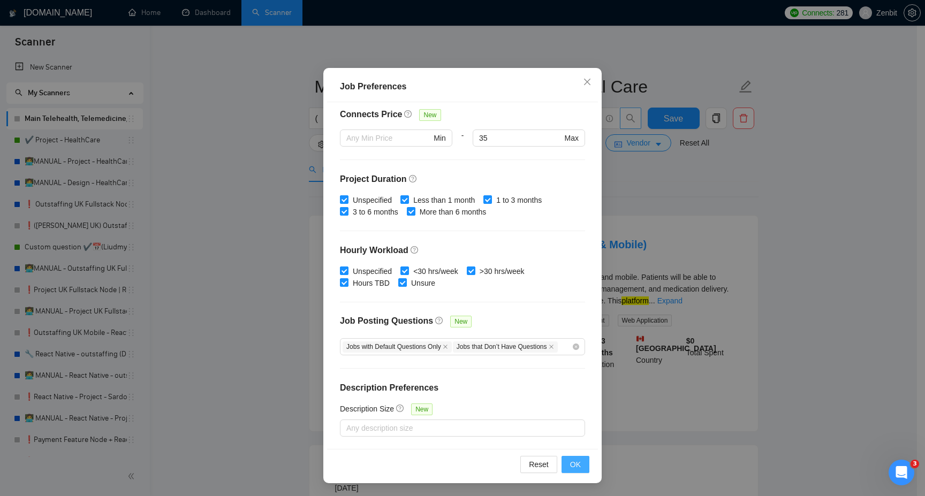
click at [573, 461] on span "OK" at bounding box center [575, 465] width 11 height 12
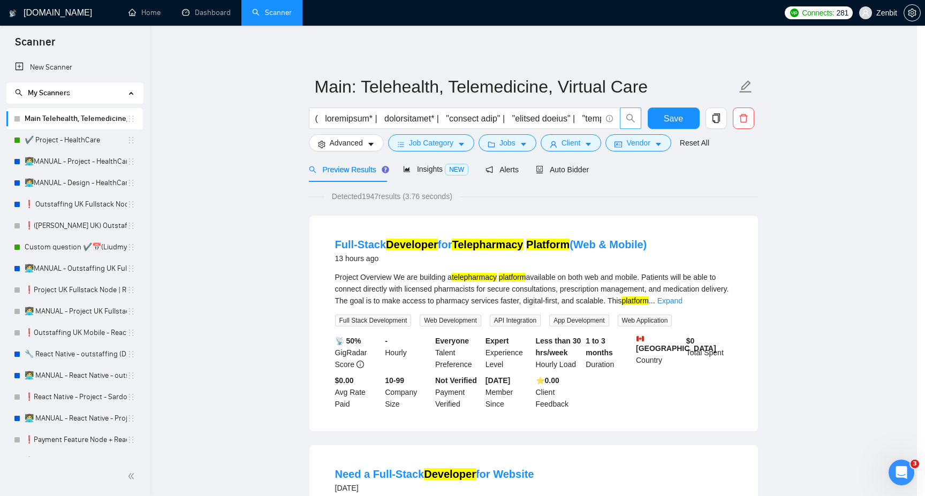
scroll to position [0, 0]
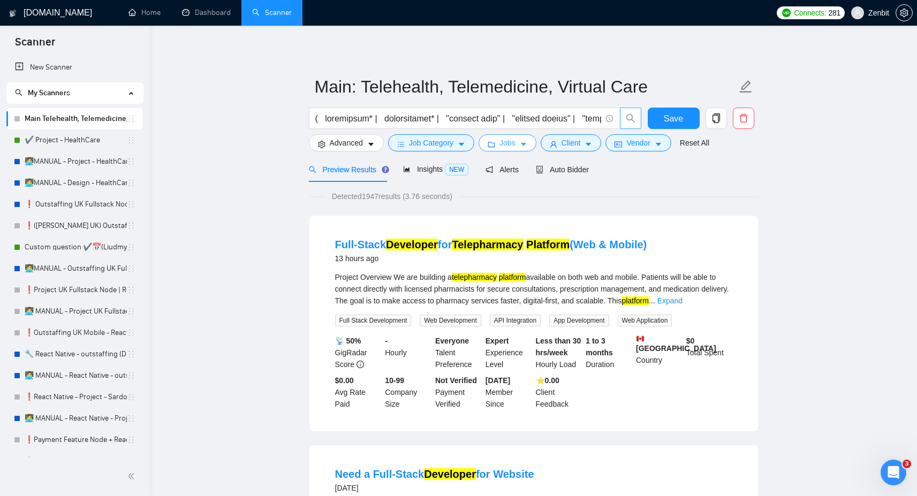
click at [511, 146] on span "Jobs" at bounding box center [507, 143] width 16 height 12
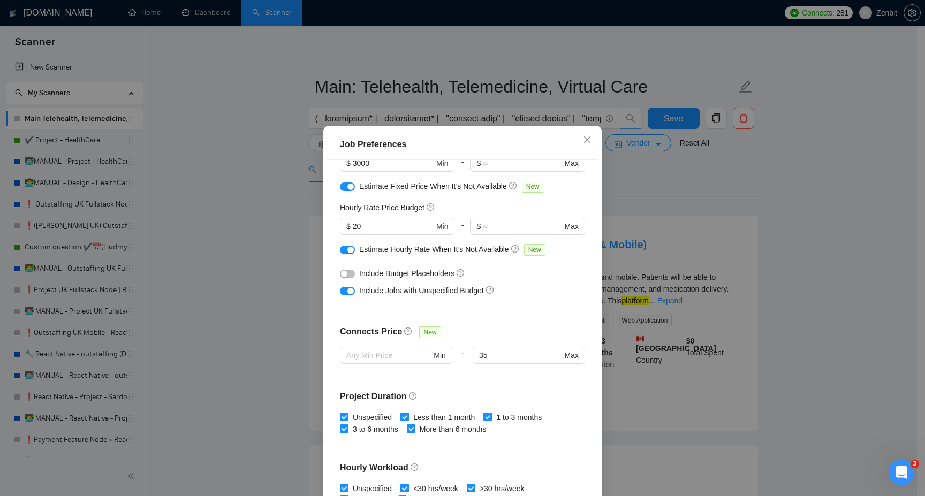
scroll to position [128, 0]
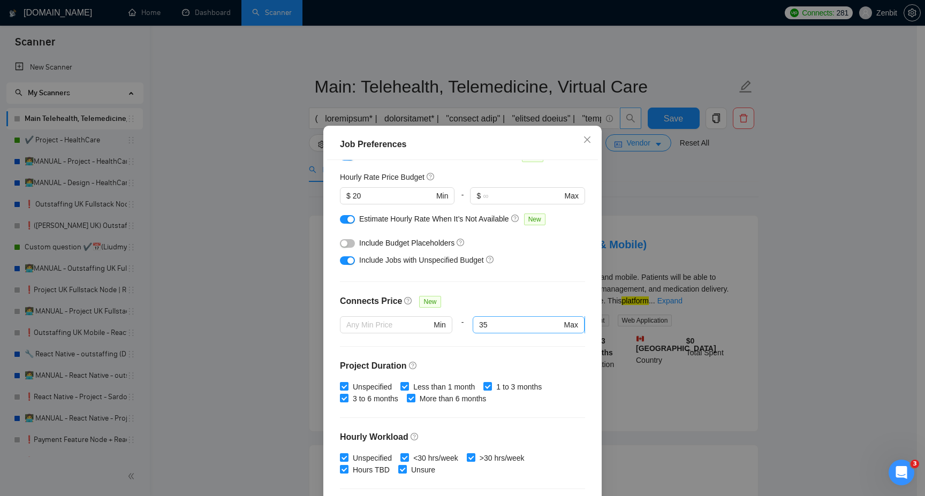
click at [496, 317] on span "35 Max" at bounding box center [529, 324] width 112 height 17
click at [496, 321] on input "35" at bounding box center [520, 325] width 82 height 12
type input "3"
click at [491, 323] on input "text" at bounding box center [520, 325] width 82 height 12
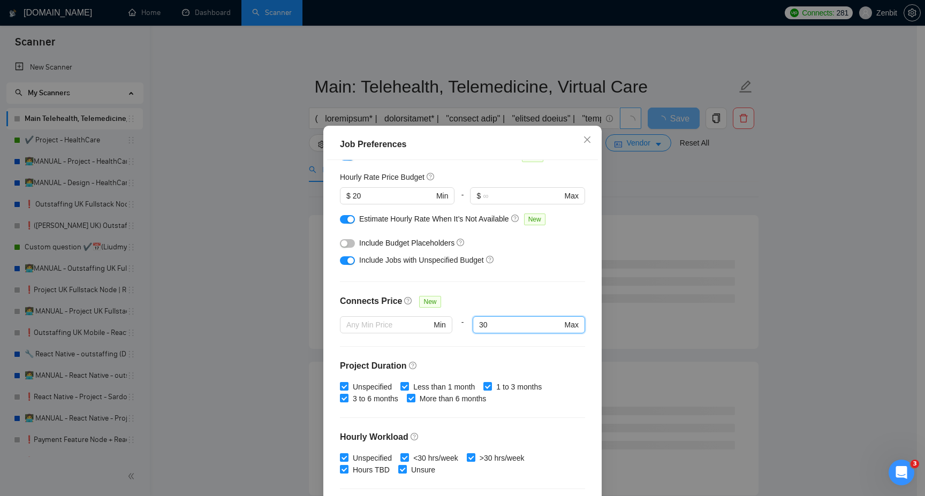
type input "30"
click at [486, 301] on div "Connects Price New" at bounding box center [462, 305] width 245 height 21
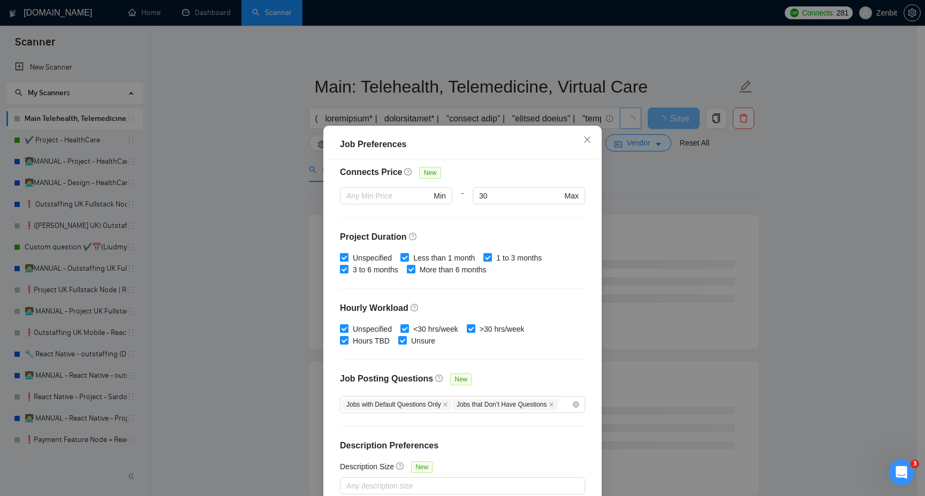
scroll to position [58, 0]
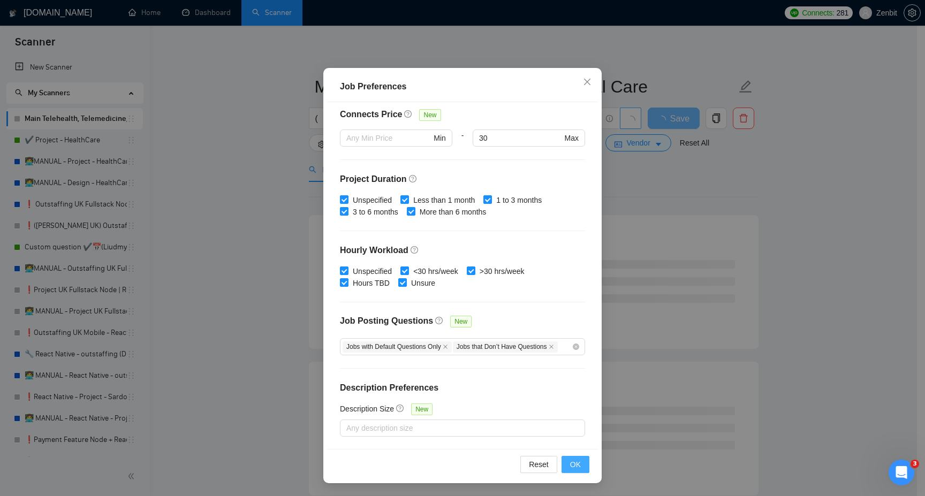
click at [570, 467] on span "OK" at bounding box center [575, 465] width 11 height 12
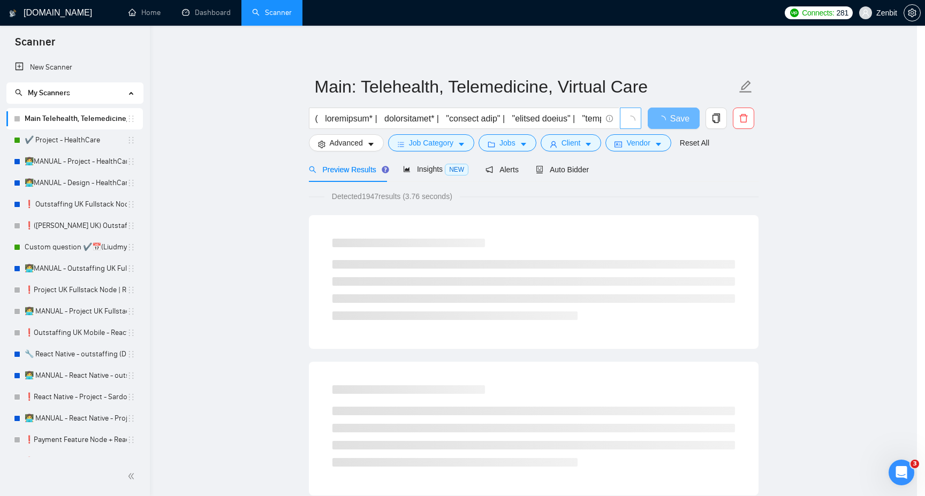
scroll to position [0, 0]
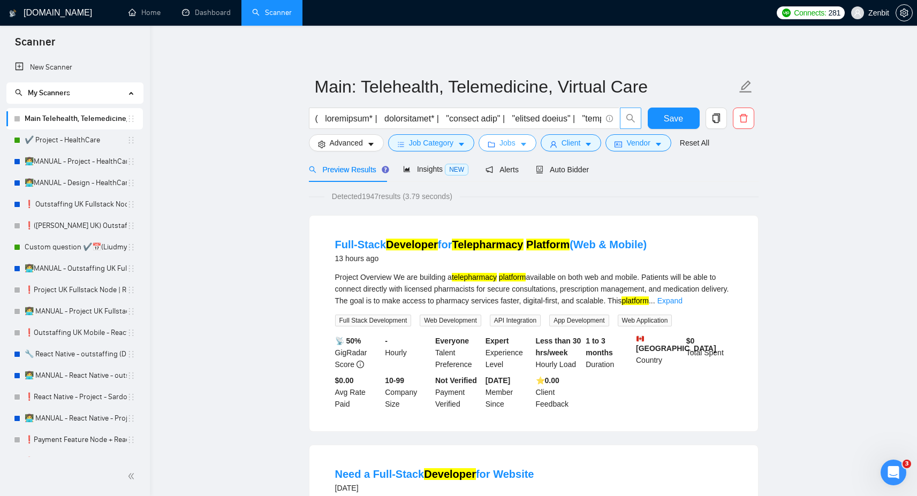
click at [505, 142] on span "Jobs" at bounding box center [507, 143] width 16 height 12
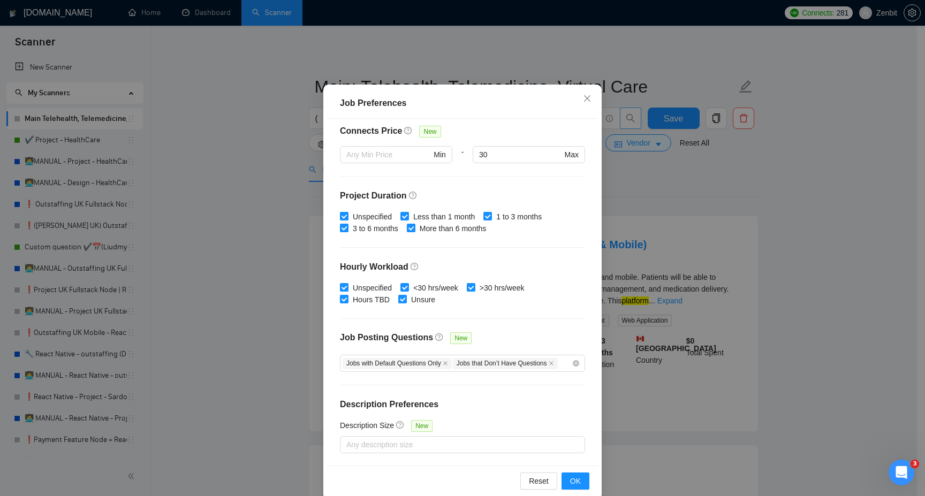
scroll to position [58, 0]
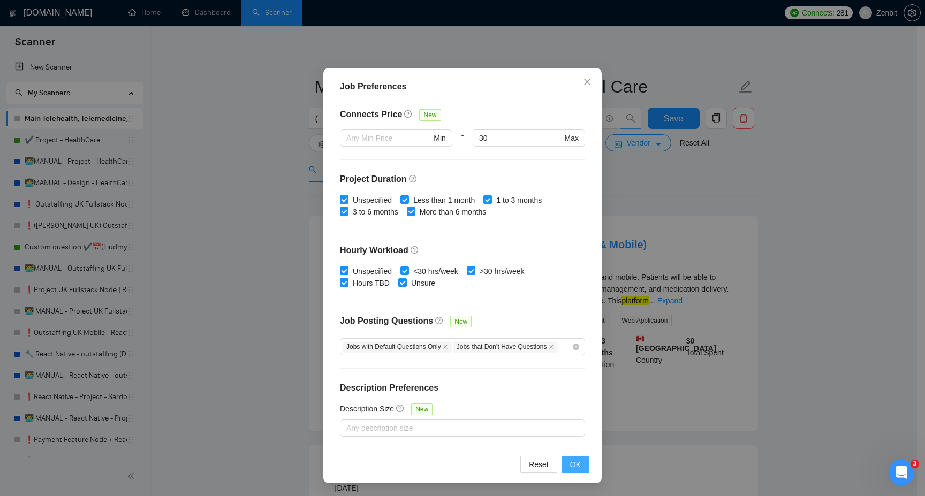
click at [574, 465] on span "OK" at bounding box center [575, 465] width 11 height 12
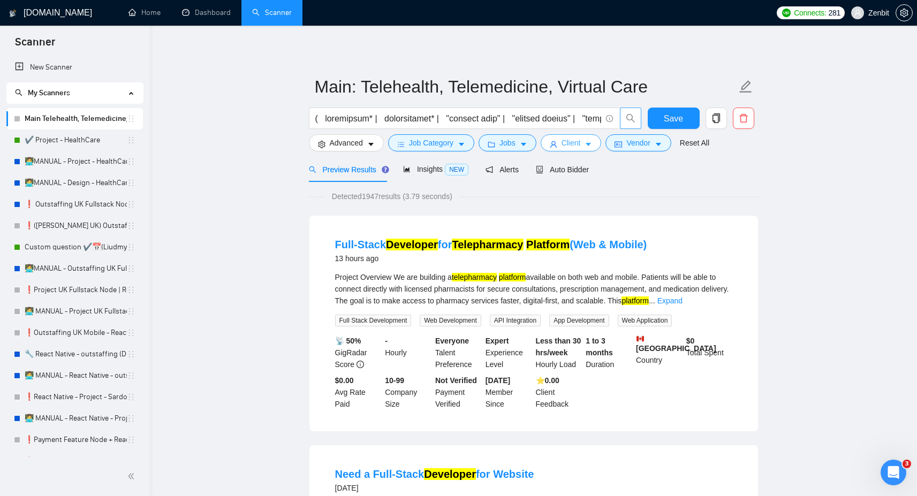
click at [581, 146] on span "Client" at bounding box center [570, 143] width 19 height 12
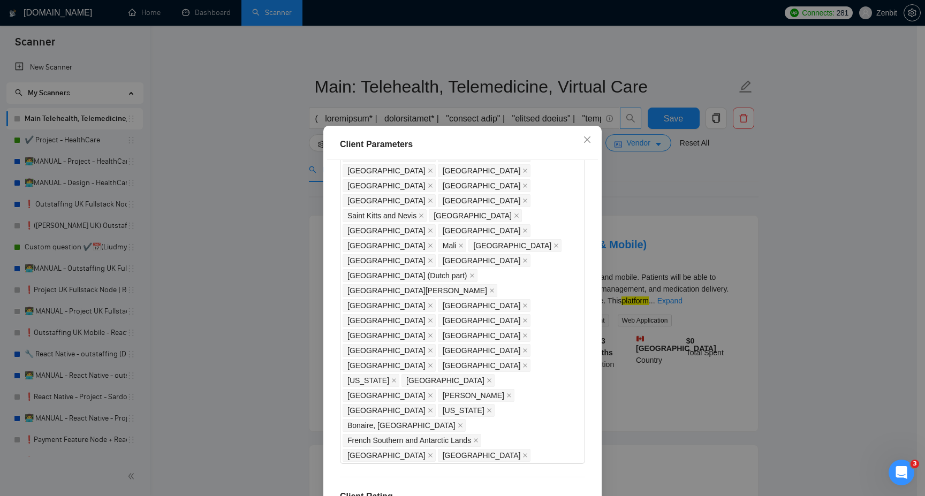
scroll to position [58, 0]
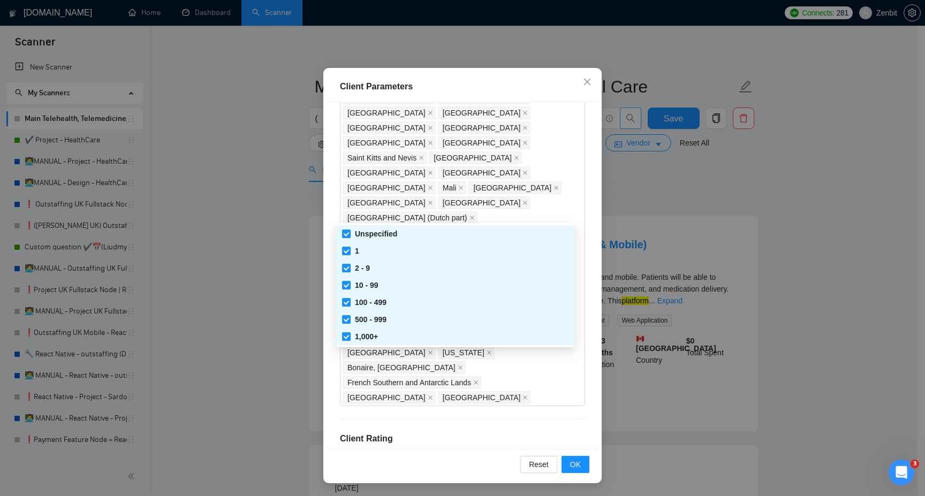
checkbox input "false"
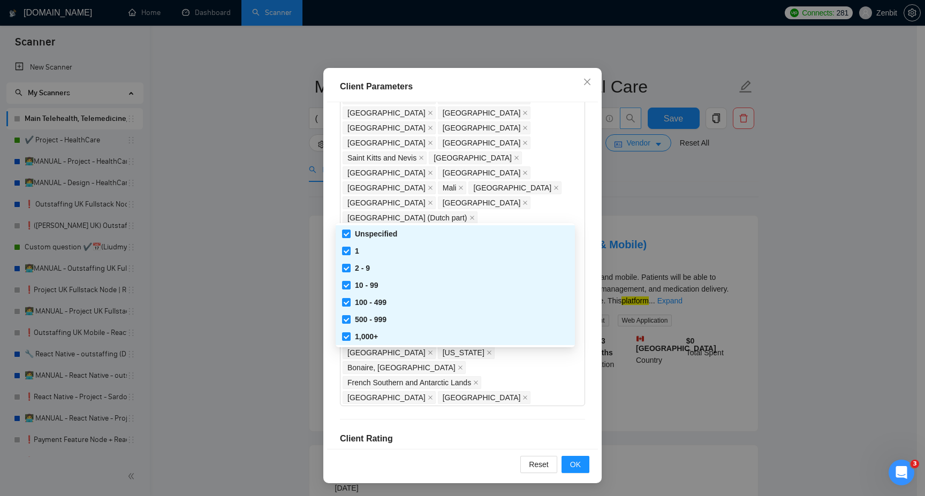
checkbox input "false"
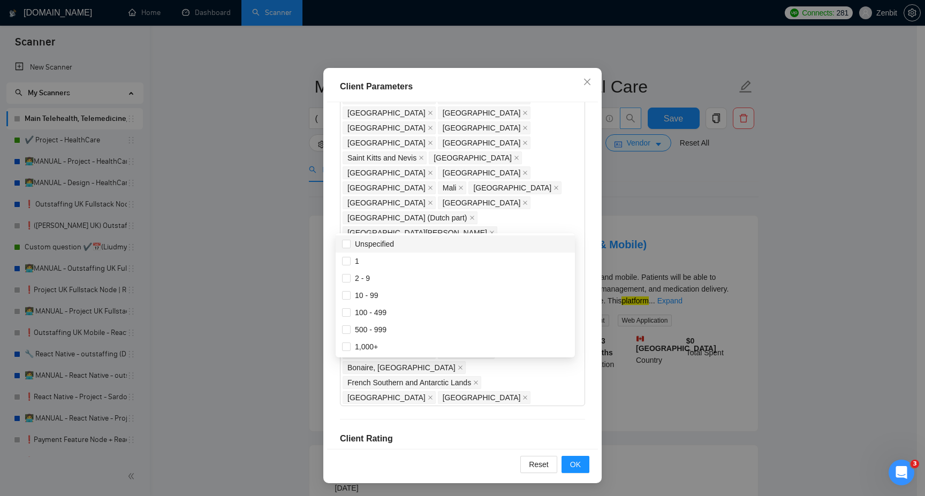
scroll to position [994, 0]
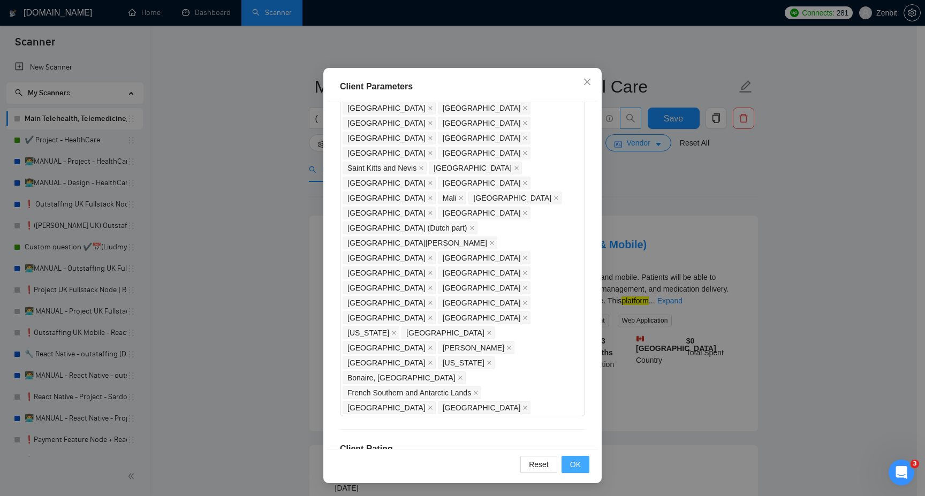
click at [573, 461] on span "OK" at bounding box center [575, 465] width 11 height 12
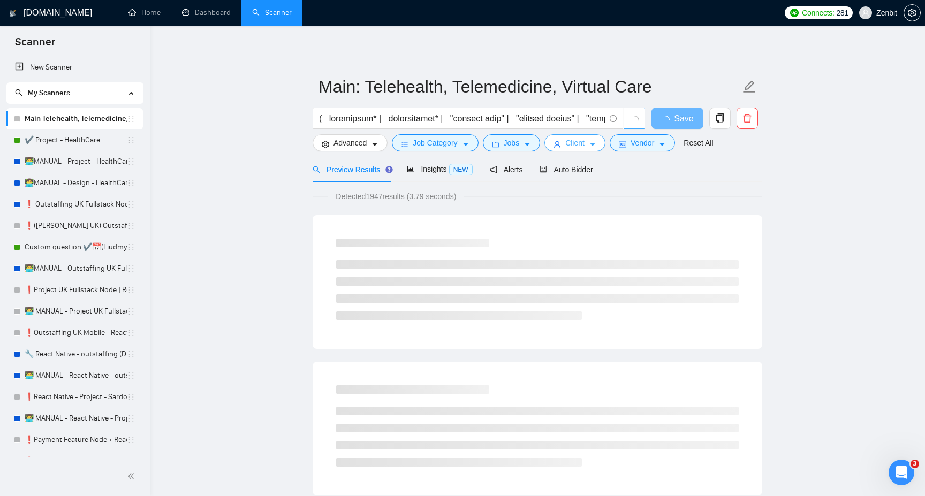
scroll to position [0, 0]
click at [585, 143] on button "Client" at bounding box center [571, 142] width 61 height 17
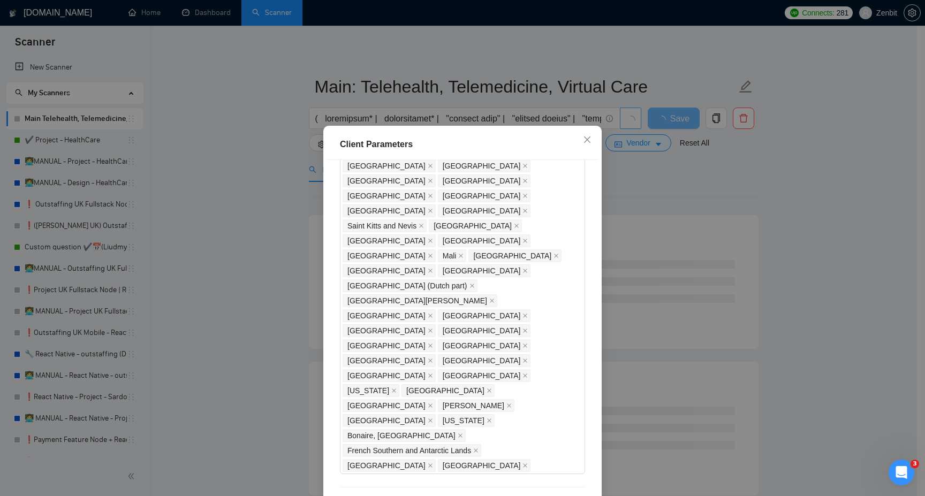
scroll to position [58, 0]
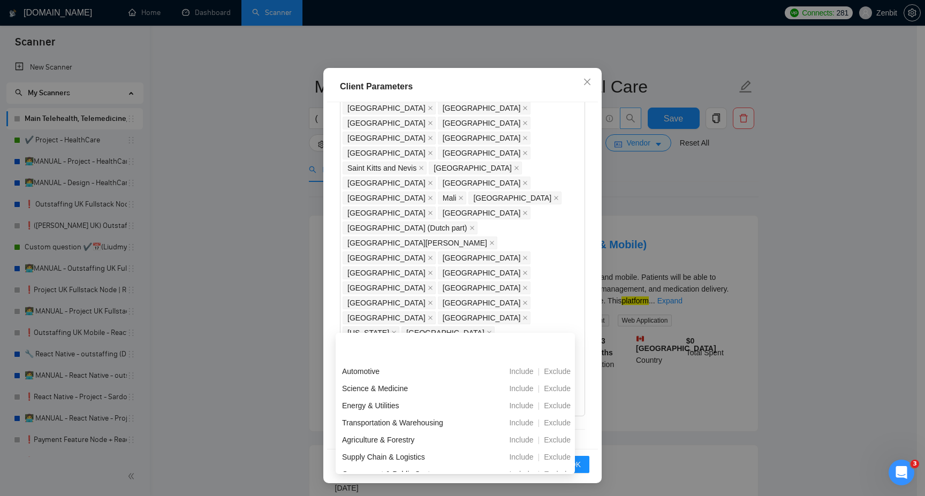
scroll to position [377, 0]
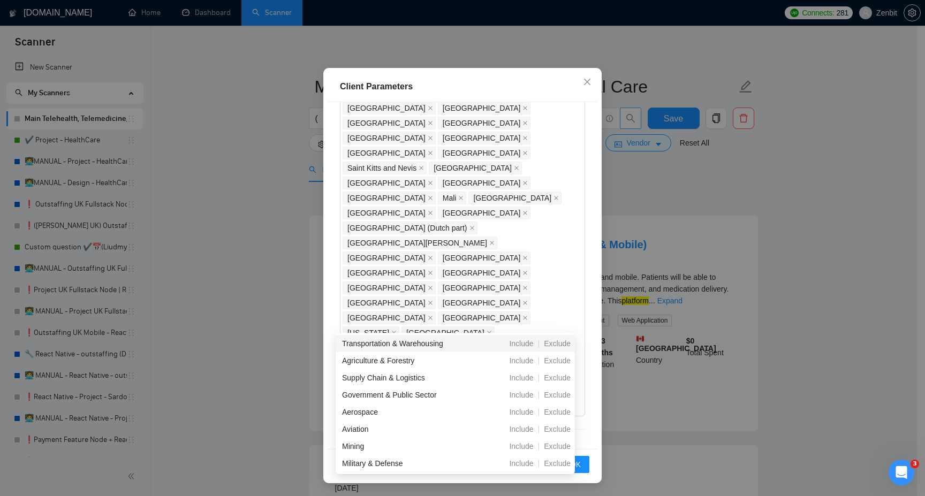
click at [470, 290] on div "Client Location Include Client Countries Select Exclude Client Countries [GEOGR…" at bounding box center [462, 275] width 271 height 347
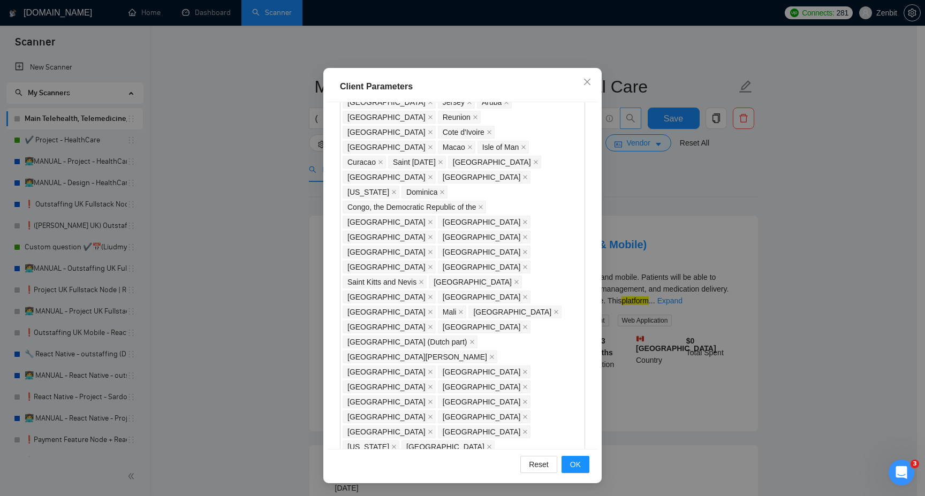
scroll to position [879, 0]
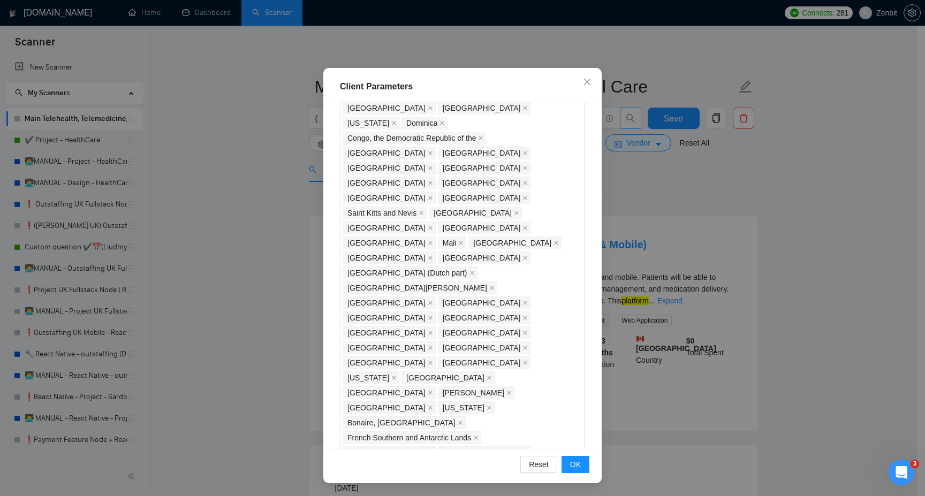
scroll to position [994, 0]
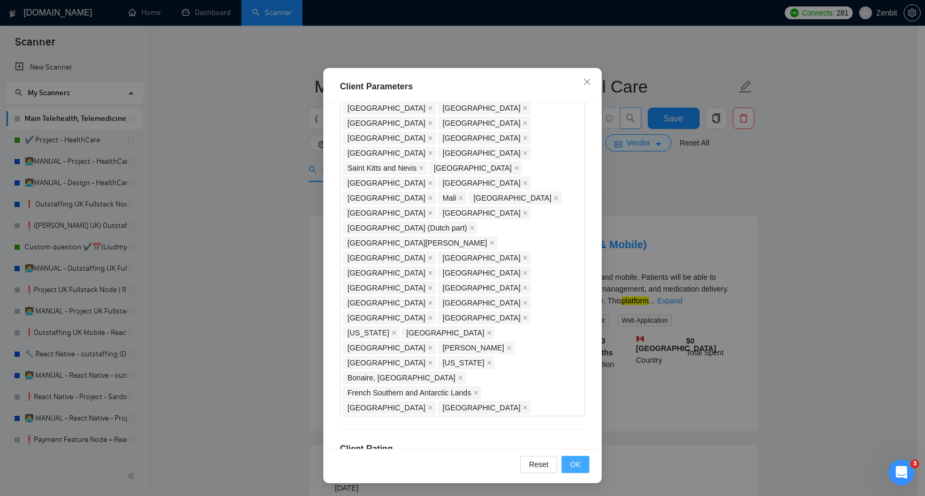
click at [570, 464] on span "OK" at bounding box center [575, 465] width 11 height 12
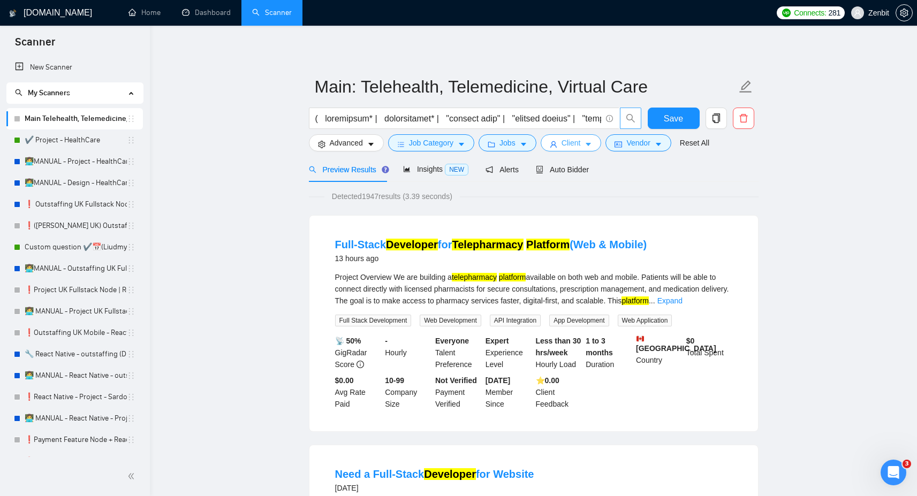
click at [568, 147] on span "Client" at bounding box center [570, 143] width 19 height 12
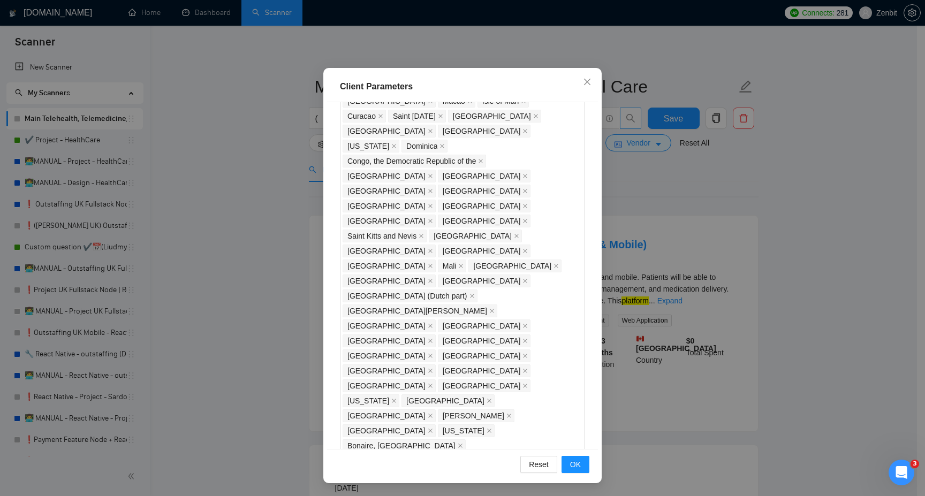
scroll to position [914, 0]
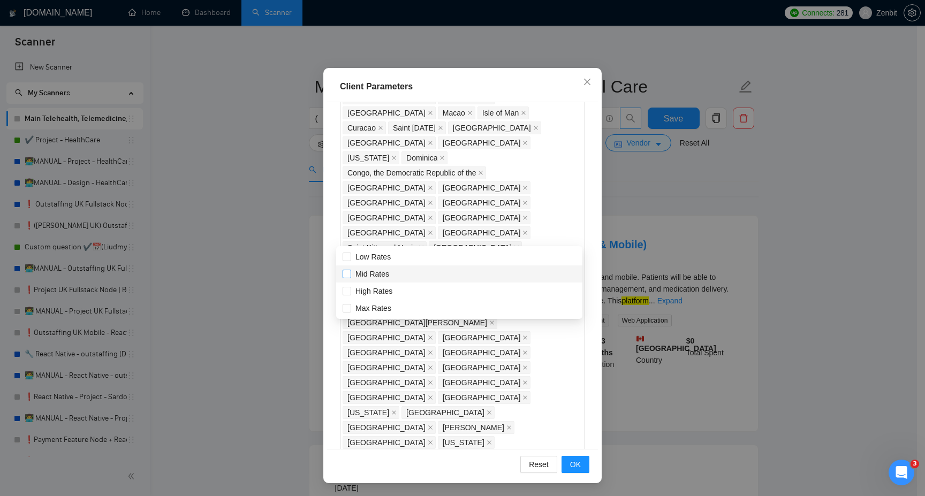
click at [348, 274] on input "Mid Rates" at bounding box center [345, 273] width 7 height 7
checkbox input "true"
click at [348, 290] on input "High Rates" at bounding box center [345, 290] width 7 height 7
checkbox input "true"
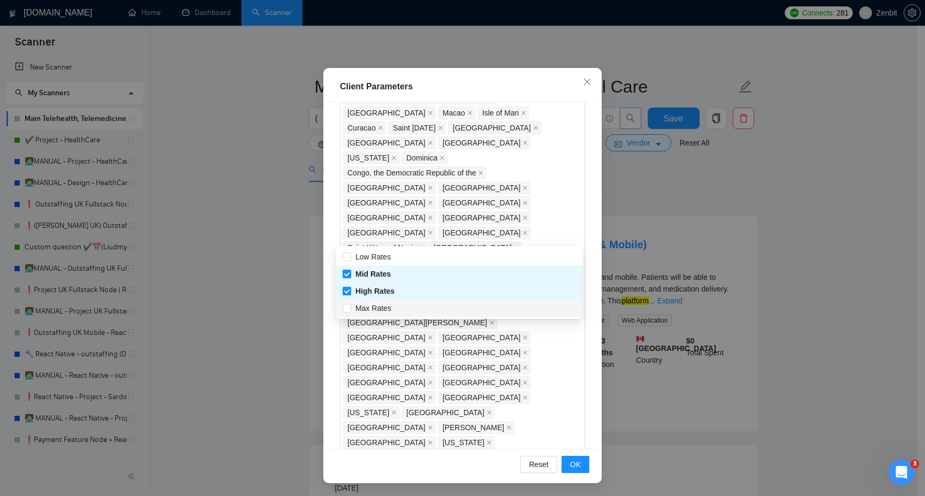
click at [347, 305] on input "Max Rates" at bounding box center [345, 307] width 7 height 7
checkbox input "true"
click at [475, 331] on div "Client Location Include Client Countries Select Exclude Client Countries [GEOGR…" at bounding box center [462, 275] width 271 height 347
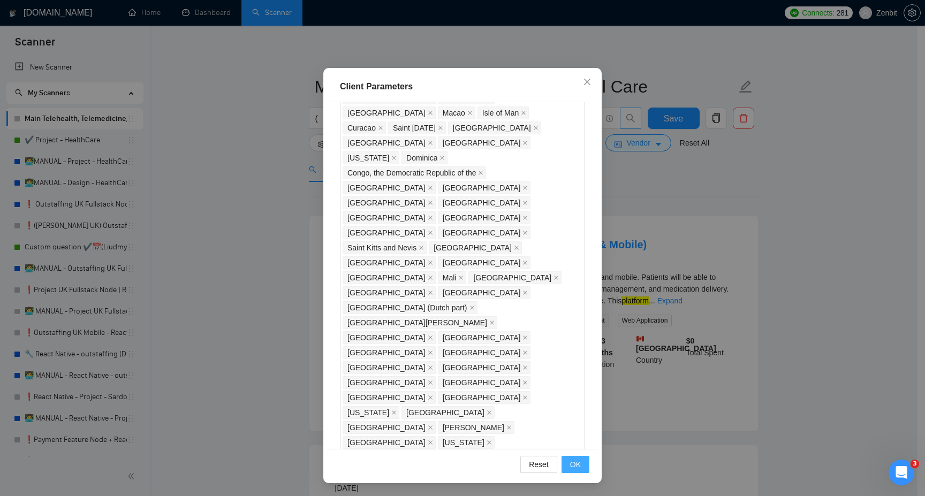
click at [570, 463] on span "OK" at bounding box center [575, 465] width 11 height 12
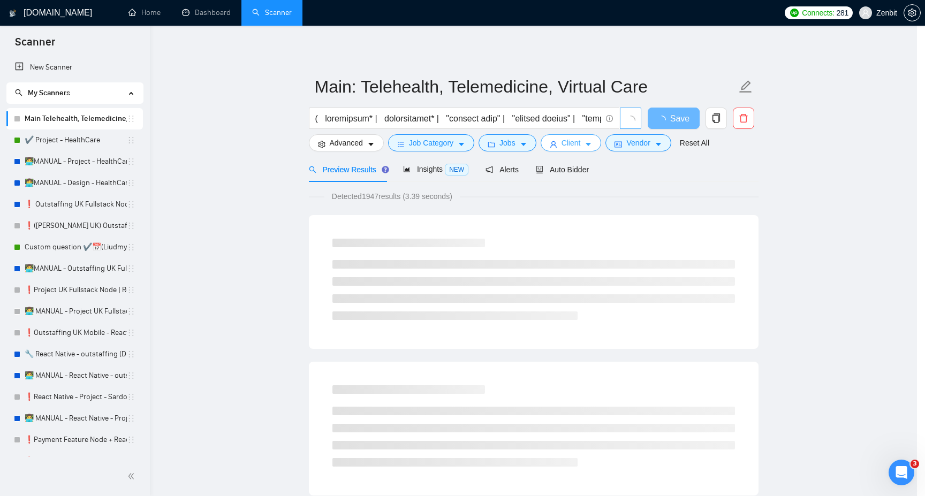
scroll to position [0, 0]
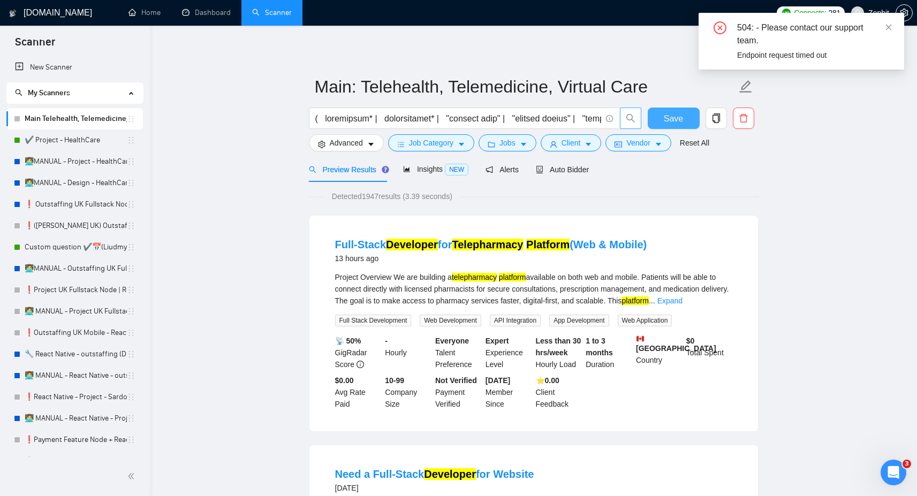
click at [678, 115] on span "Save" at bounding box center [673, 118] width 19 height 13
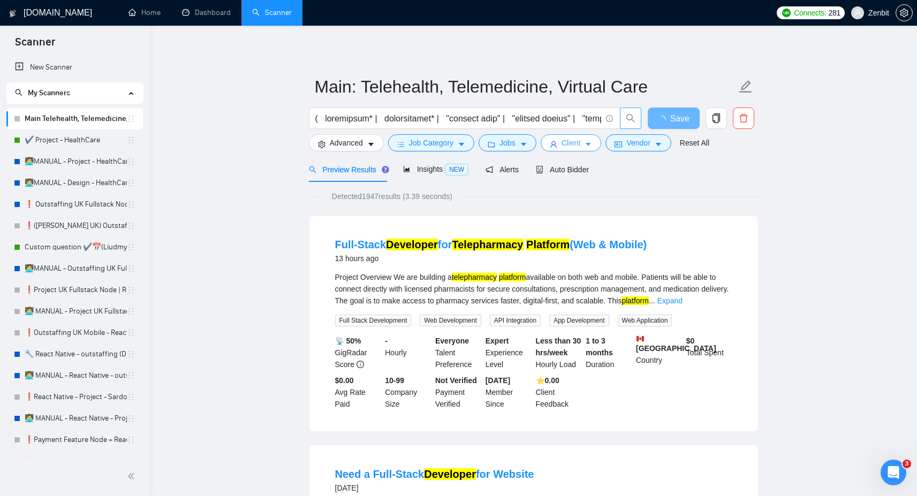
click at [562, 147] on button "Client" at bounding box center [571, 142] width 61 height 17
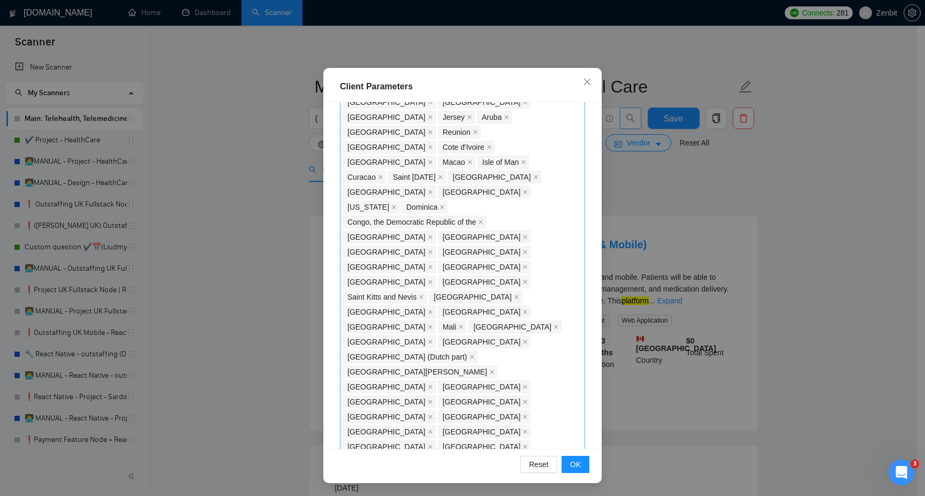
scroll to position [850, 0]
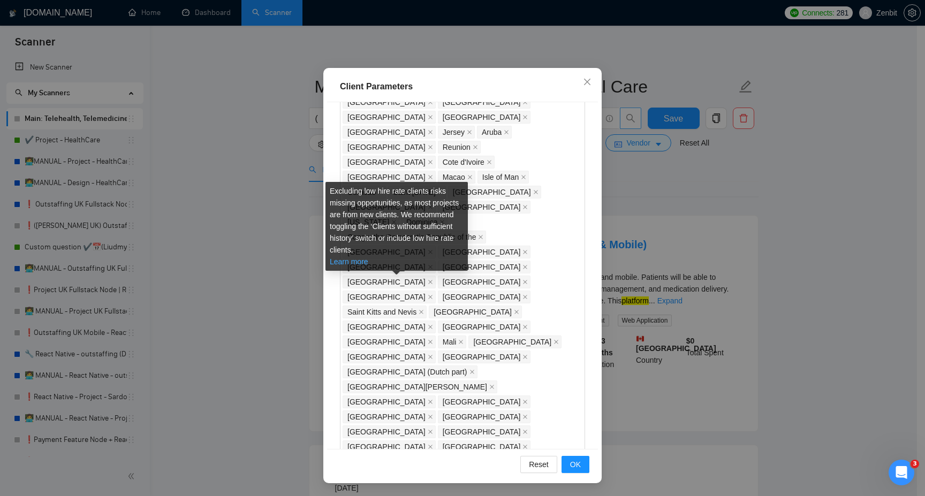
click at [362, 264] on link "Learn more" at bounding box center [349, 261] width 39 height 9
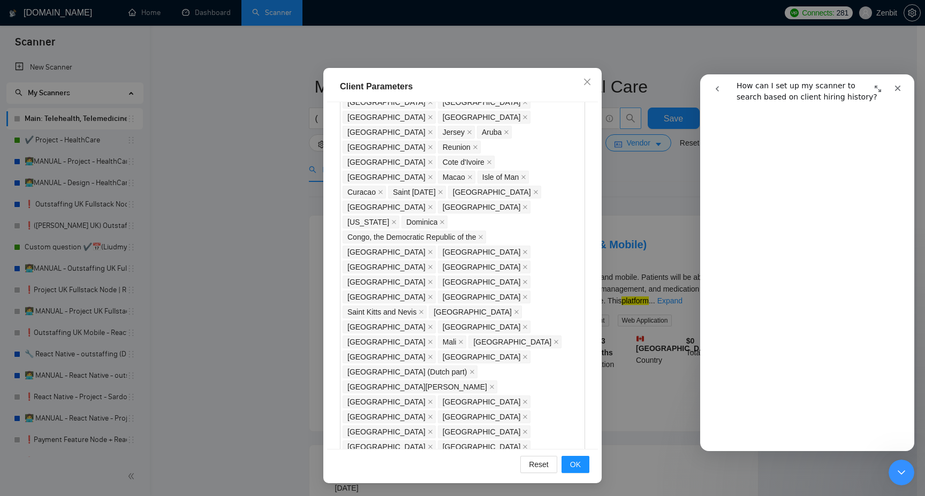
scroll to position [694, 0]
click at [570, 461] on span "OK" at bounding box center [575, 465] width 11 height 12
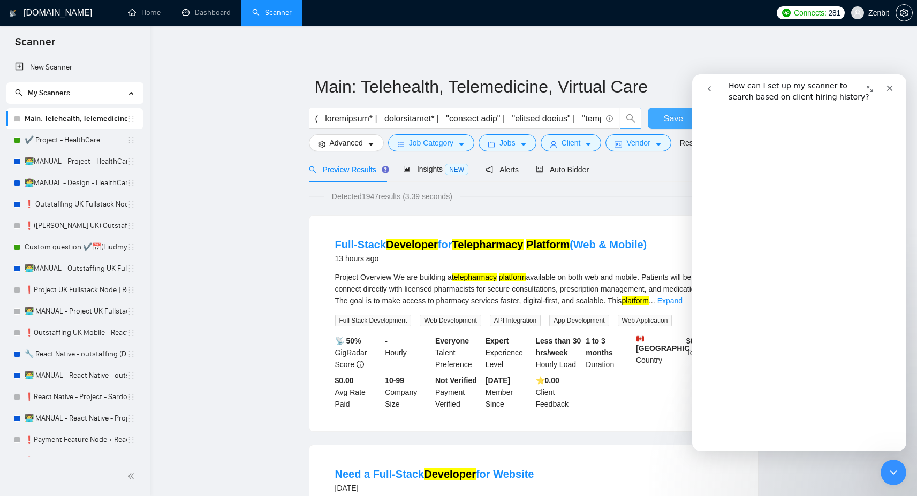
click at [668, 120] on span "Save" at bounding box center [673, 118] width 19 height 13
click at [587, 143] on button "Client" at bounding box center [571, 142] width 61 height 17
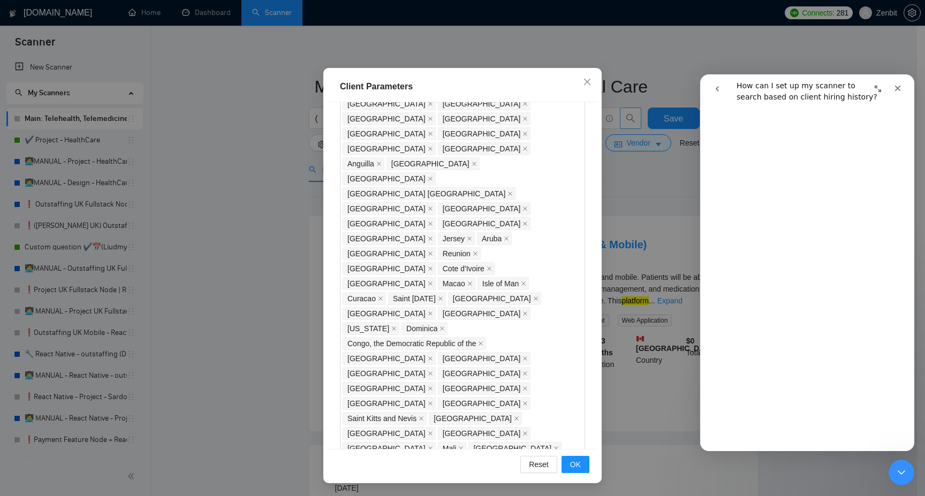
scroll to position [994, 0]
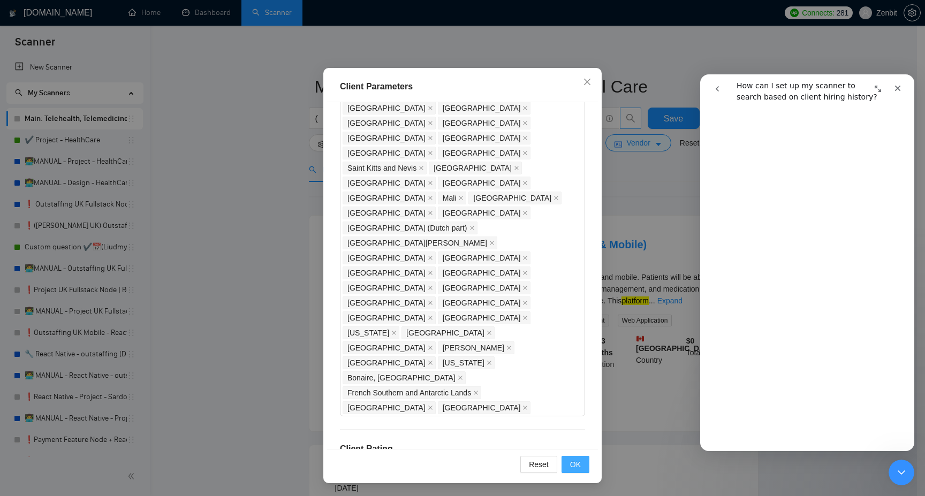
click at [570, 465] on span "OK" at bounding box center [575, 465] width 11 height 12
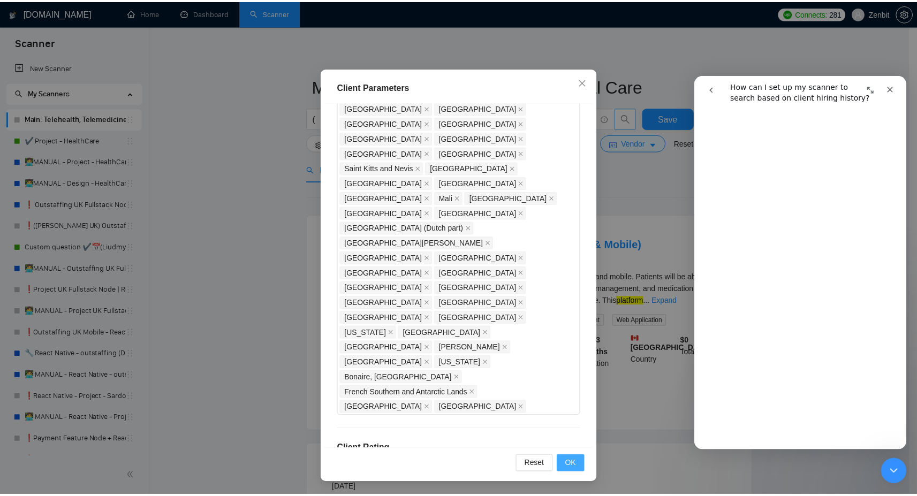
scroll to position [0, 0]
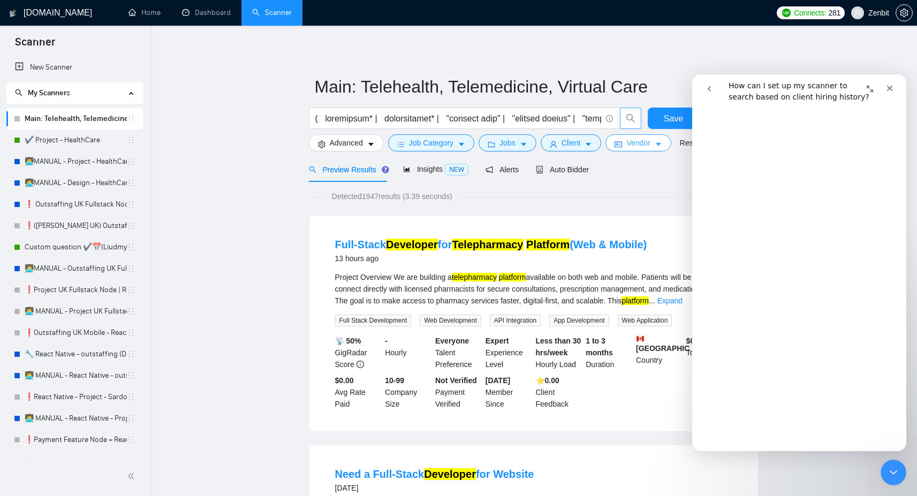
click at [641, 142] on span "Vendor" at bounding box center [638, 143] width 24 height 12
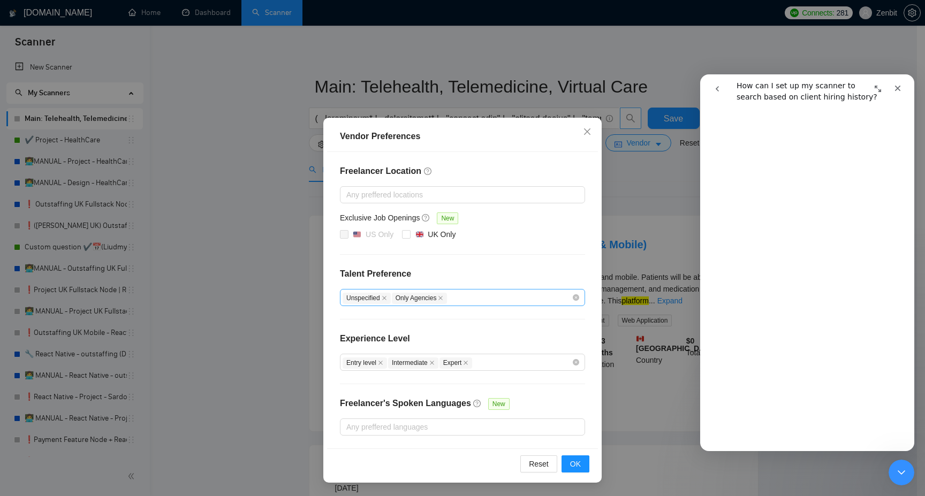
click at [491, 298] on div "Unspecified Only Agencies" at bounding box center [456, 297] width 229 height 13
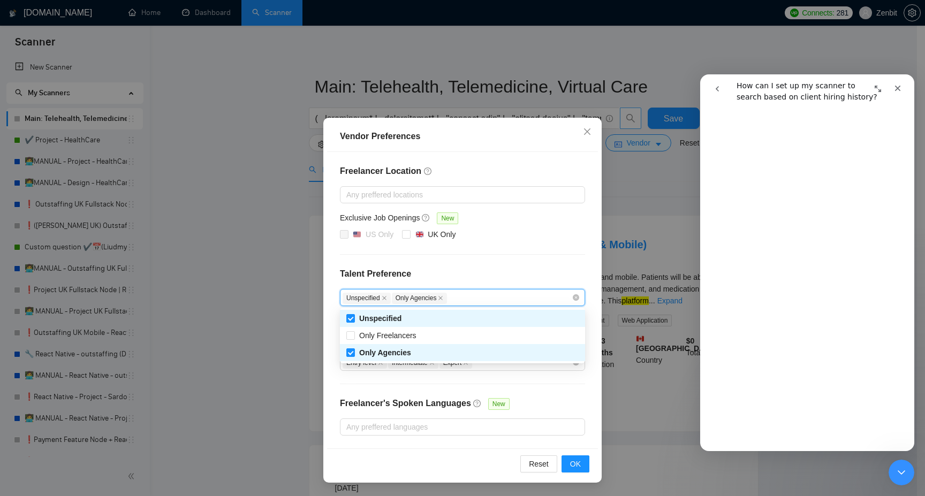
click at [492, 275] on h4 "Talent Preference" at bounding box center [462, 274] width 245 height 13
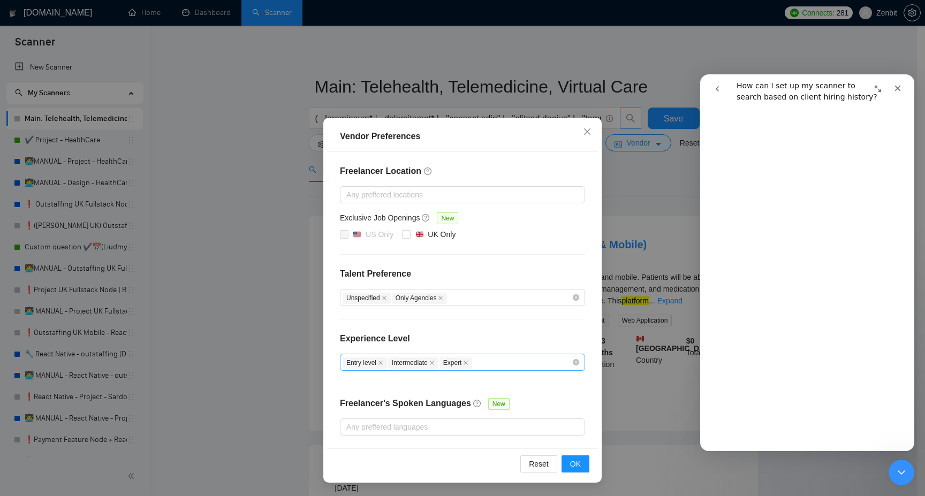
click at [515, 364] on div "Entry level Intermediate Expert" at bounding box center [456, 362] width 229 height 13
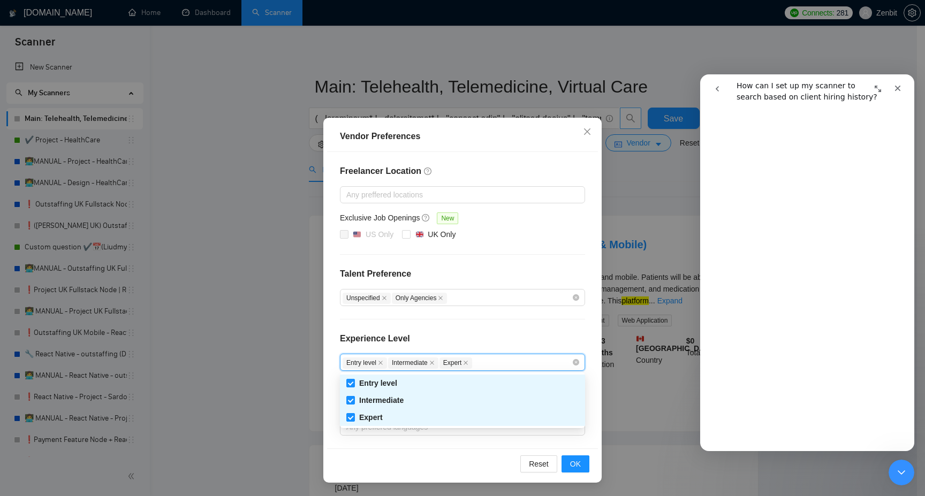
click at [512, 342] on div "Experience Level" at bounding box center [462, 342] width 245 height 21
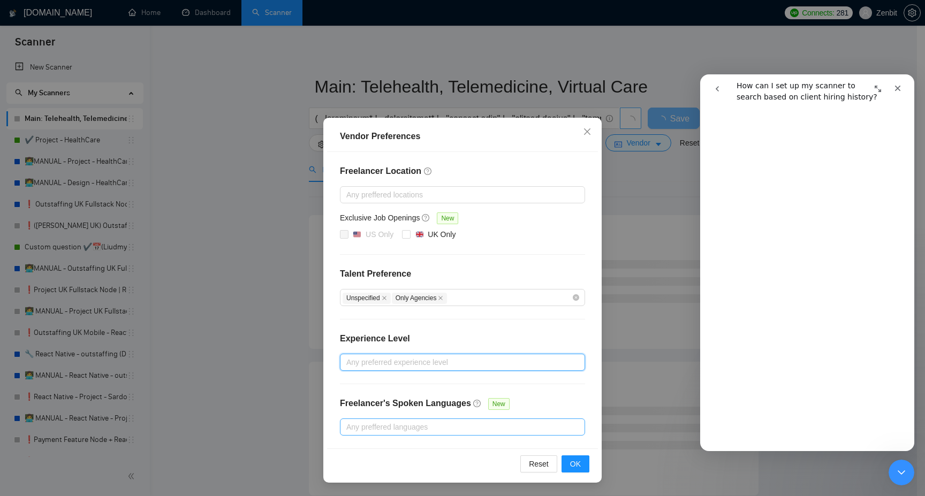
click at [449, 428] on div at bounding box center [456, 427] width 229 height 13
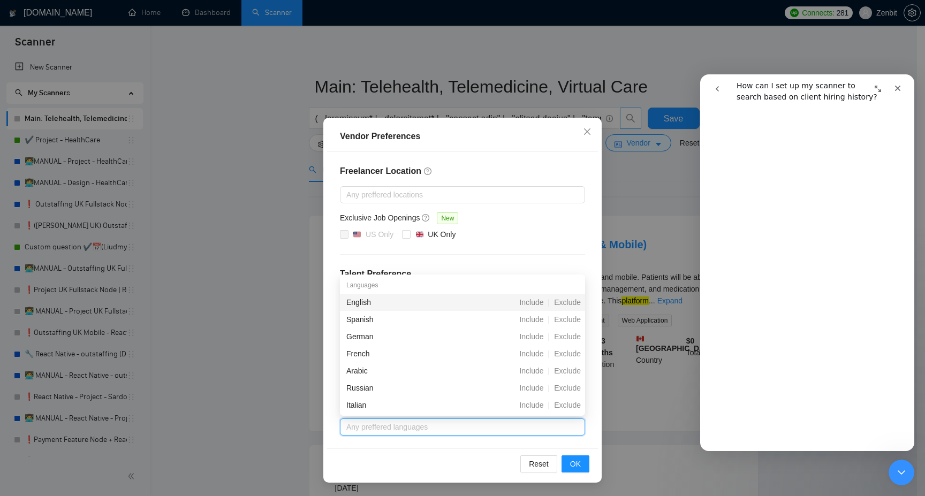
click at [523, 235] on div "US Only [GEOGRAPHIC_DATA] Only" at bounding box center [462, 235] width 245 height 13
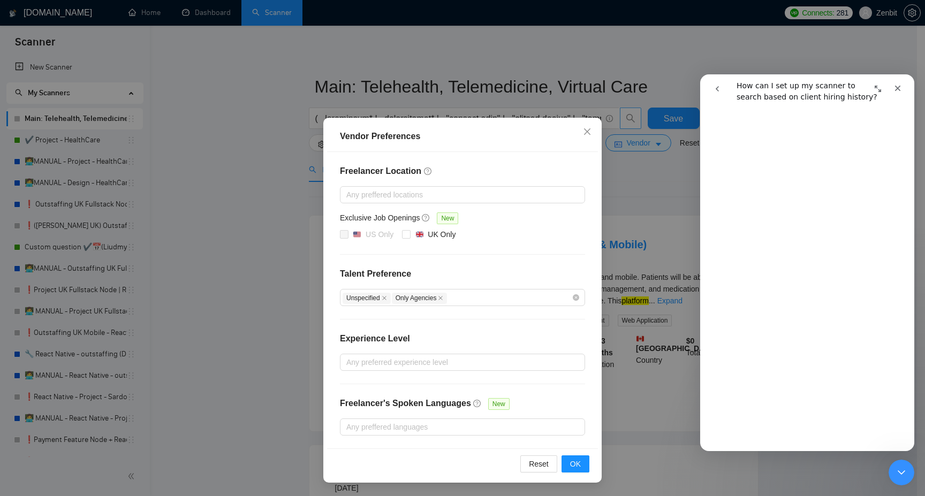
click at [377, 396] on div "Freelancer Location Any preffered locations Exclusive Job Openings New US Only …" at bounding box center [462, 300] width 271 height 296
click at [579, 459] on span "OK" at bounding box center [575, 464] width 11 height 12
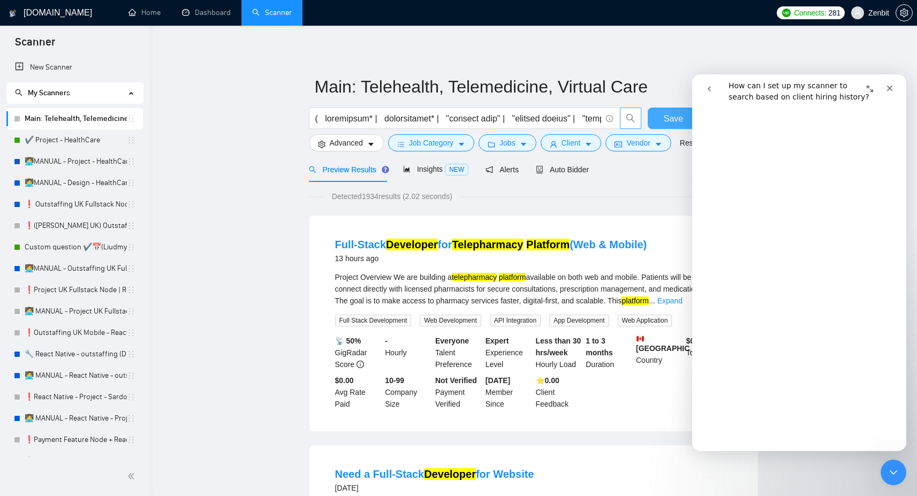
click at [672, 115] on span "Save" at bounding box center [673, 118] width 19 height 13
click at [886, 473] on icon "Close Intercom Messenger" at bounding box center [891, 471] width 13 height 13
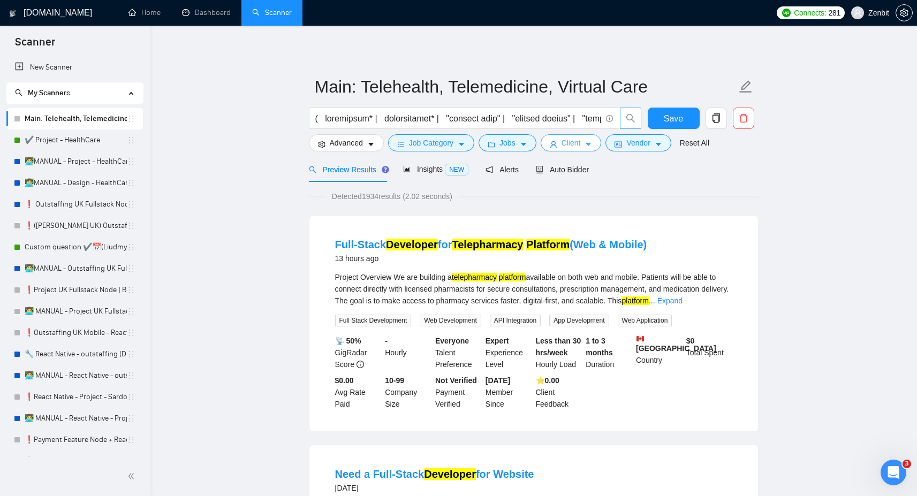
click at [589, 147] on button "Client" at bounding box center [571, 142] width 61 height 17
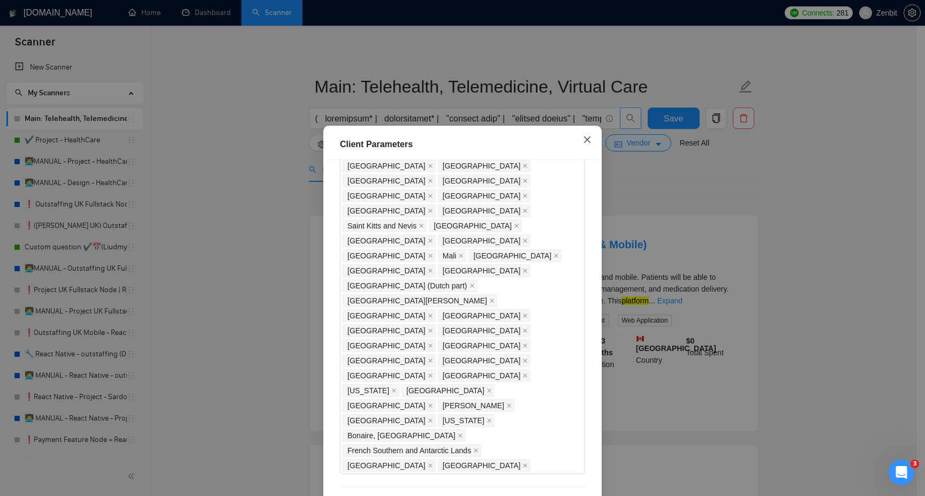
click at [585, 138] on icon "close" at bounding box center [587, 139] width 9 height 9
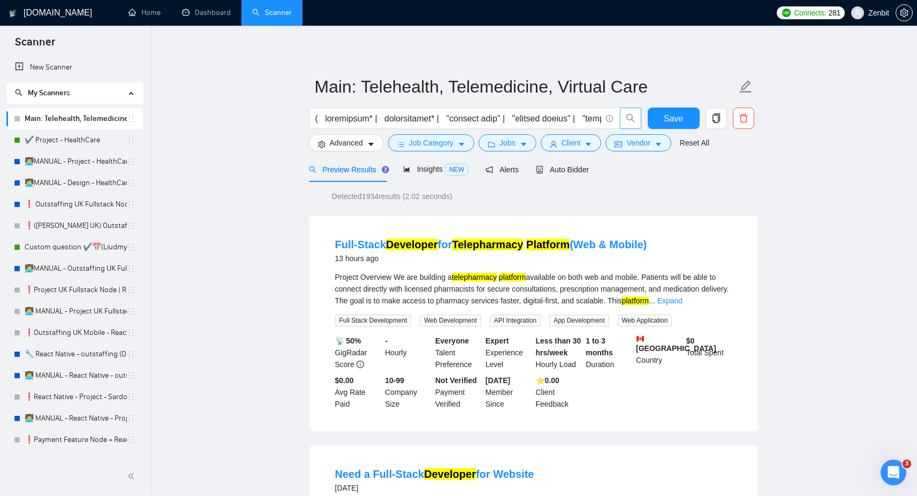
click at [372, 138] on button "Advanced" at bounding box center [346, 142] width 75 height 17
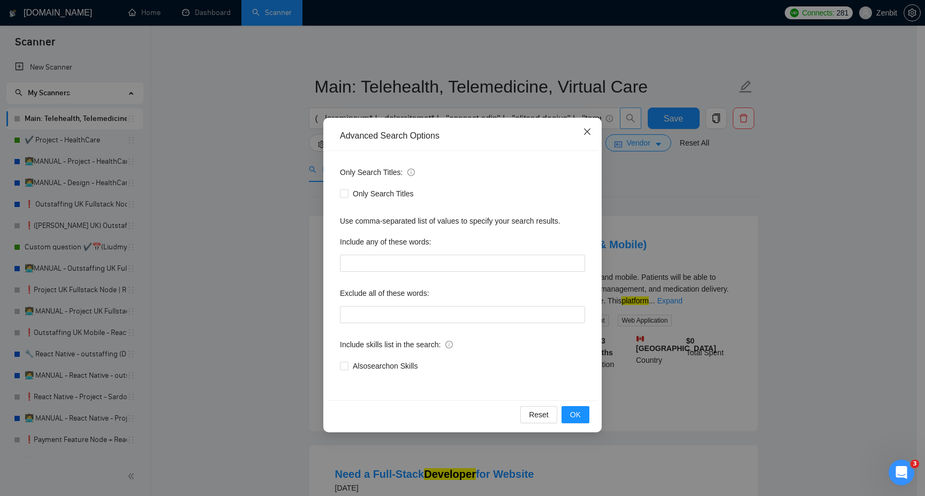
click at [583, 130] on icon "close" at bounding box center [587, 131] width 9 height 9
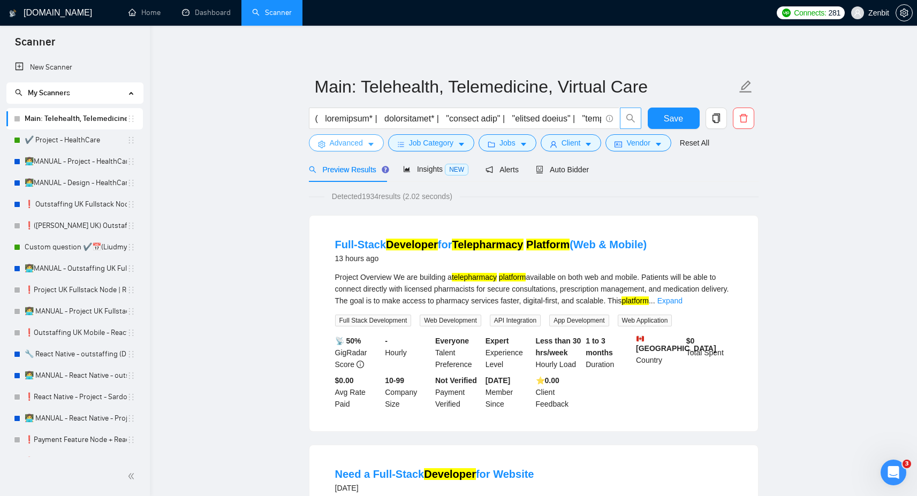
click at [362, 140] on span "Advanced" at bounding box center [346, 143] width 33 height 12
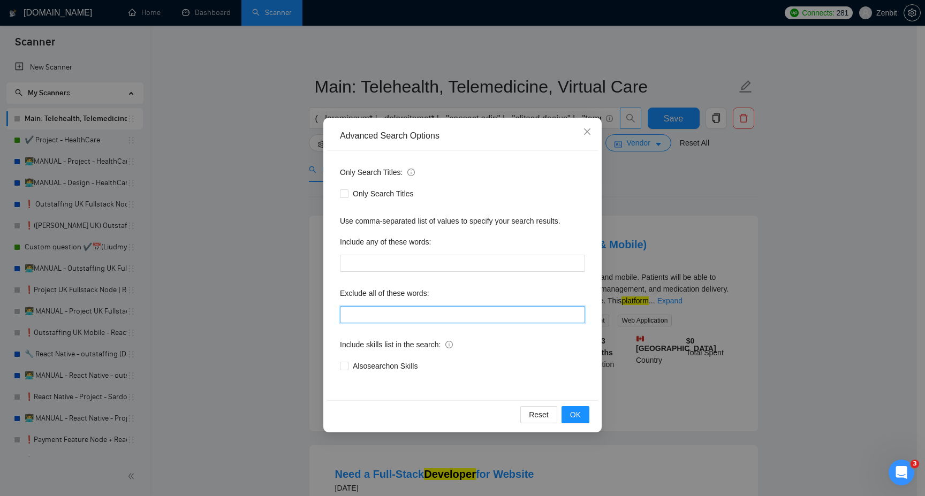
click at [380, 311] on input "text" at bounding box center [462, 314] width 245 height 17
paste input ""start your cover letter", "at the start of your cover", "in your cover letter"…"
type input ""start your cover letter", "at the start of your cover", "in your cover letter"…"
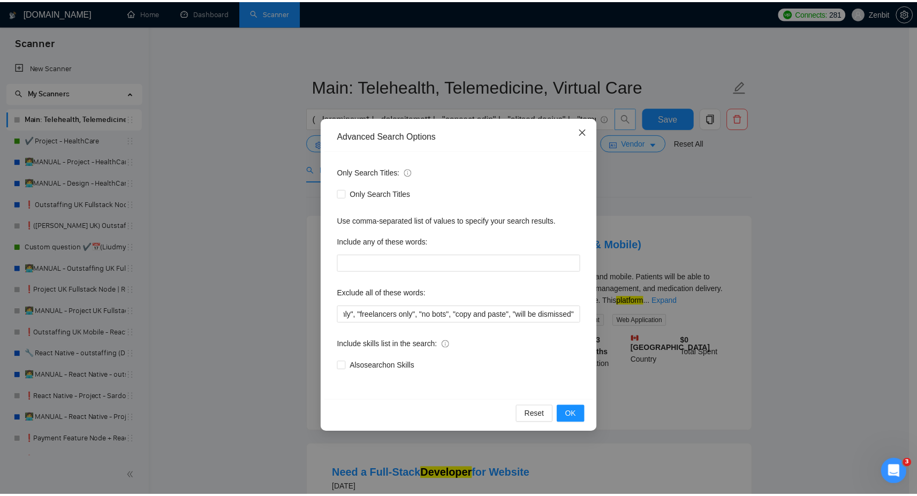
scroll to position [0, 0]
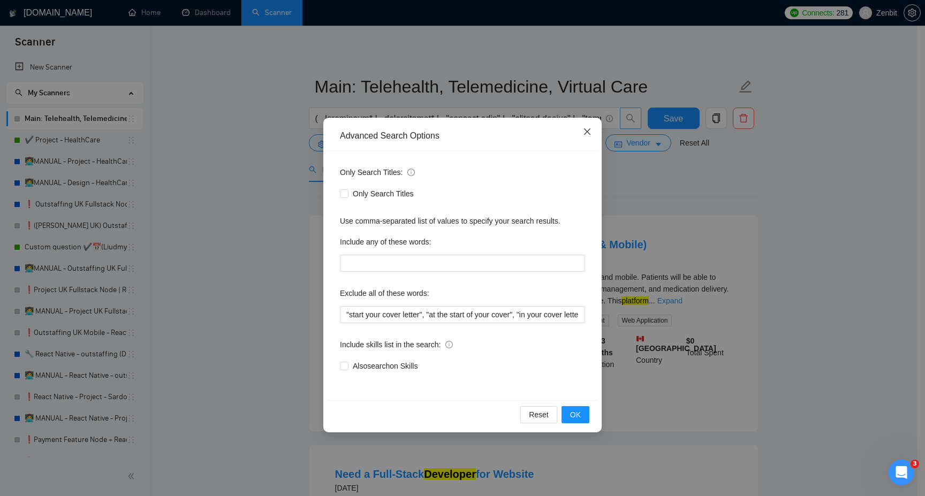
click at [585, 128] on icon "close" at bounding box center [587, 131] width 9 height 9
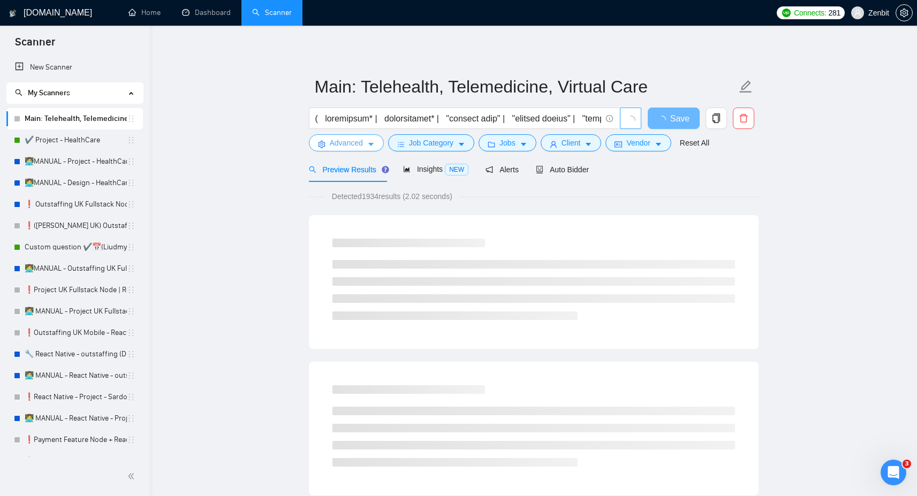
click at [341, 141] on span "Advanced" at bounding box center [346, 143] width 33 height 12
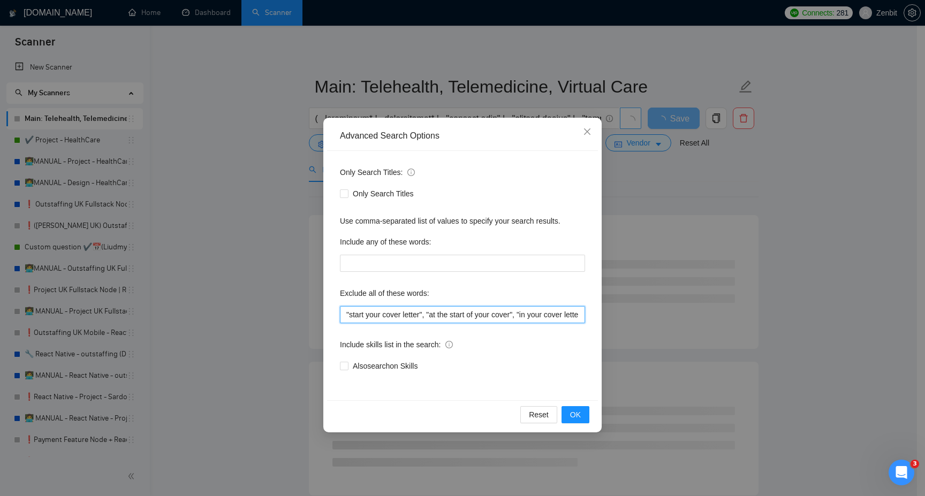
click at [390, 317] on input ""start your cover letter", "at the start of your cover", "in your cover letter"…" at bounding box center [462, 314] width 245 height 17
click at [575, 415] on span "OK" at bounding box center [575, 415] width 11 height 12
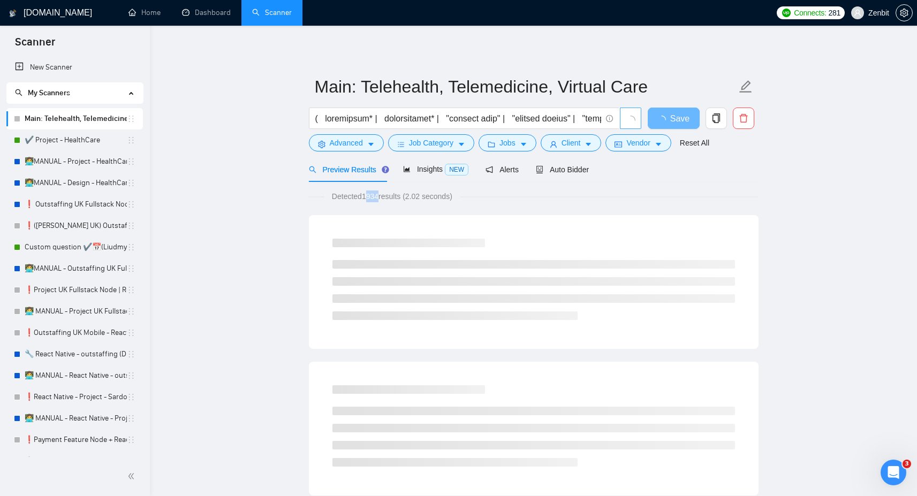
drag, startPoint x: 366, startPoint y: 196, endPoint x: 384, endPoint y: 196, distance: 18.2
click at [384, 196] on span "Detected 1934 results (2.02 seconds)" at bounding box center [391, 197] width 135 height 12
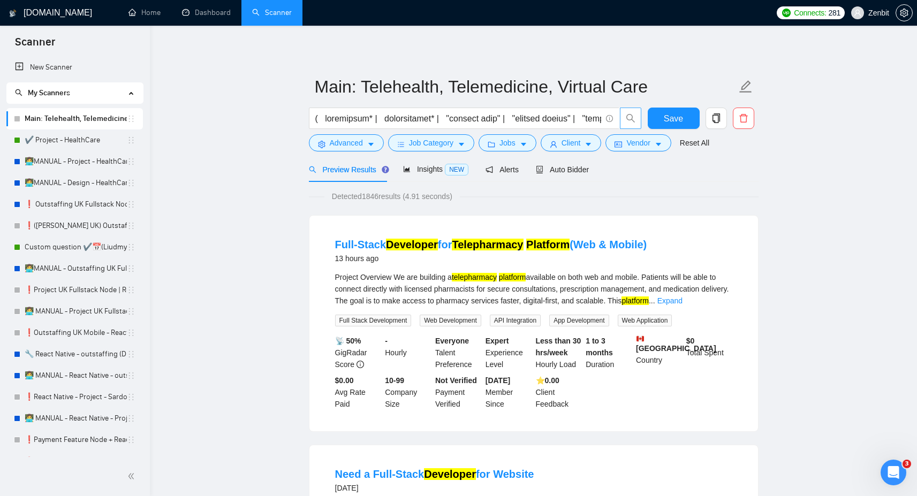
click at [342, 140] on span "Advanced" at bounding box center [346, 143] width 33 height 12
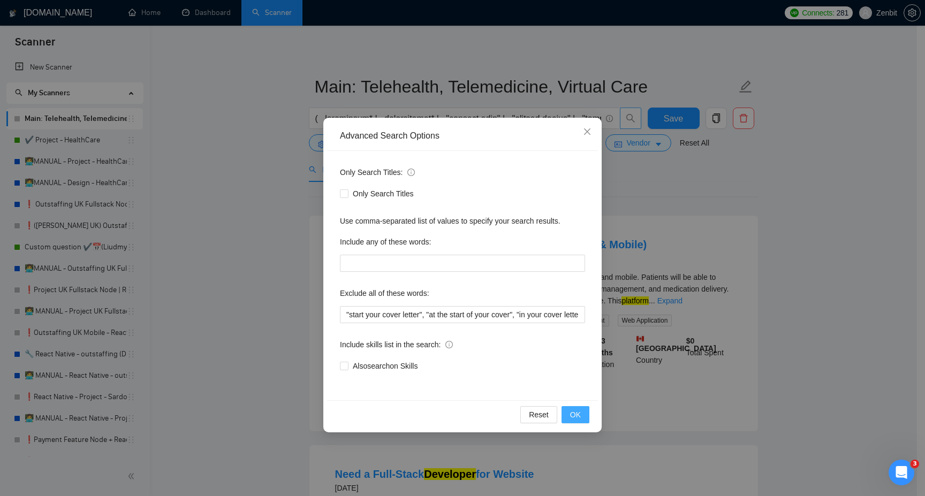
click at [582, 414] on button "OK" at bounding box center [575, 414] width 28 height 17
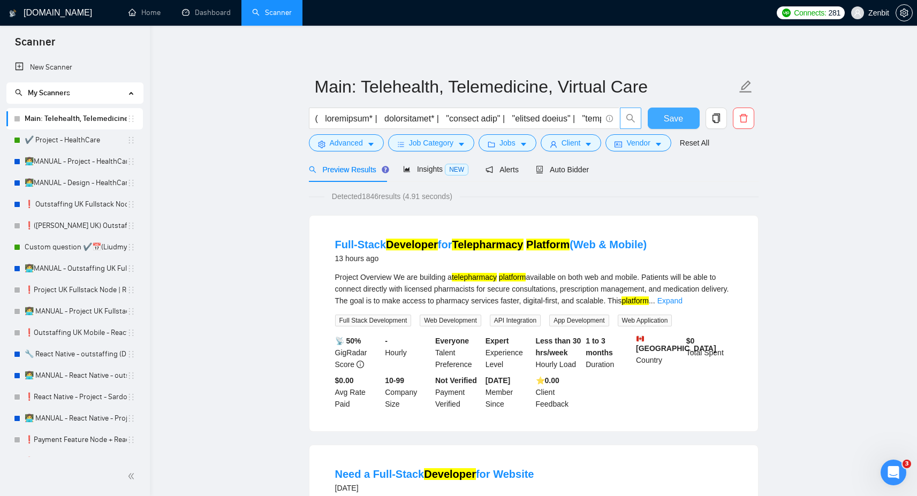
click at [676, 113] on span "Save" at bounding box center [673, 118] width 19 height 13
click at [572, 166] on span "Auto Bidder" at bounding box center [562, 169] width 53 height 9
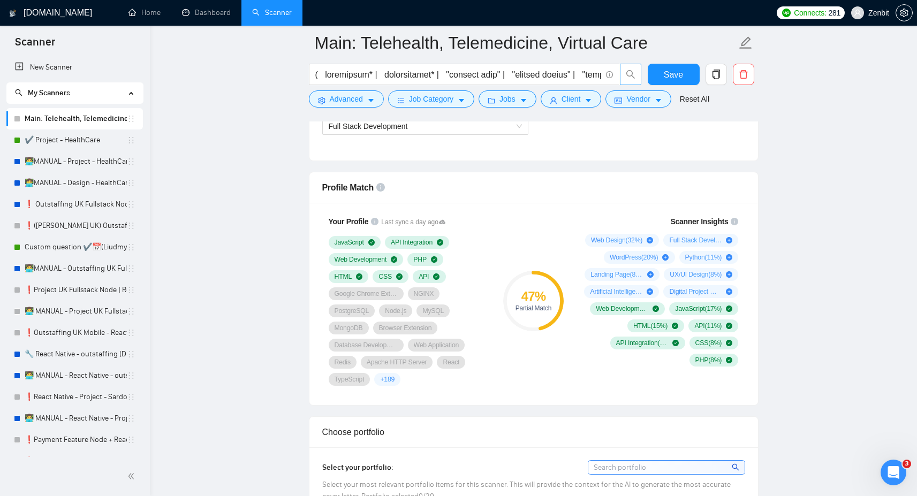
scroll to position [652, 0]
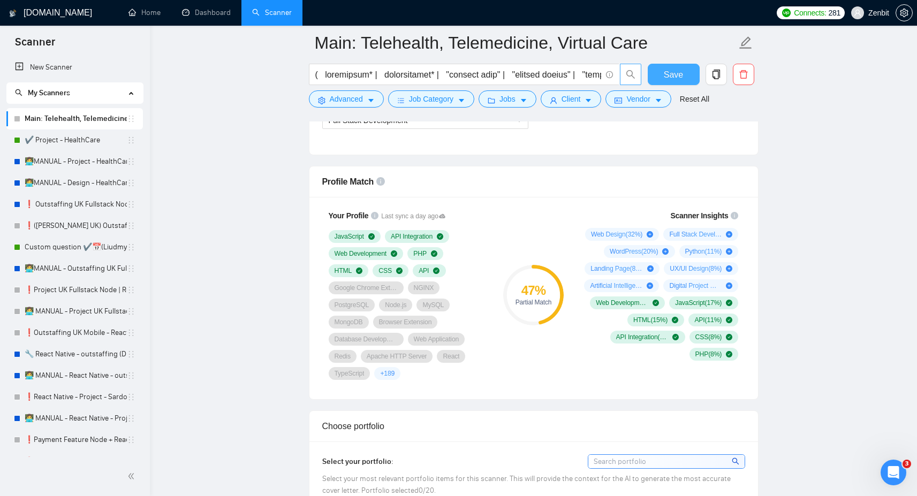
click at [680, 77] on span "Save" at bounding box center [673, 74] width 19 height 13
click at [394, 373] on span "+ 189" at bounding box center [387, 373] width 14 height 9
click at [520, 238] on div "47 % Partial Match" at bounding box center [533, 294] width 72 height 183
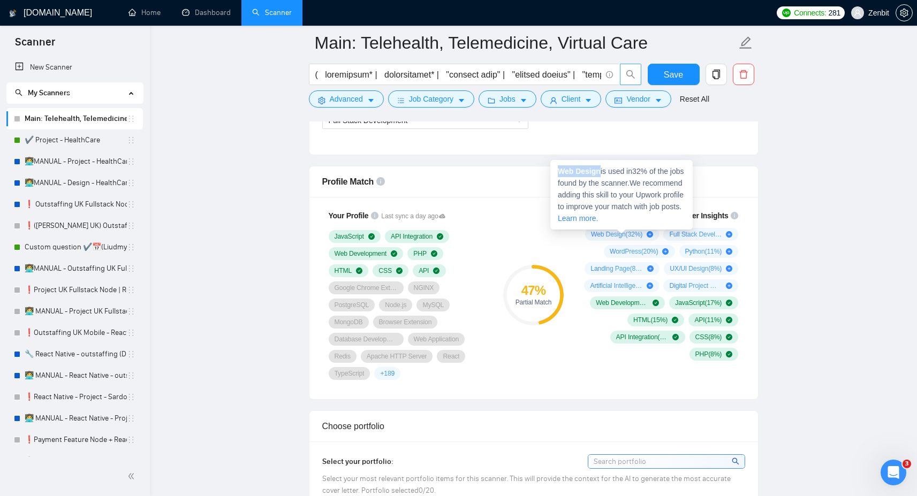
drag, startPoint x: 559, startPoint y: 169, endPoint x: 600, endPoint y: 169, distance: 41.2
click at [600, 169] on strong "Web Design" at bounding box center [579, 171] width 43 height 9
copy strong "Web Design"
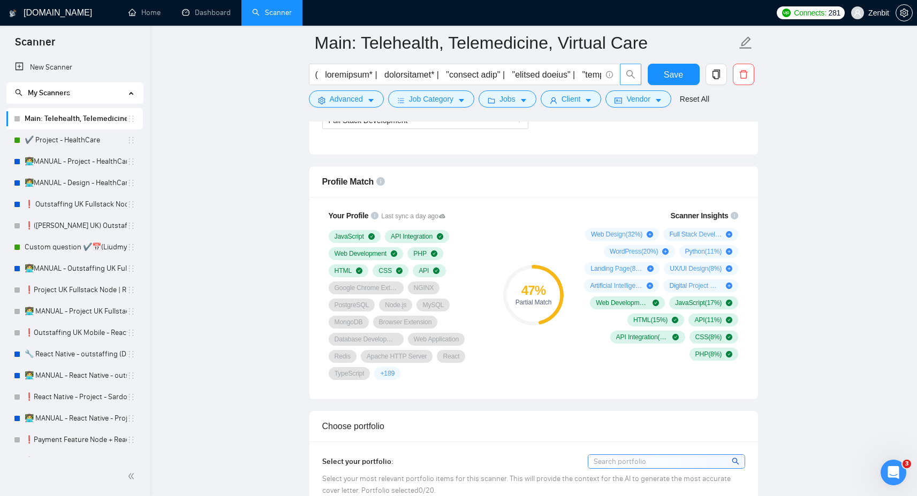
click at [680, 233] on span "Full Stack Development ( 29 %)" at bounding box center [695, 234] width 52 height 9
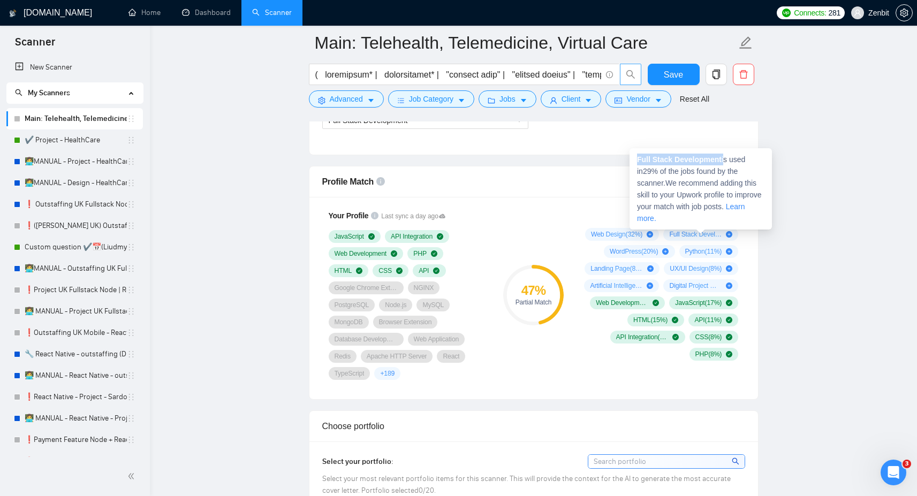
drag, startPoint x: 636, startPoint y: 159, endPoint x: 725, endPoint y: 161, distance: 88.3
click at [725, 161] on div "Full Stack Development is used in 29 % of the jobs found by the scanner. We rec…" at bounding box center [700, 188] width 142 height 81
copy span "Full Stack Development"
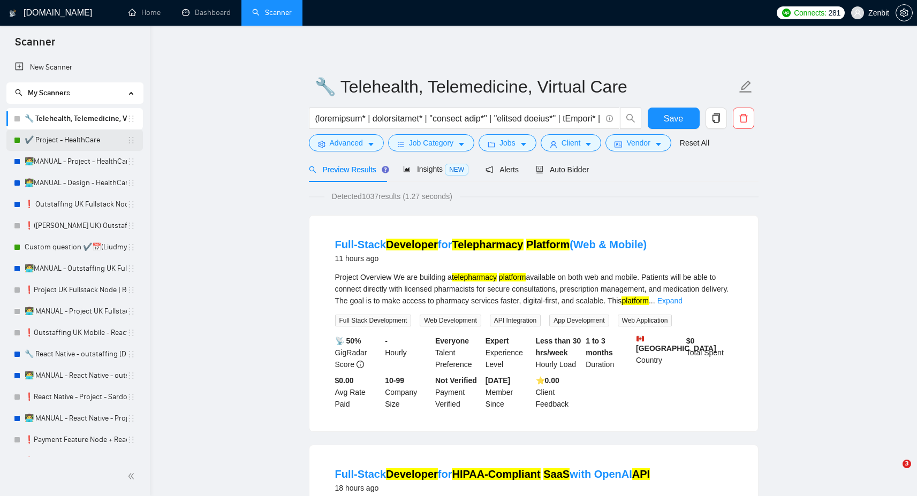
click at [51, 141] on link "✔️ Project - HealthCare" at bounding box center [76, 140] width 102 height 21
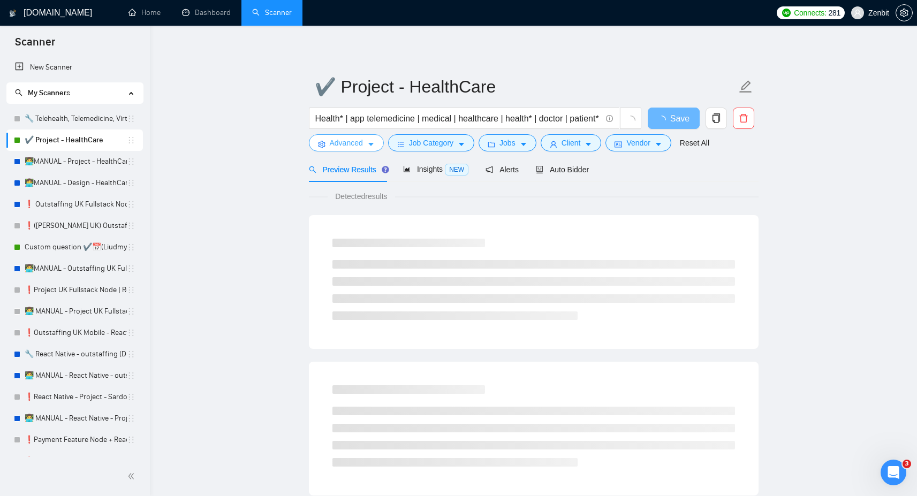
click at [345, 144] on span "Advanced" at bounding box center [346, 143] width 33 height 12
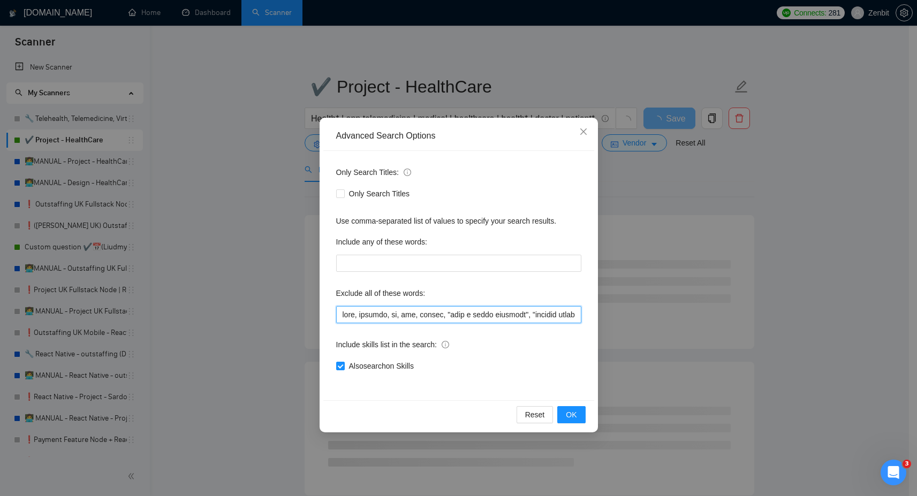
click at [371, 315] on input "text" at bounding box center [458, 314] width 245 height 17
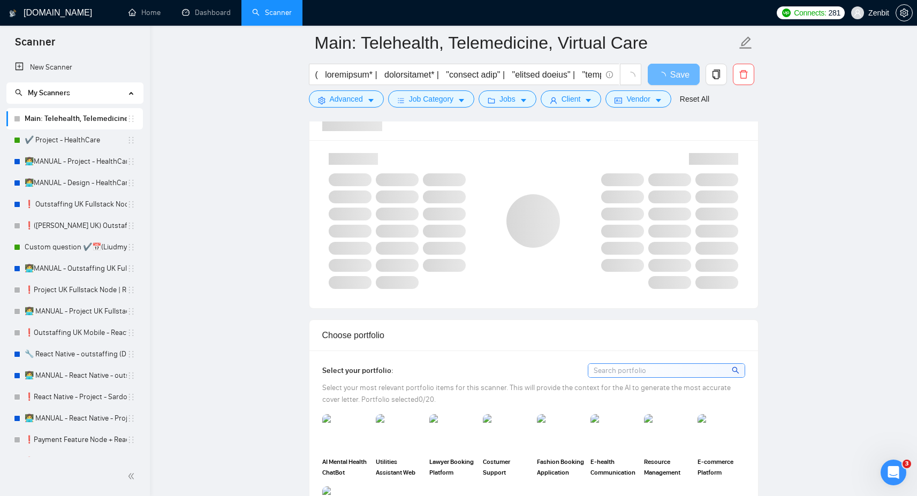
scroll to position [680, 0]
